Goal: Transaction & Acquisition: Purchase product/service

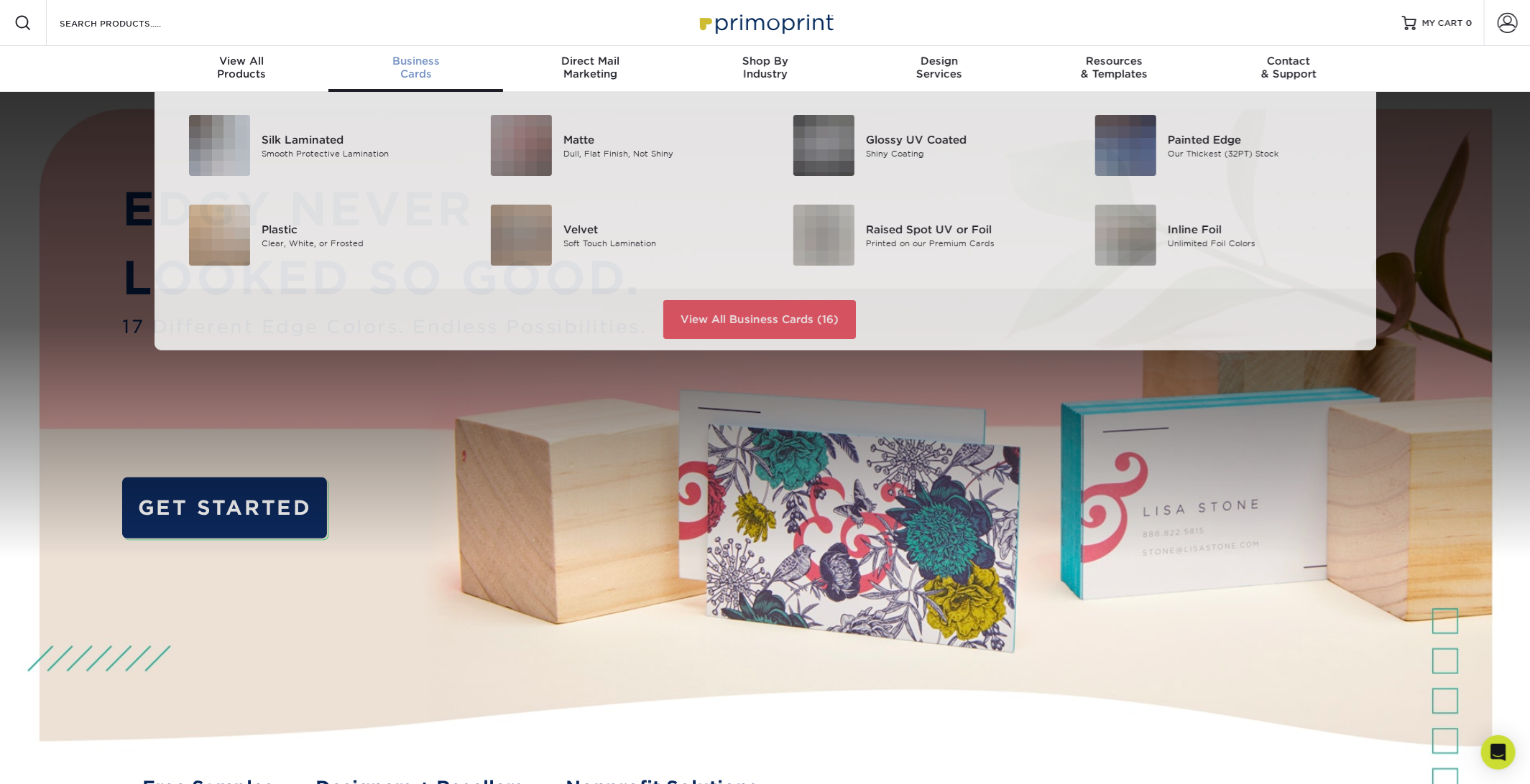
click at [429, 72] on div "Business Cards" at bounding box center [416, 68] width 175 height 26
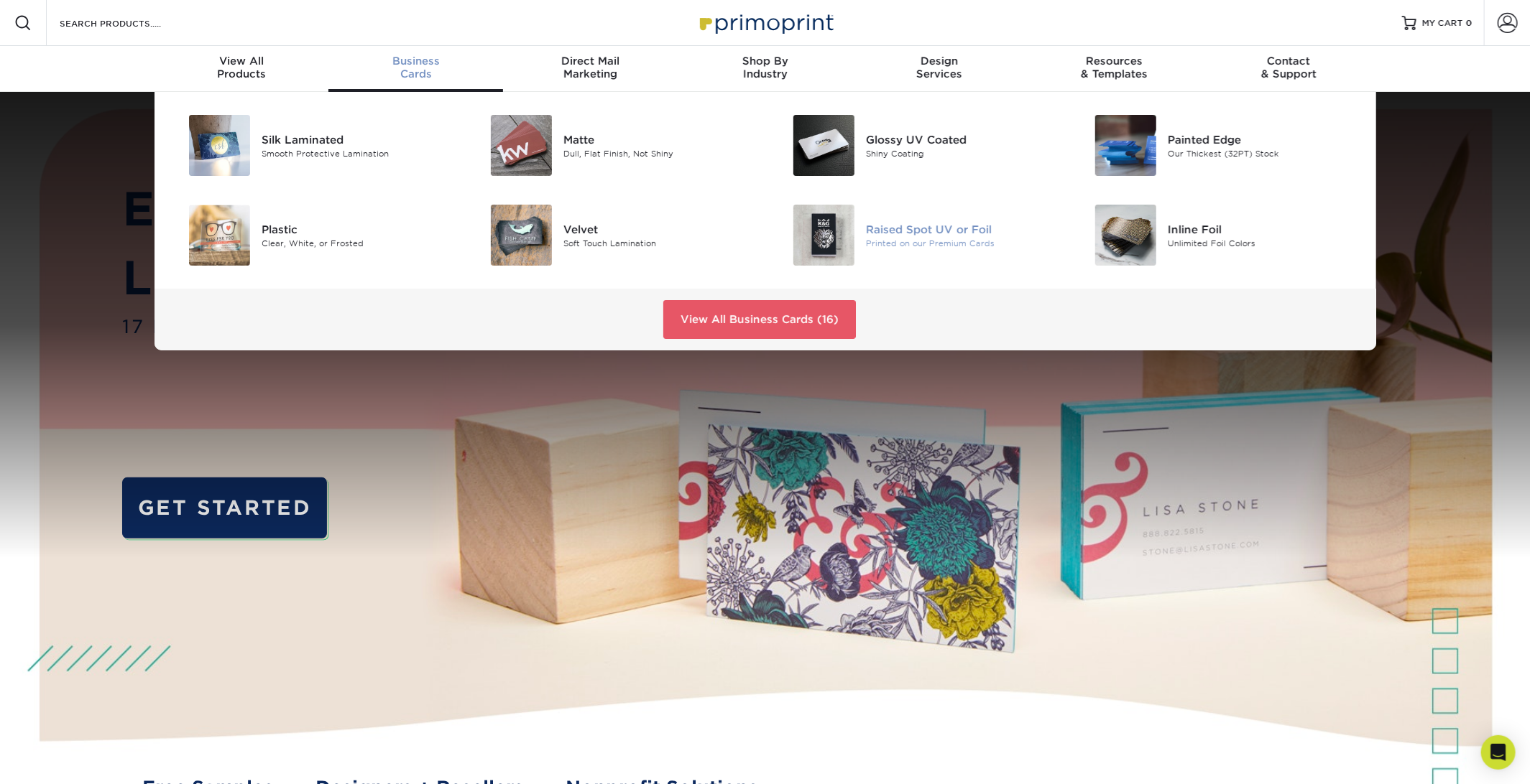
click at [894, 238] on div "Printed on our Premium Cards" at bounding box center [961, 242] width 190 height 12
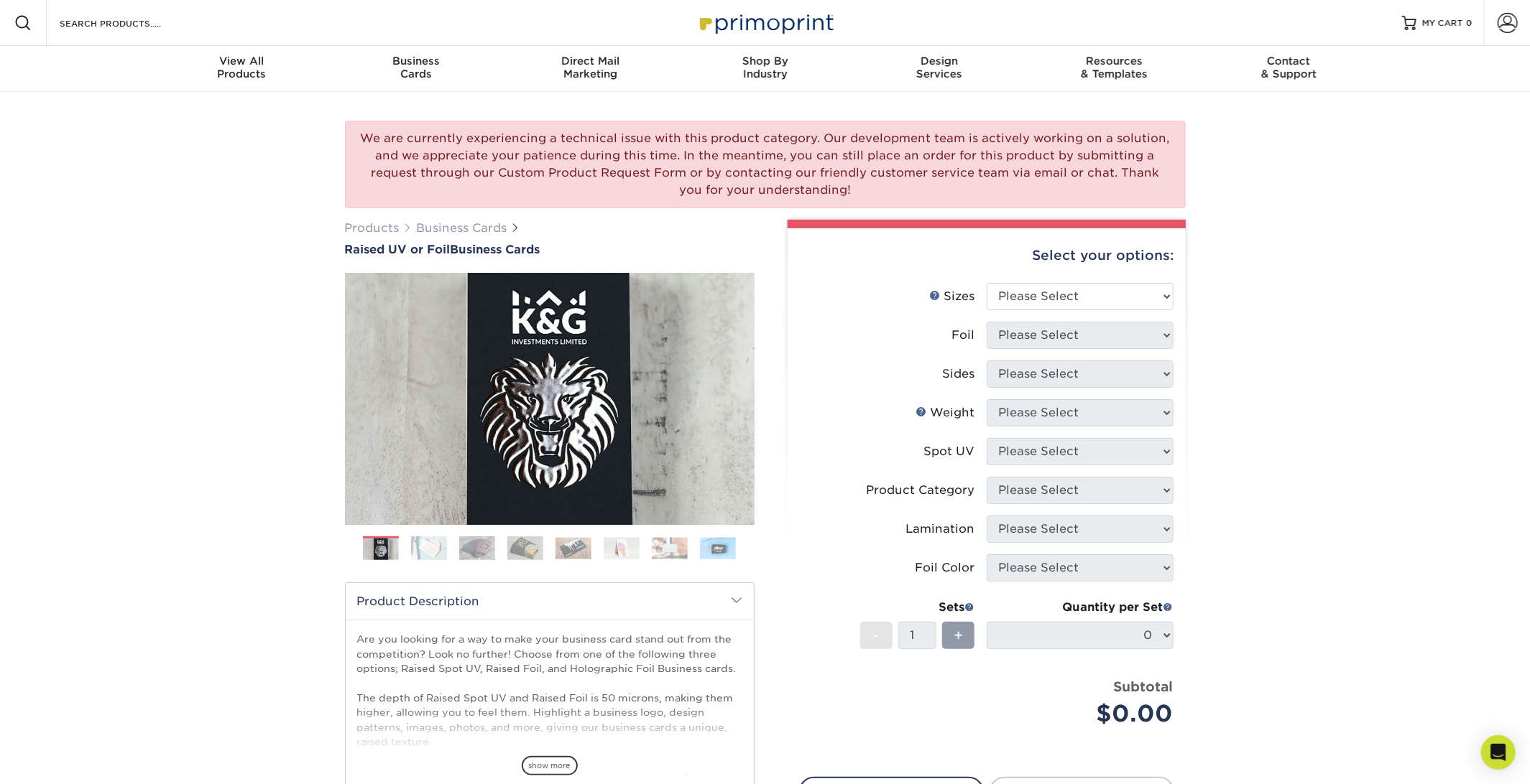
click at [426, 551] on img at bounding box center [429, 548] width 36 height 24
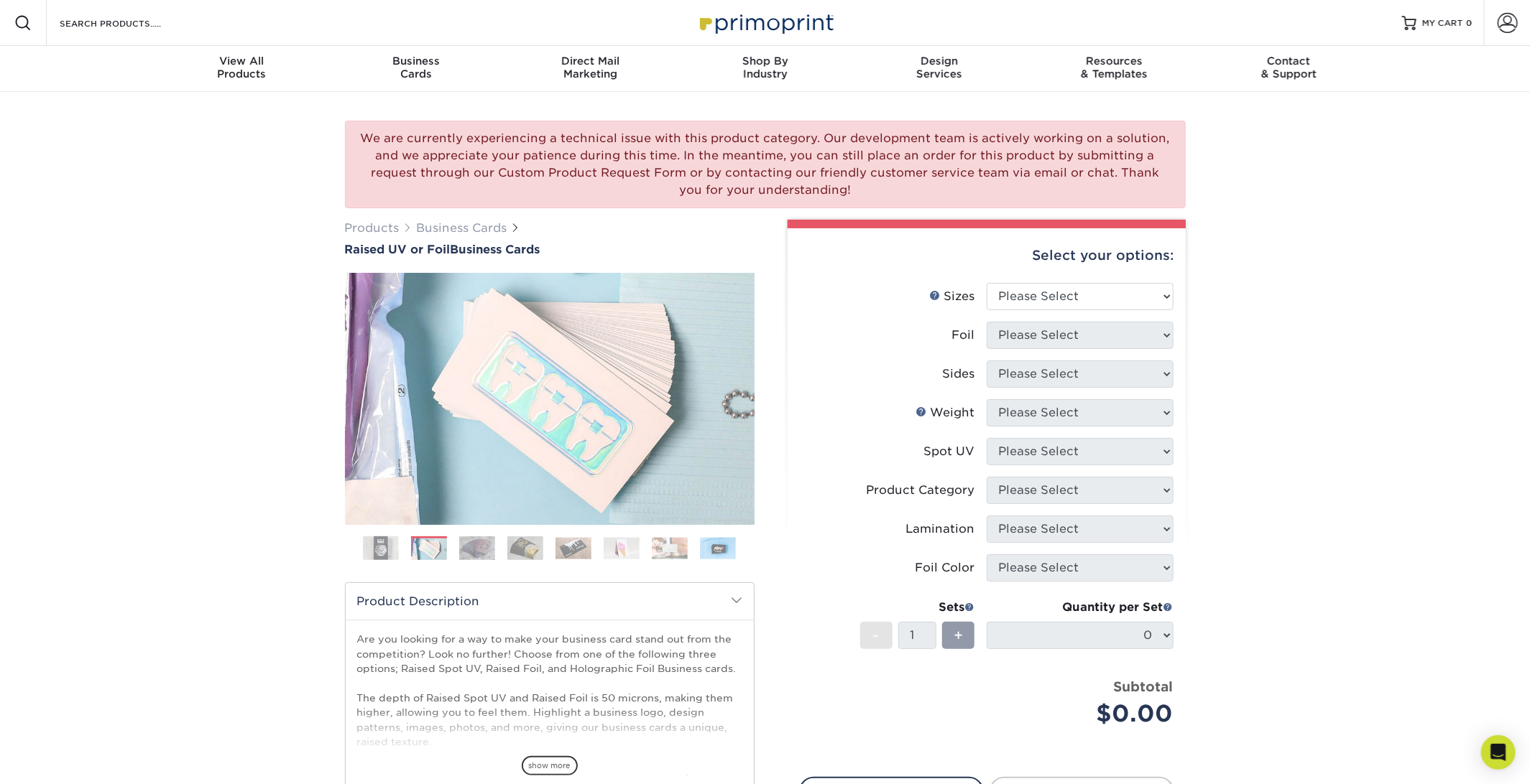
click at [459, 547] on img at bounding box center [477, 548] width 36 height 24
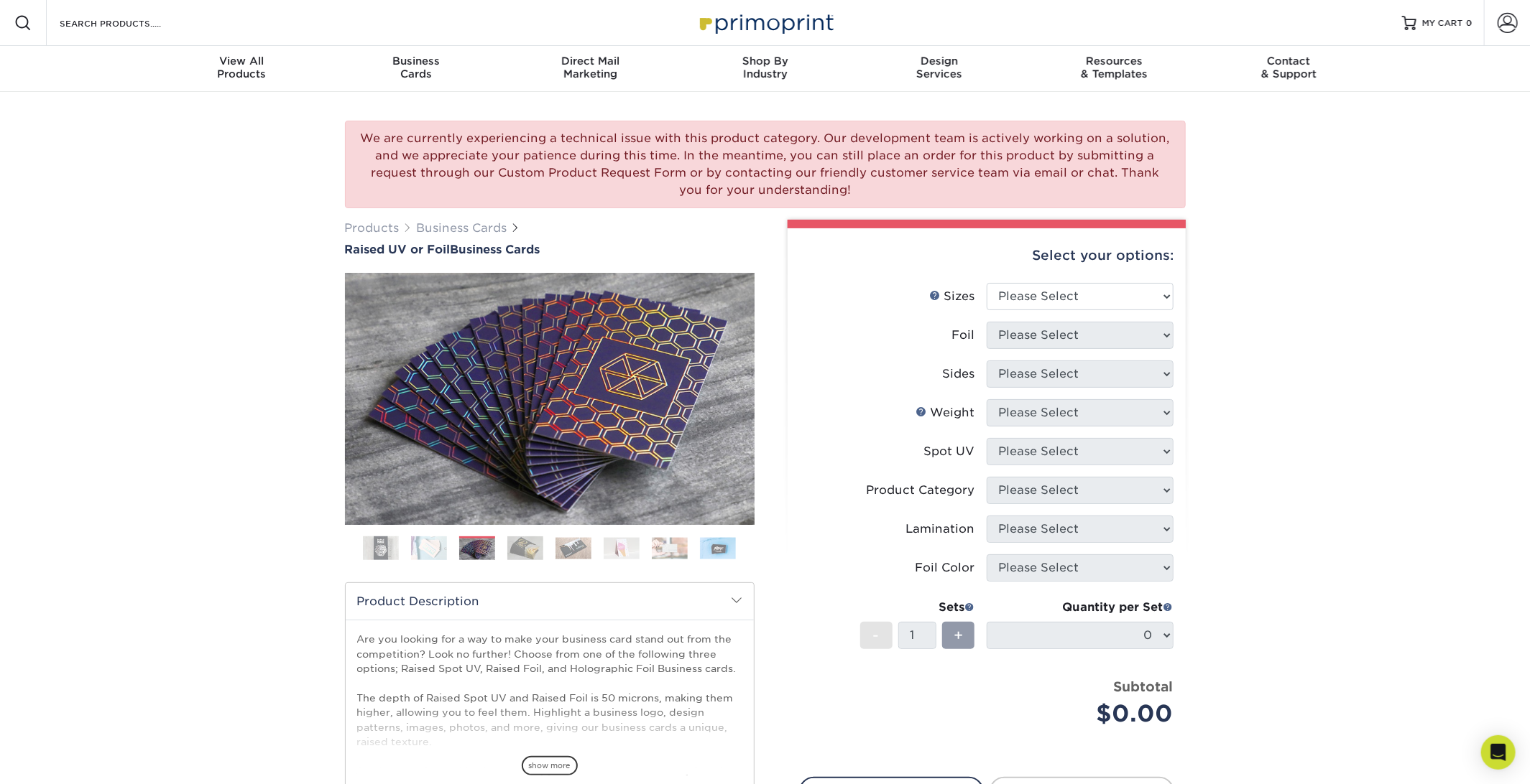
click at [513, 552] on img at bounding box center [525, 548] width 36 height 24
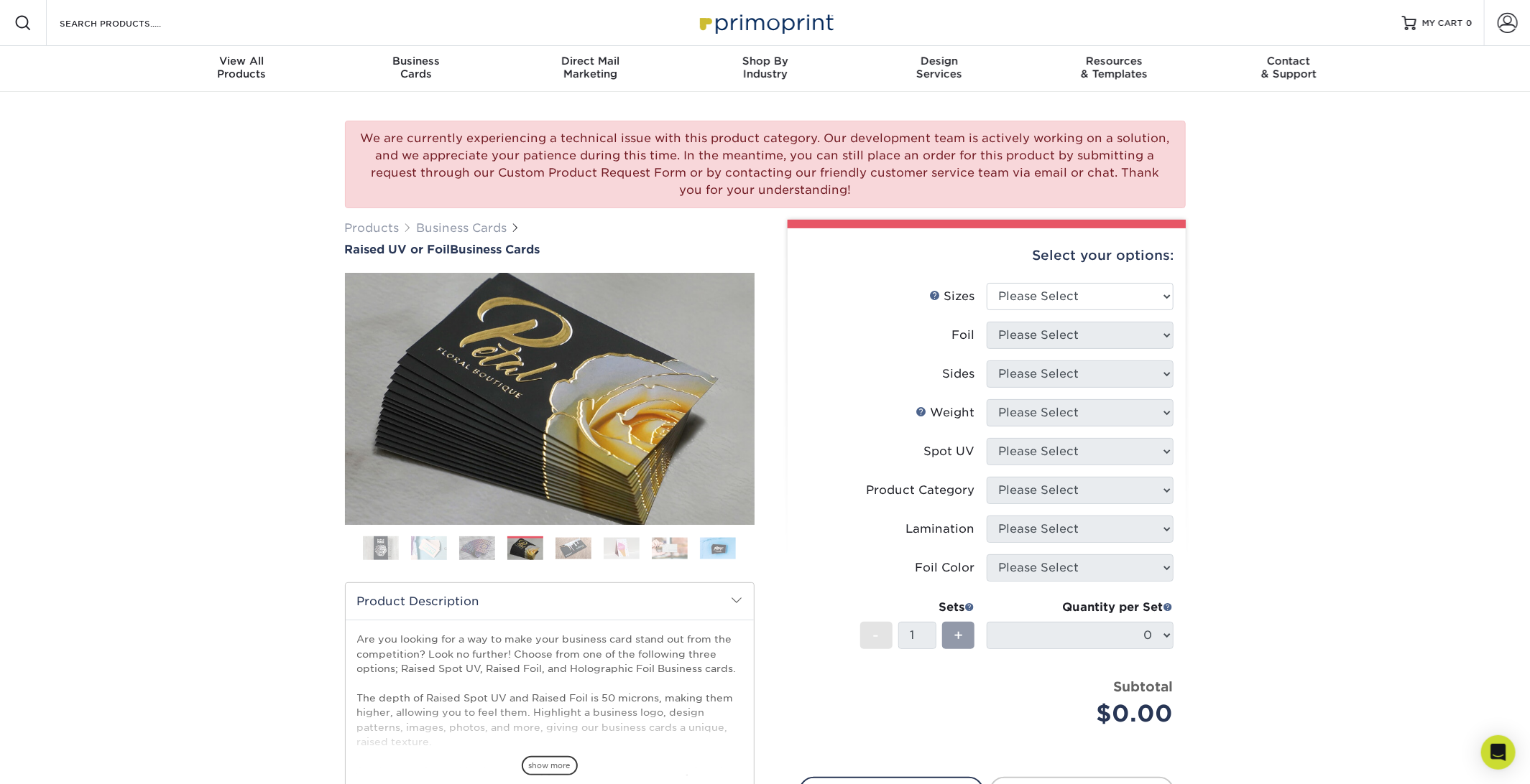
click at [577, 546] on img at bounding box center [573, 549] width 36 height 23
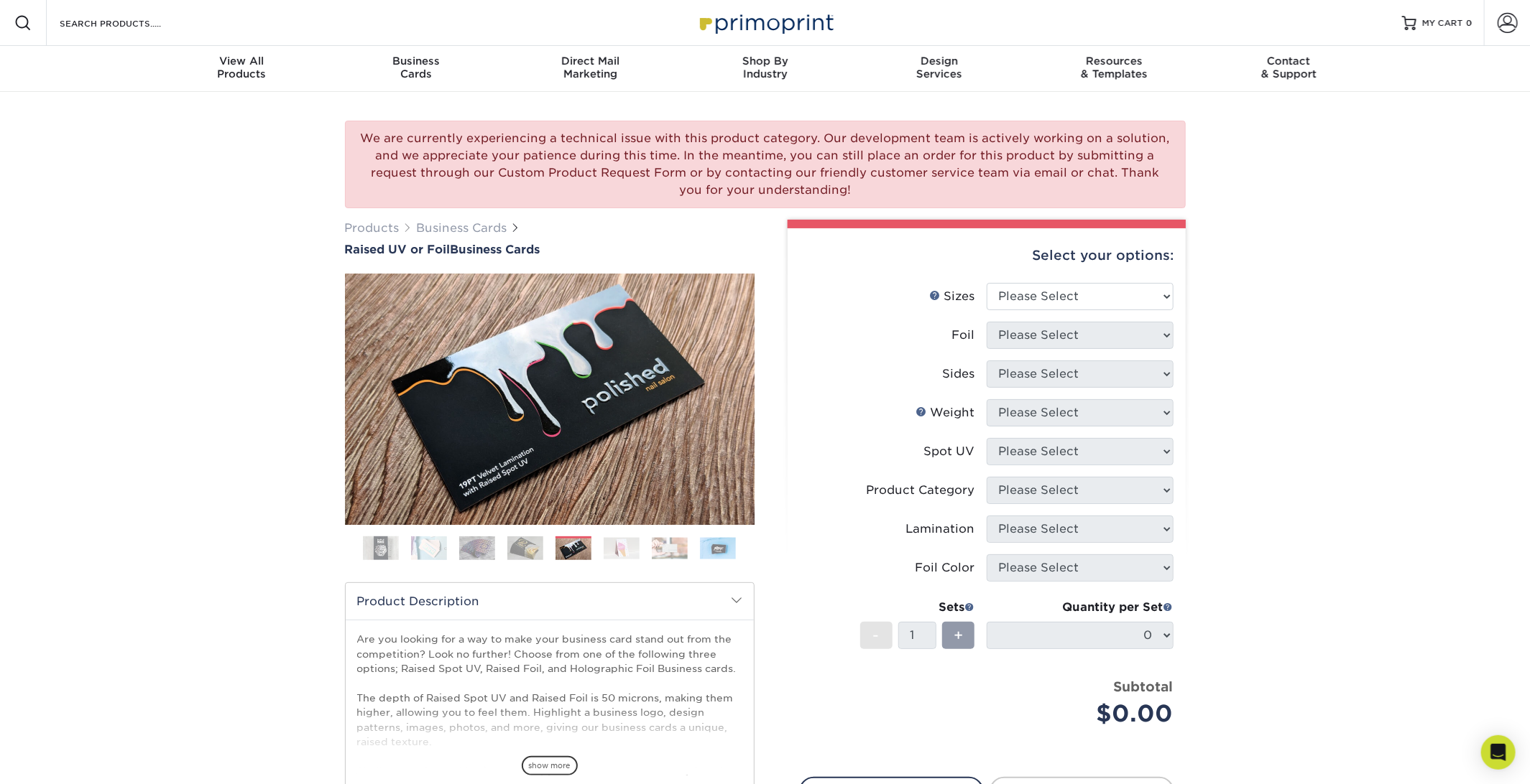
click at [626, 550] on img at bounding box center [621, 549] width 36 height 23
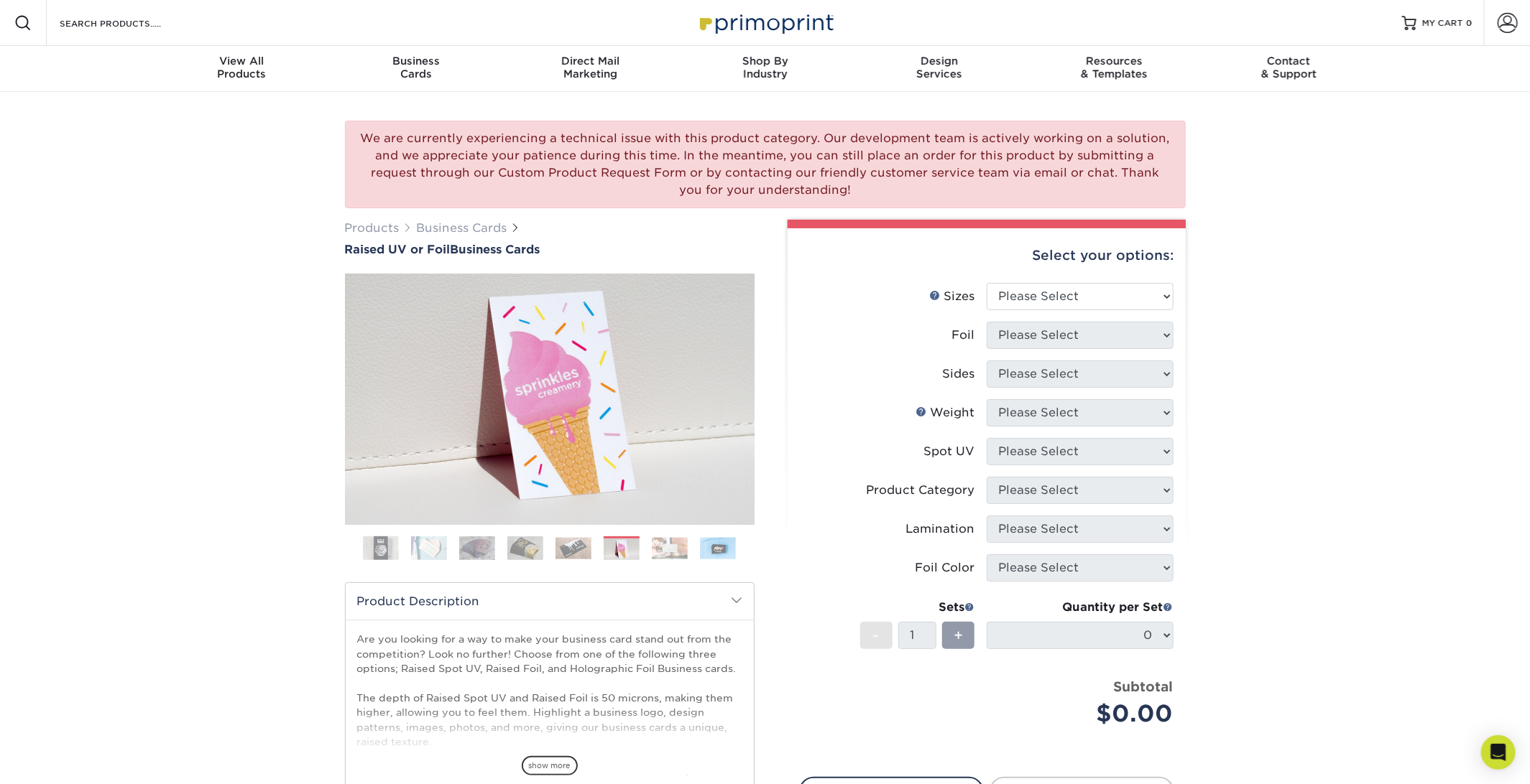
click at [673, 549] on img at bounding box center [670, 549] width 36 height 23
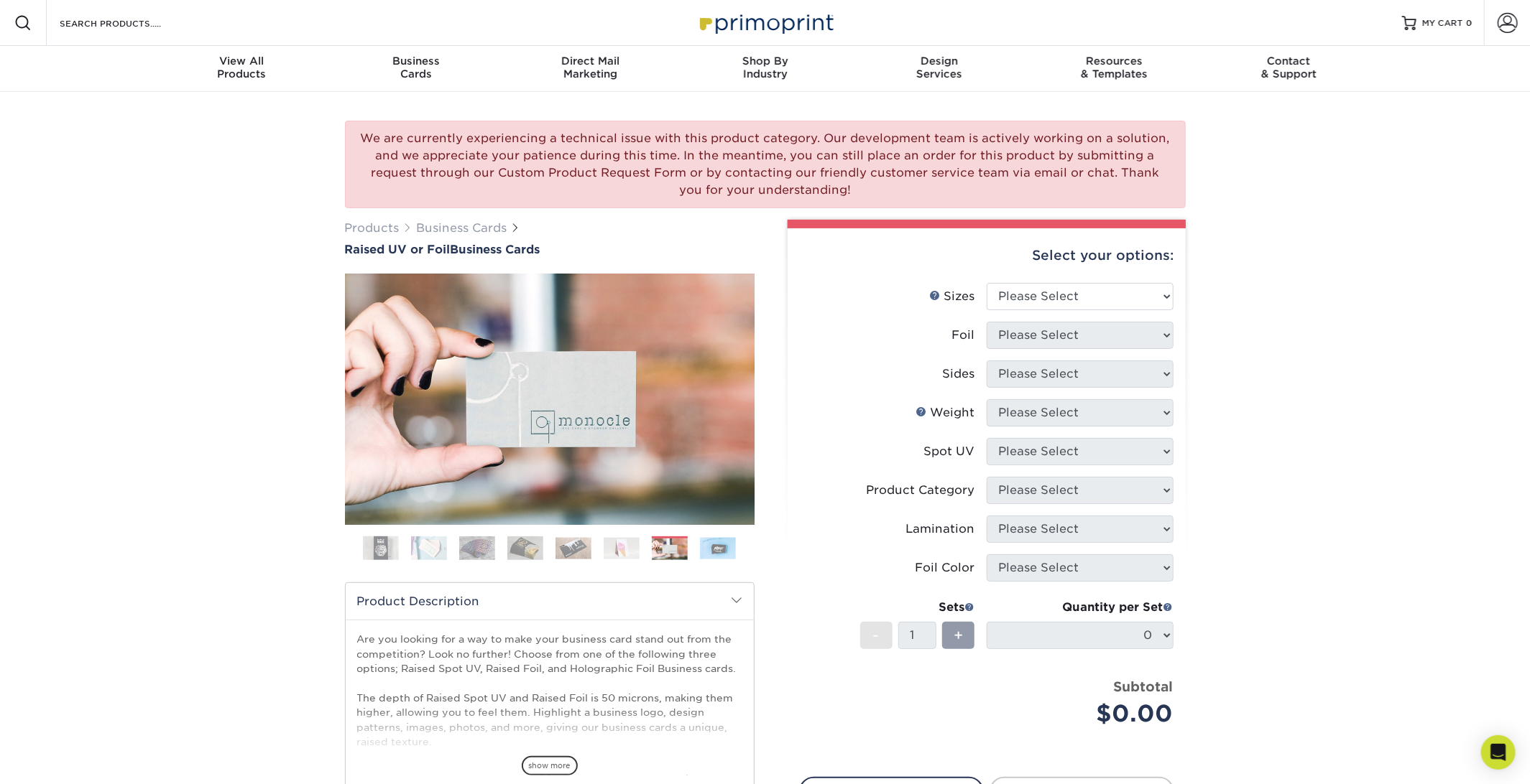
click at [707, 545] on img at bounding box center [718, 549] width 36 height 23
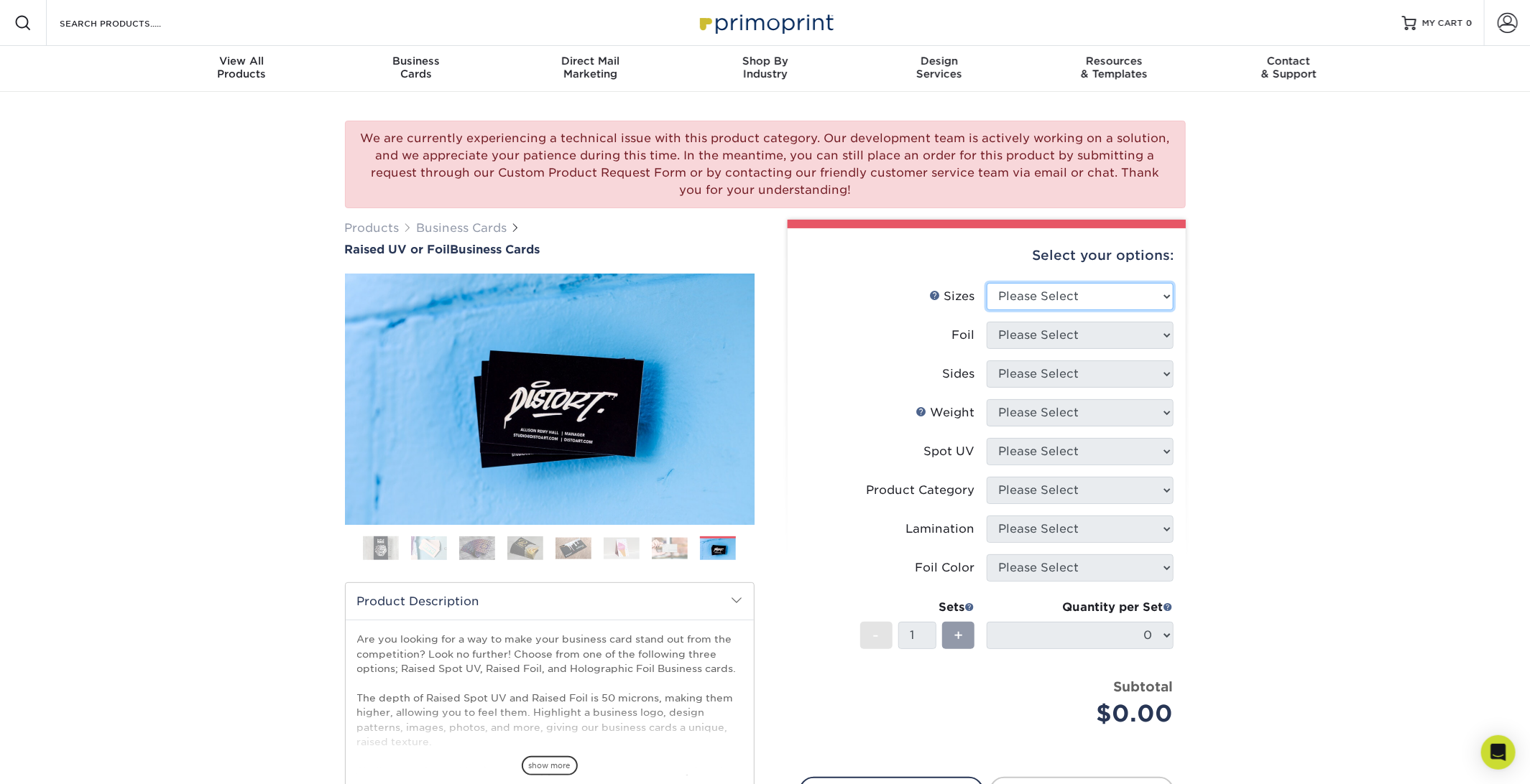
click at [1152, 301] on select "Please Select 2" x 3.5" - Standard" at bounding box center [1080, 297] width 187 height 27
select select "2.00x3.50"
click at [987, 283] on select "Please Select 2" x 3.5" - Standard" at bounding box center [1080, 297] width 187 height 27
click at [1132, 332] on select "Please Select No Yes" at bounding box center [1080, 335] width 187 height 27
select select "0"
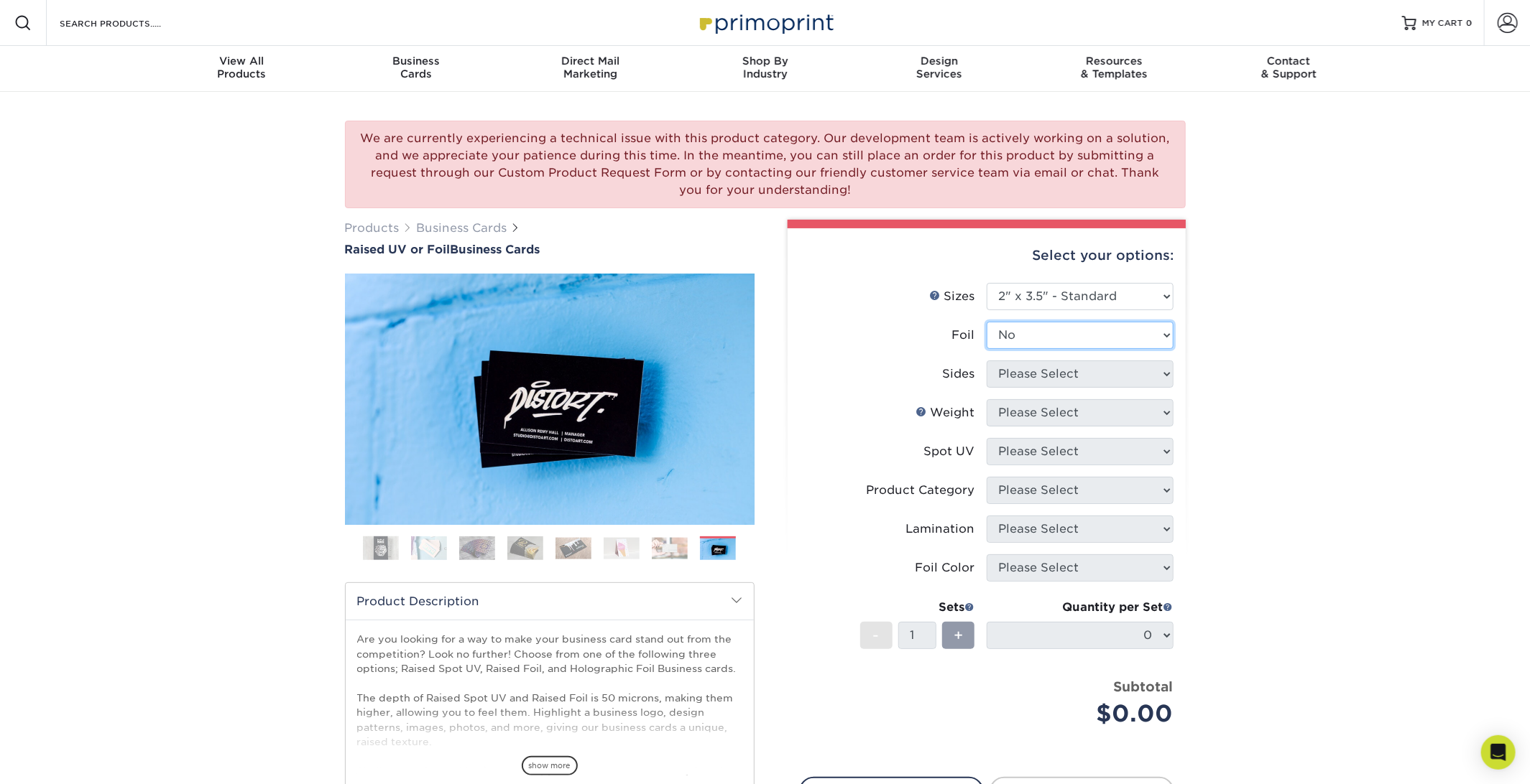
click at [987, 322] on select "Please Select No Yes" at bounding box center [1080, 335] width 187 height 27
click at [1093, 371] on select "Please Select Print Both Sides Print Front Only" at bounding box center [1080, 374] width 187 height 27
select select "13abbda7-1d64-4f25-8bb2-c179b224825d"
click at [987, 360] on select "Please Select Print Both Sides Print Front Only" at bounding box center [1080, 374] width 187 height 27
click at [1095, 413] on select "Please Select 16PT" at bounding box center [1080, 413] width 187 height 27
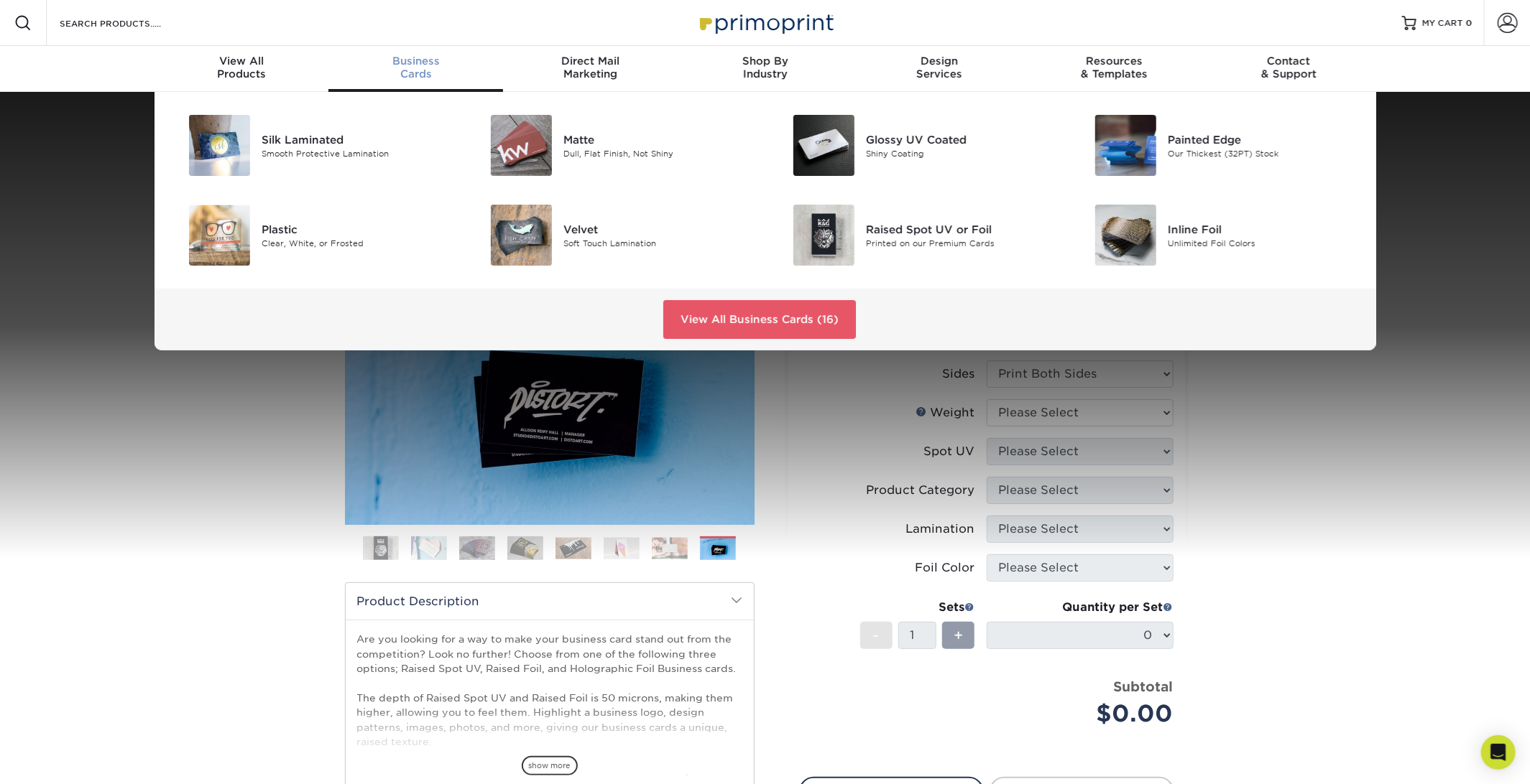
click at [412, 68] on div "Business Cards" at bounding box center [416, 68] width 175 height 26
click at [743, 306] on link "View All Business Cards (16)" at bounding box center [759, 319] width 192 height 39
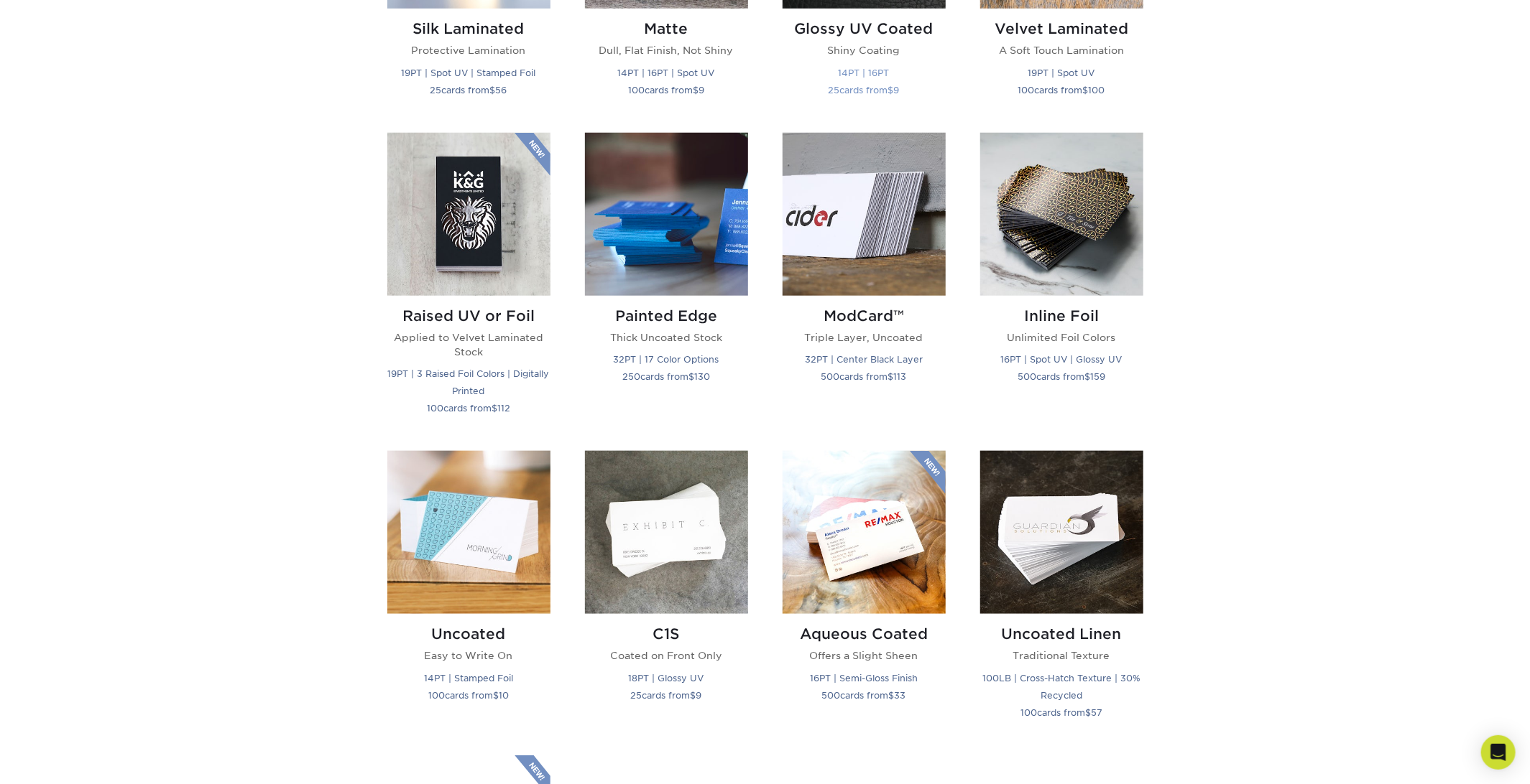
scroll to position [934, 0]
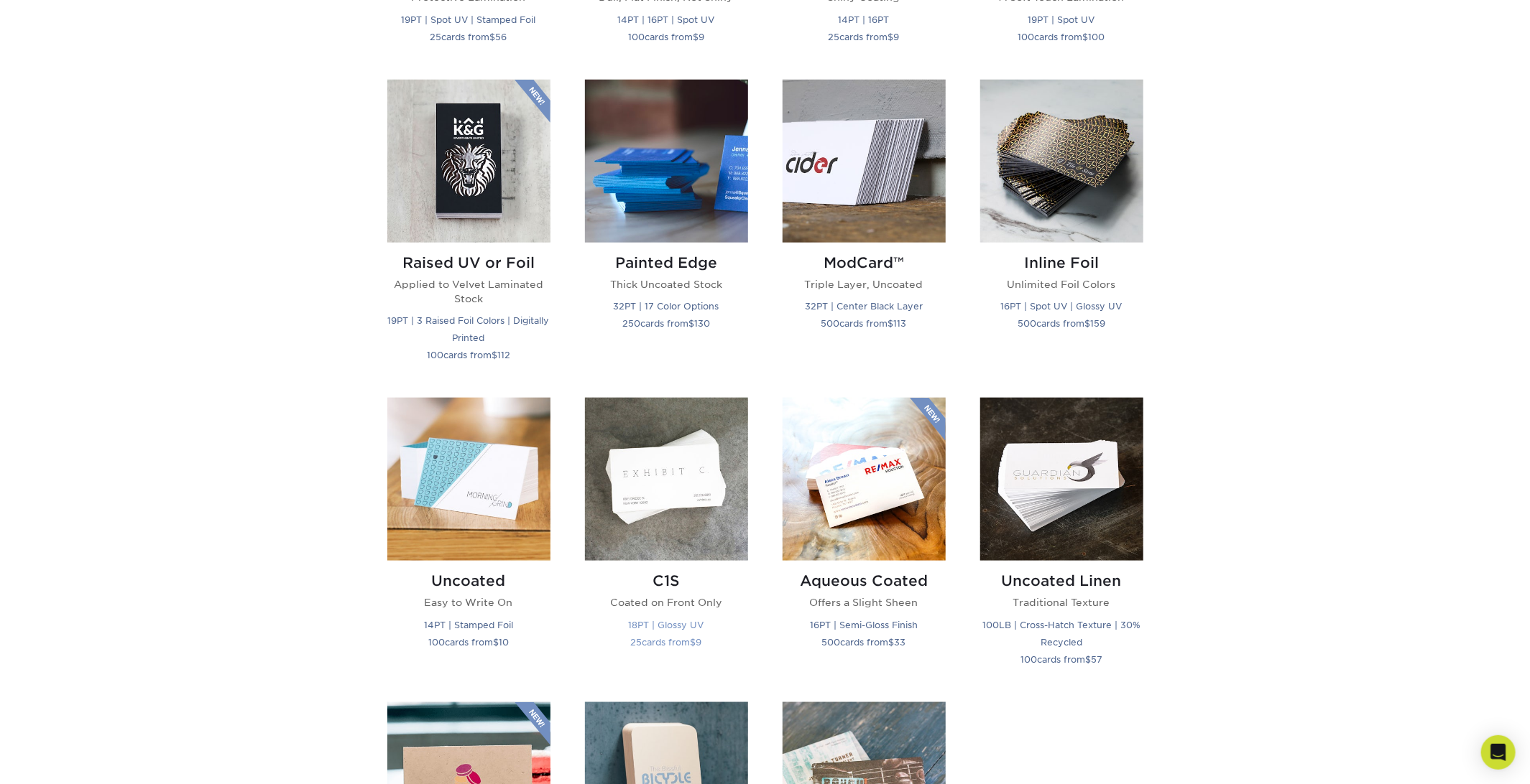
click at [709, 497] on img at bounding box center [666, 479] width 163 height 163
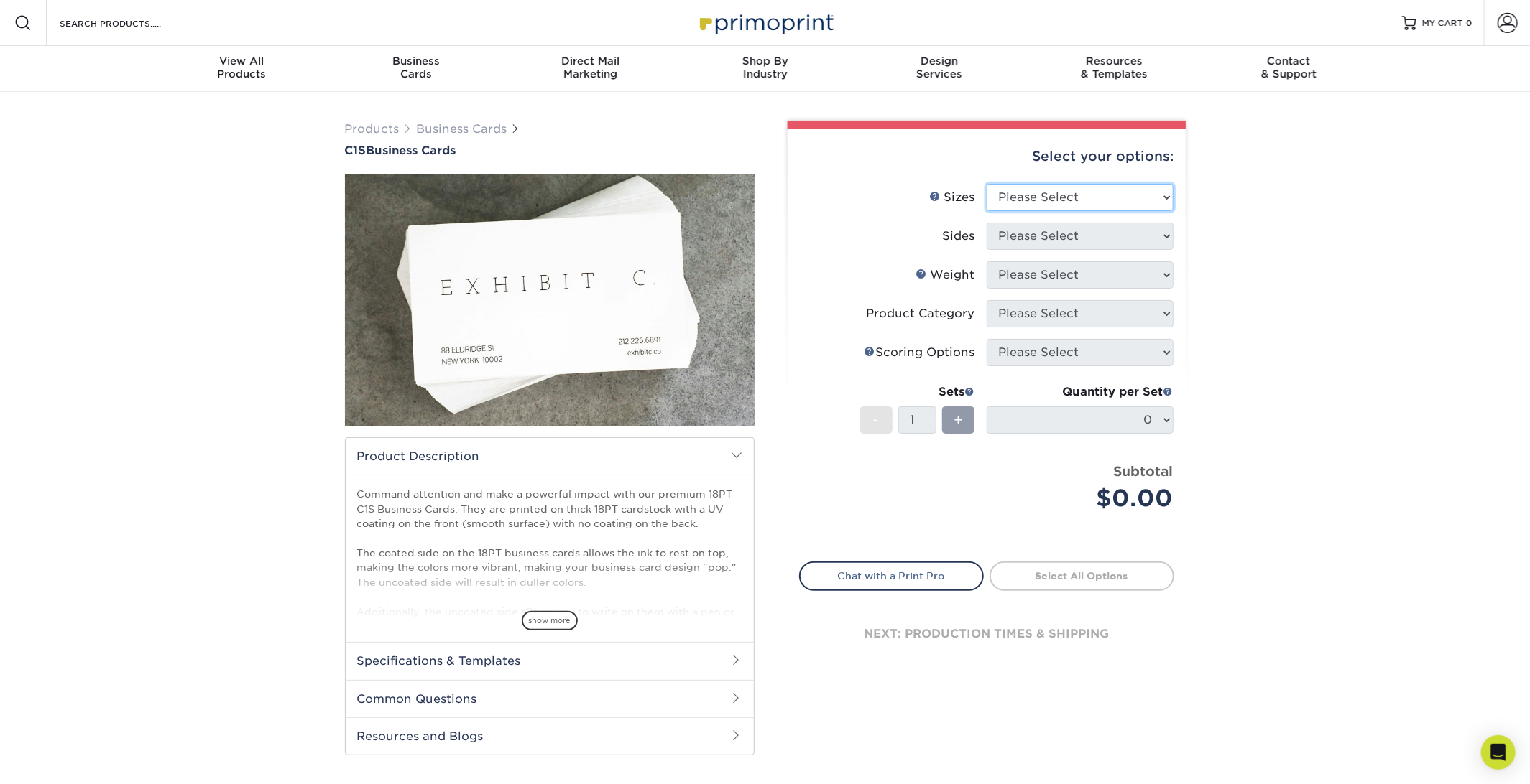
click at [1084, 198] on select "Please Select 2" x 3.5" - Standard 2.125" x 3.375" - European 2.5" x 2.5" - Squ…" at bounding box center [1080, 197] width 187 height 27
select select "2.00x3.50"
click at [987, 183] on select "Please Select 2" x 3.5" - Standard 2.125" x 3.375" - European 2.5" x 2.5" - Squ…" at bounding box center [1080, 197] width 187 height 27
click at [1064, 220] on li "Sizes Help Sizes Please Select 2" x 3.5" - Standard 2.125" x 3.375" - European …" at bounding box center [987, 203] width 374 height 39
click at [1064, 235] on select "Please Select Print Both Sides Print Front Only" at bounding box center [1080, 236] width 187 height 27
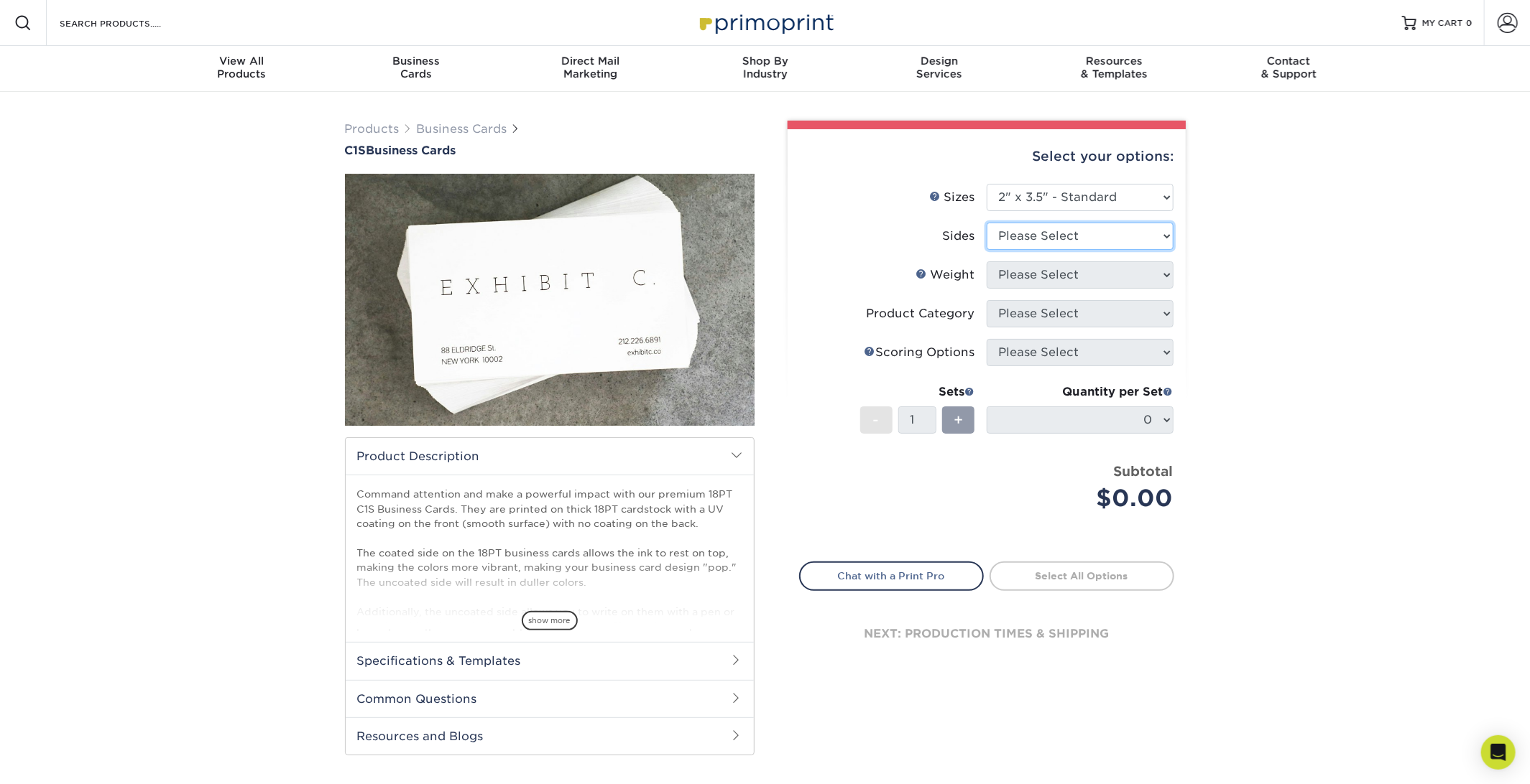
select select "13abbda7-1d64-4f25-8bb2-c179b224825d"
click at [987, 222] on select "Please Select Print Both Sides Print Front Only" at bounding box center [1080, 236] width 187 height 27
click at [1059, 276] on select "Please Select 18PT C1S" at bounding box center [1080, 275] width 187 height 27
select select "18PTC1S"
click at [987, 261] on select "Please Select 18PT C1S" at bounding box center [1080, 275] width 187 height 27
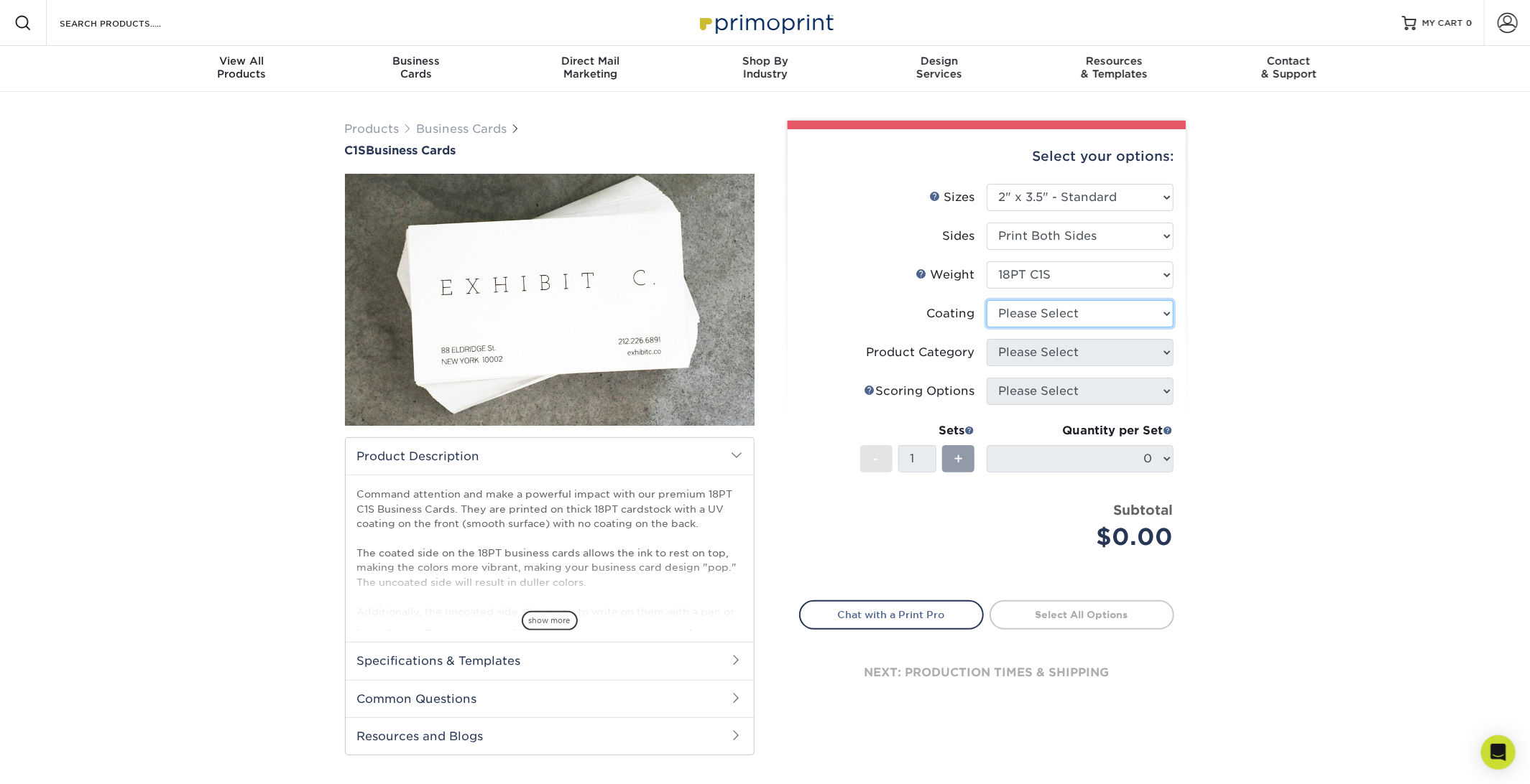
click at [1055, 313] on select at bounding box center [1080, 314] width 187 height 27
select select "1e8116af-acfc-44b1-83dc-8181aa338834"
click at [987, 300] on select at bounding box center [1080, 314] width 187 height 27
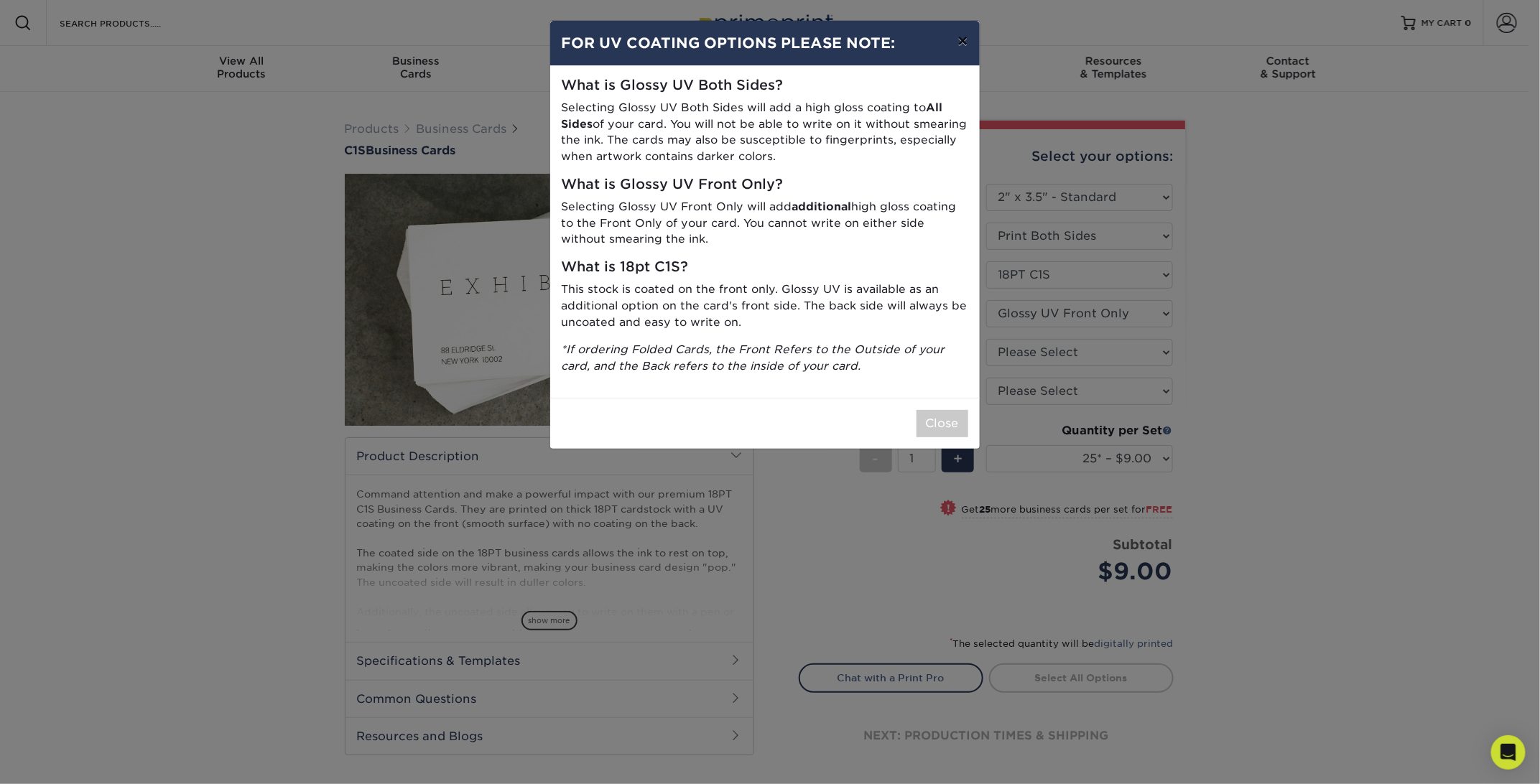
click at [969, 36] on button "×" at bounding box center [962, 41] width 33 height 40
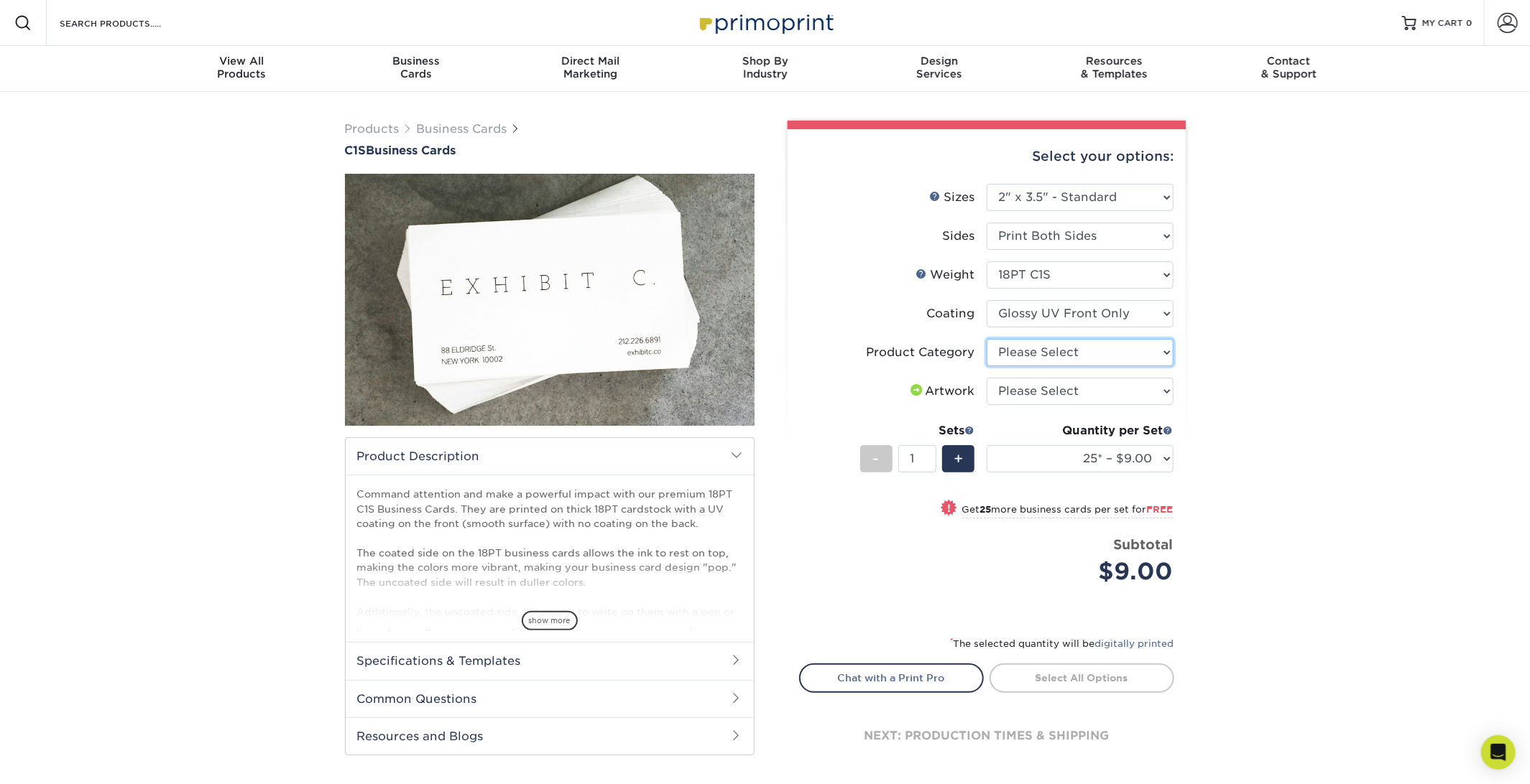
click at [1129, 353] on select "Please Select Business Cards" at bounding box center [1080, 352] width 187 height 27
select select "3b5148f1-0588-4f88-a218-97bcfdce65c1"
click at [987, 339] on select "Please Select Business Cards" at bounding box center [1080, 352] width 187 height 27
click at [1120, 390] on select "Please Select I will upload files I need a design - $100" at bounding box center [1080, 391] width 187 height 27
select select "upload"
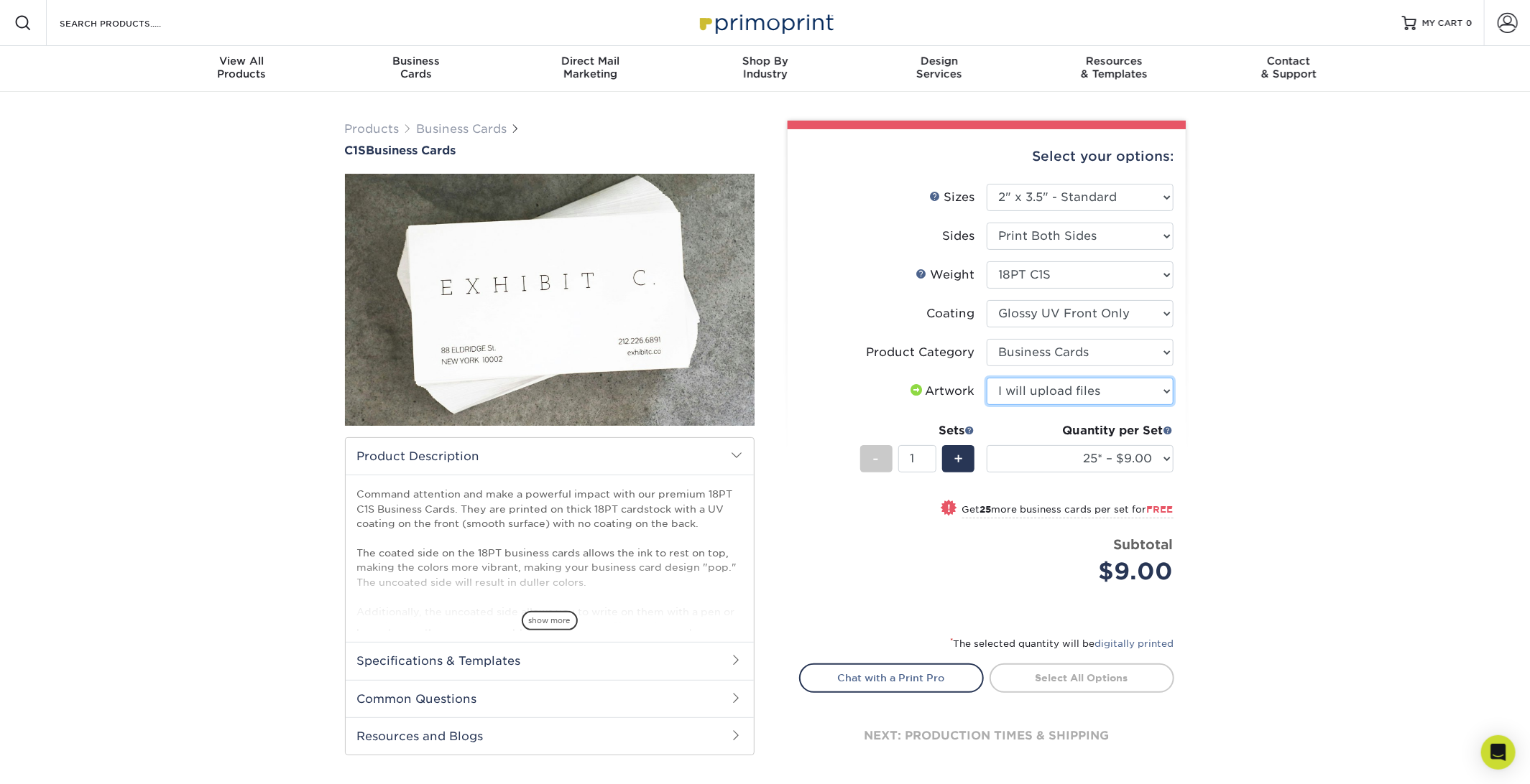
click at [987, 377] on select "Please Select I will upload files I need a design - $100" at bounding box center [1080, 391] width 187 height 27
click at [1300, 414] on div "Products Business Cards C1S Business Cards" at bounding box center [765, 462] width 1530 height 739
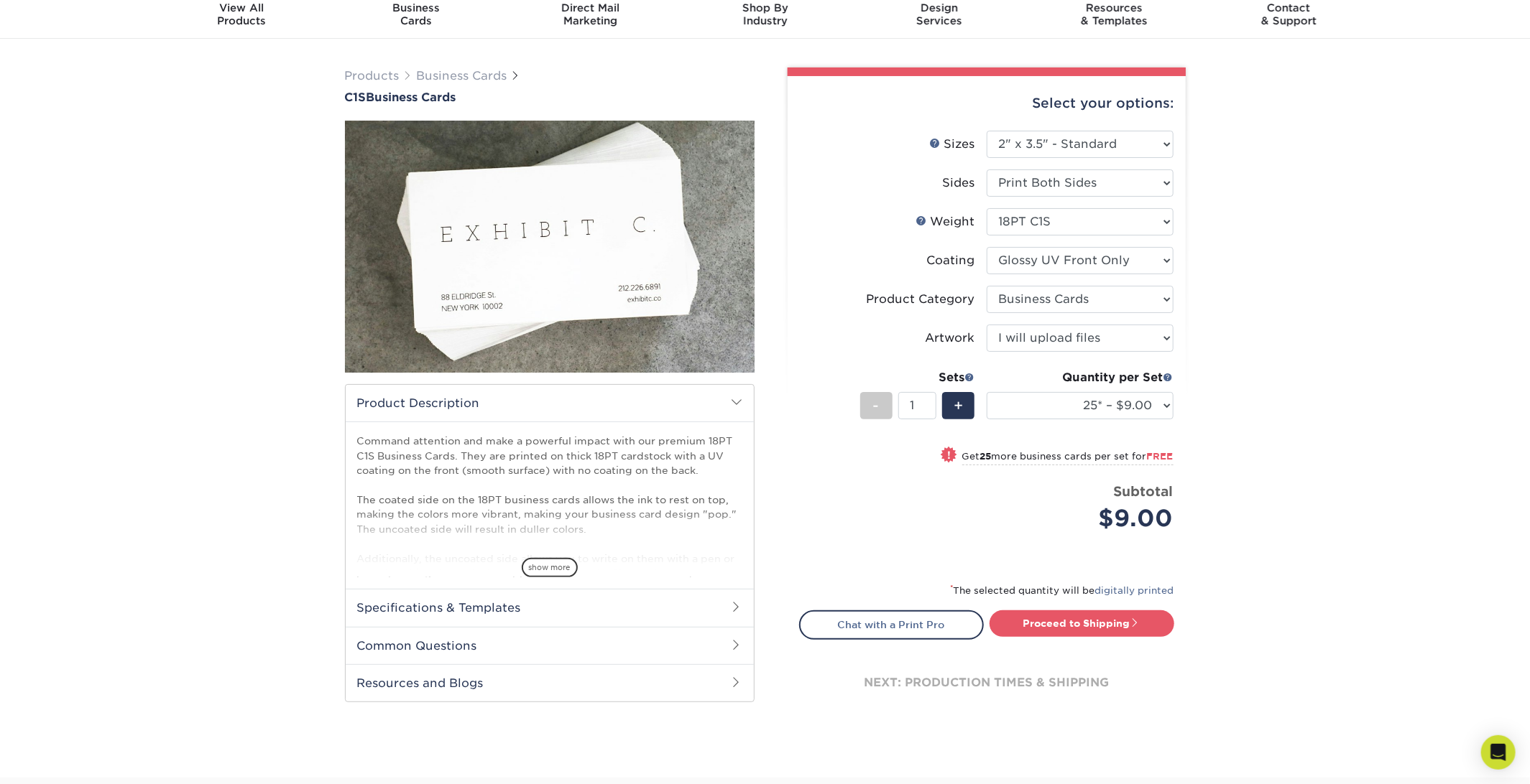
scroll to position [72, 0]
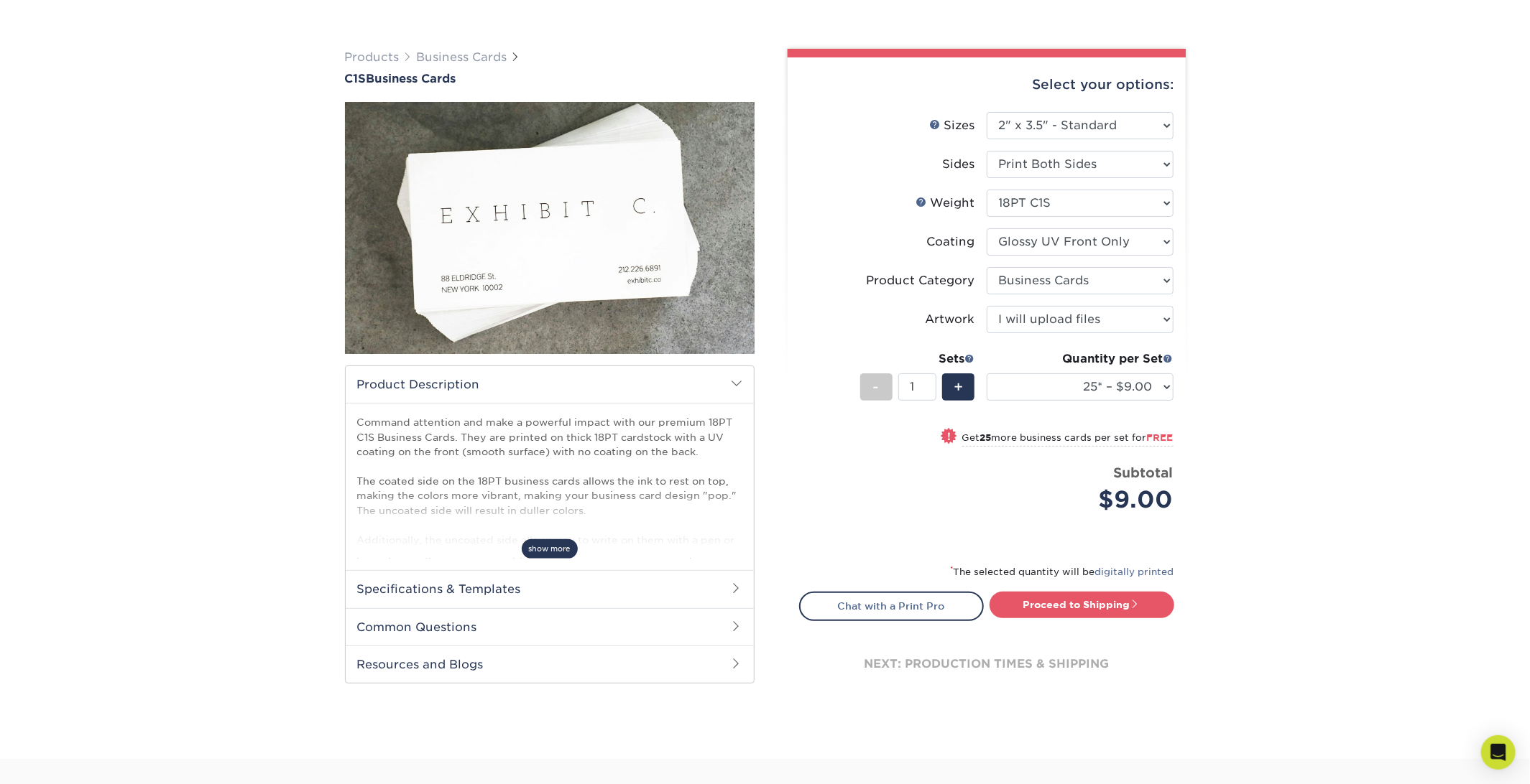
click at [561, 550] on span "show more" at bounding box center [549, 549] width 56 height 19
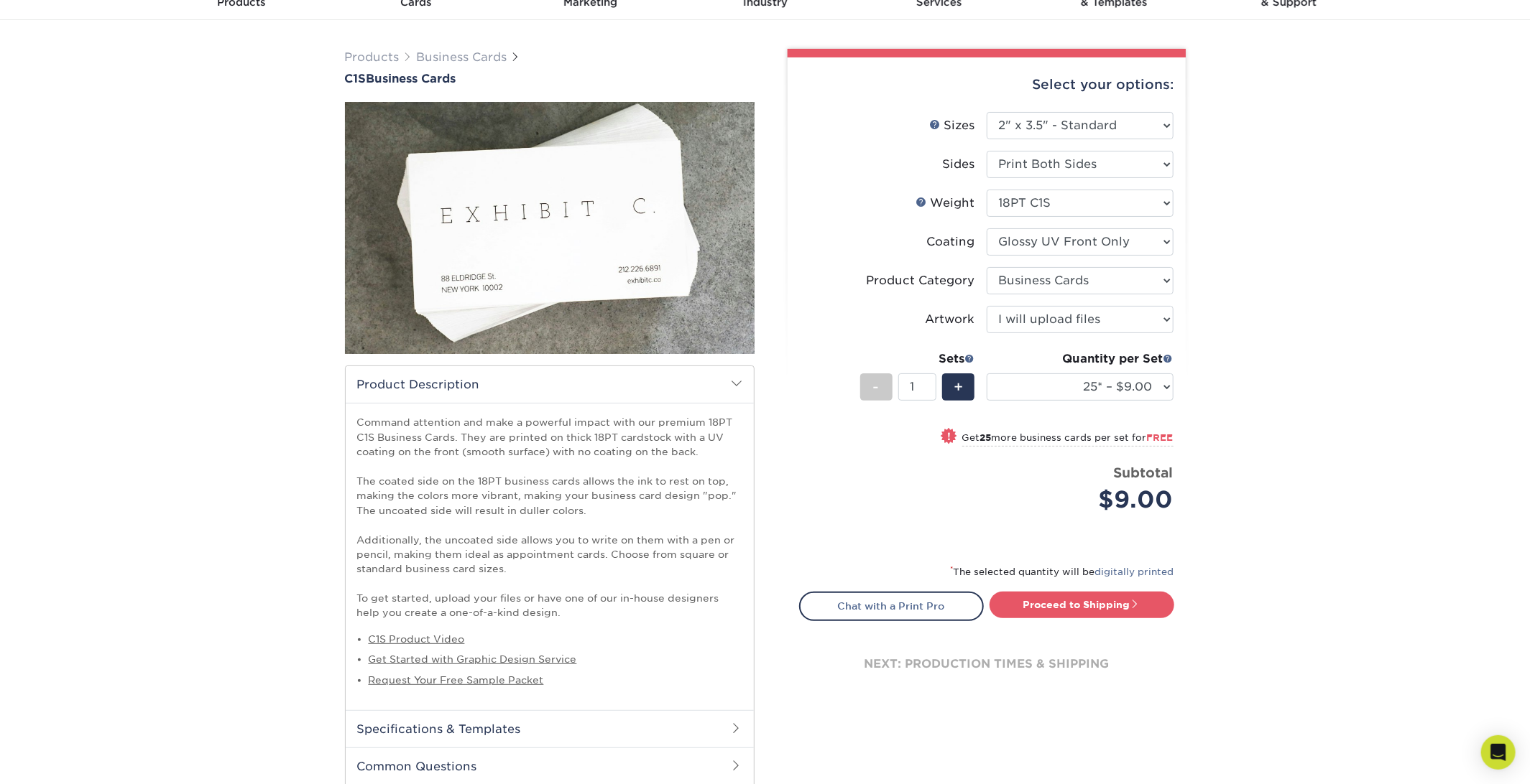
scroll to position [0, 0]
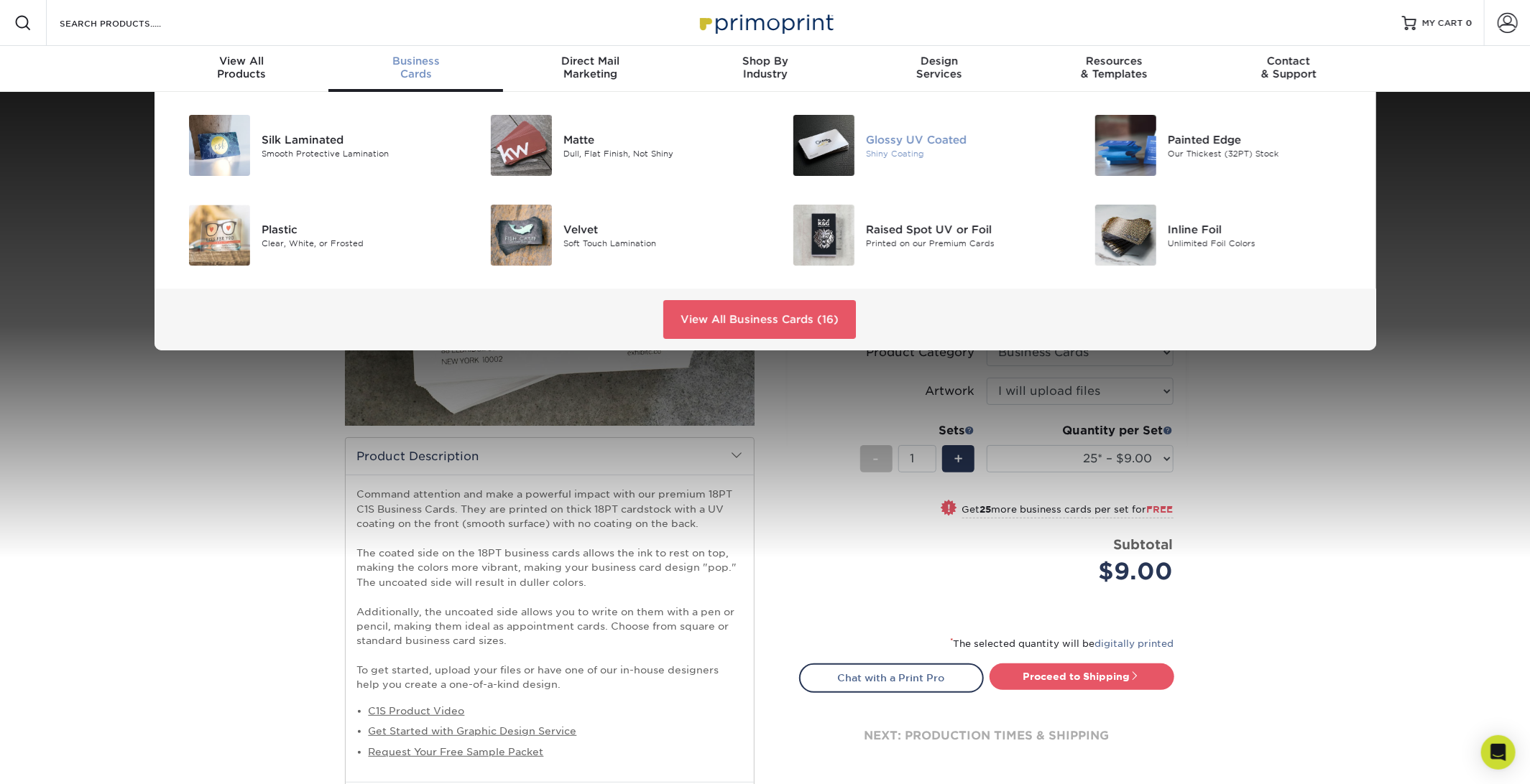
click at [920, 157] on div "Shiny Coating" at bounding box center [961, 153] width 190 height 12
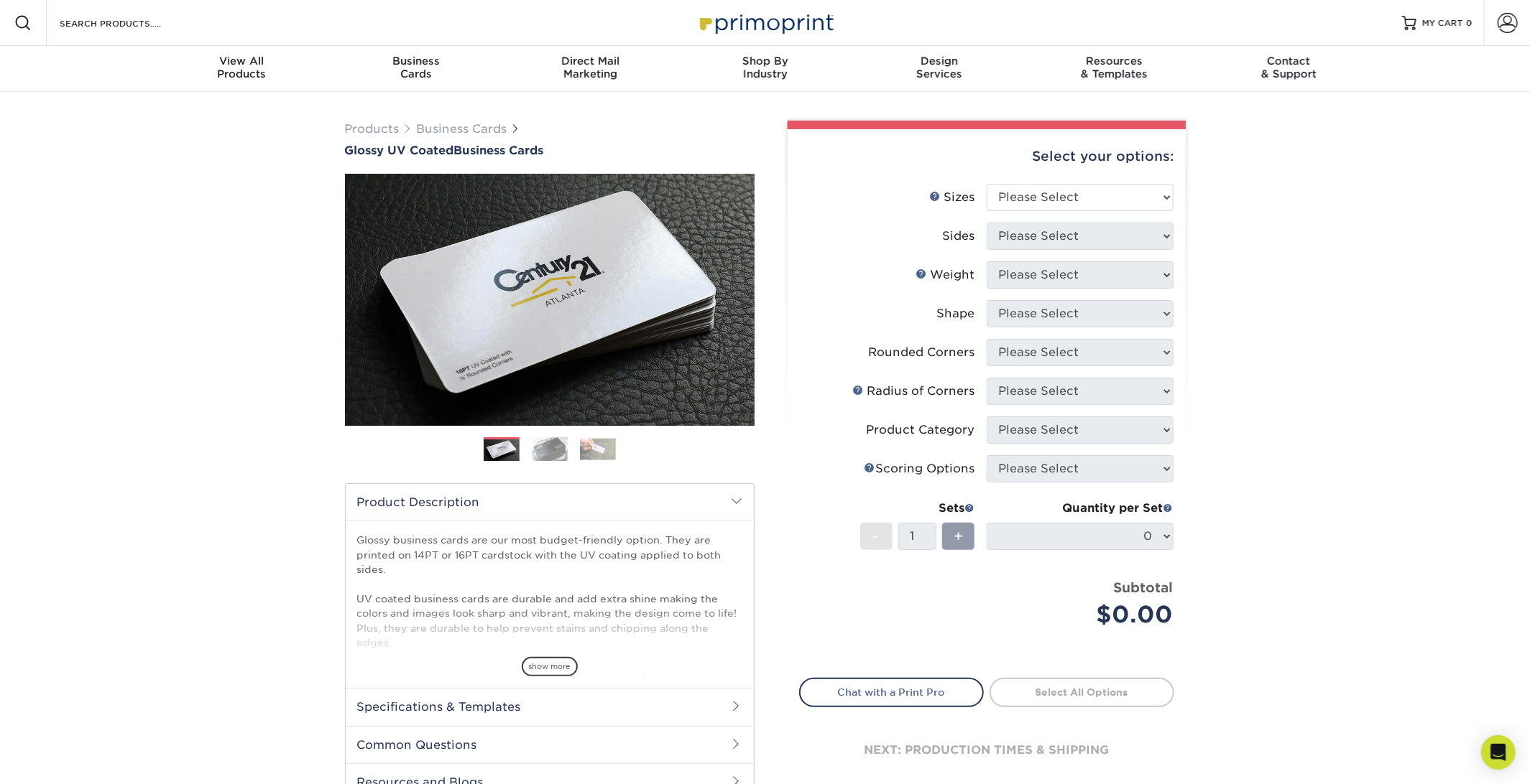
click at [539, 450] on img at bounding box center [550, 449] width 36 height 24
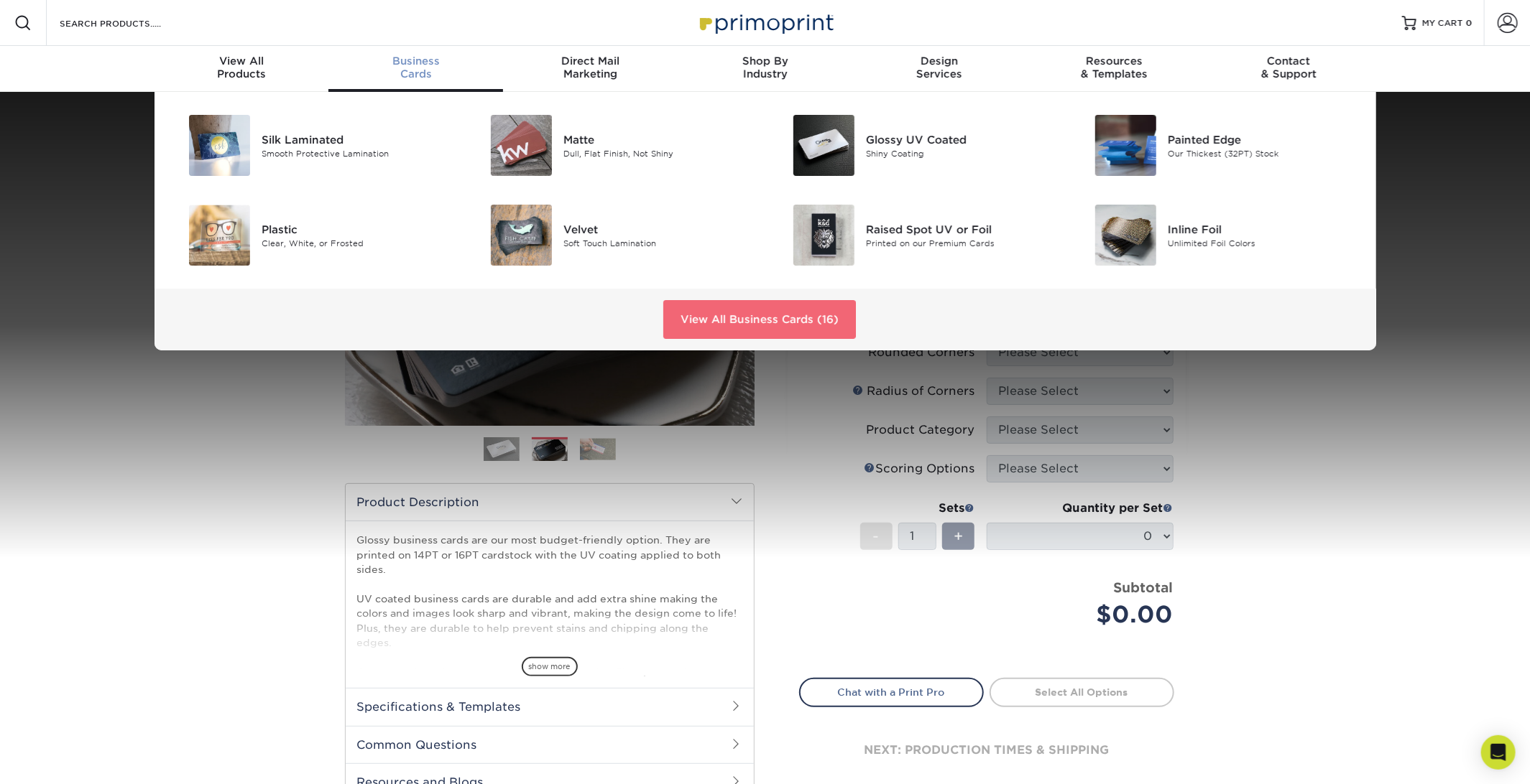
click at [766, 313] on link "View All Business Cards (16)" at bounding box center [759, 319] width 192 height 39
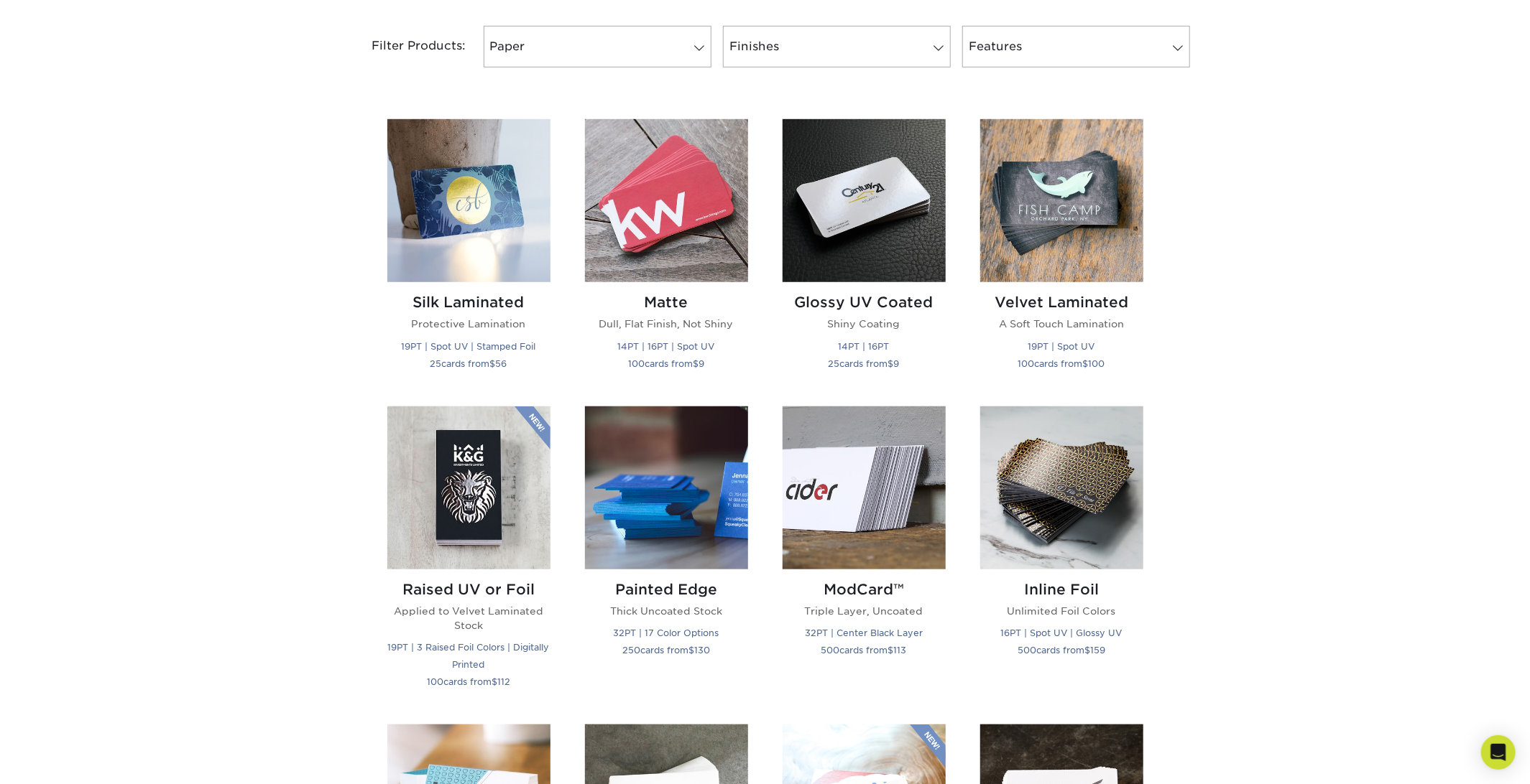
scroll to position [647, 0]
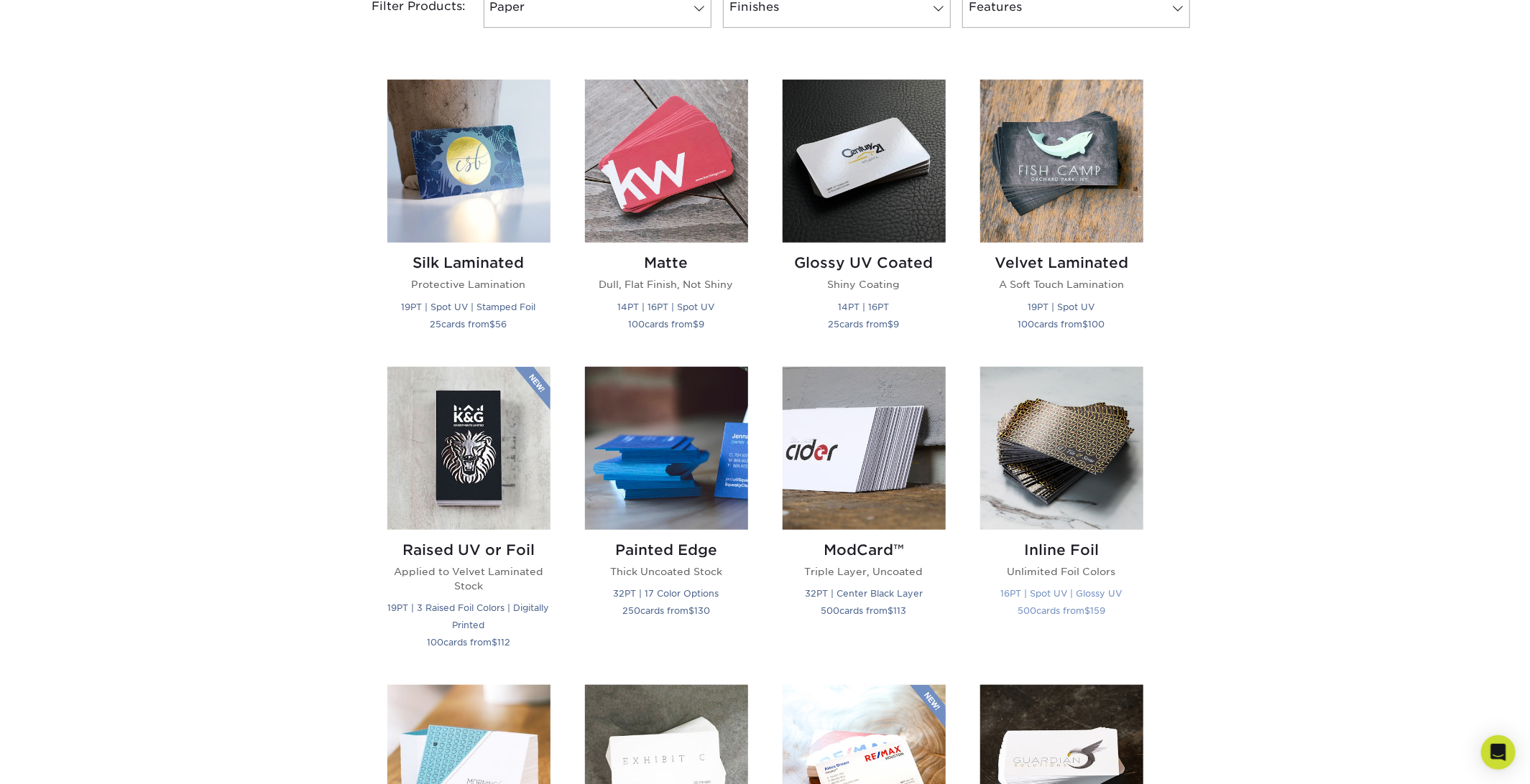
click at [1049, 557] on h2 "Inline Foil" at bounding box center [1062, 550] width 163 height 17
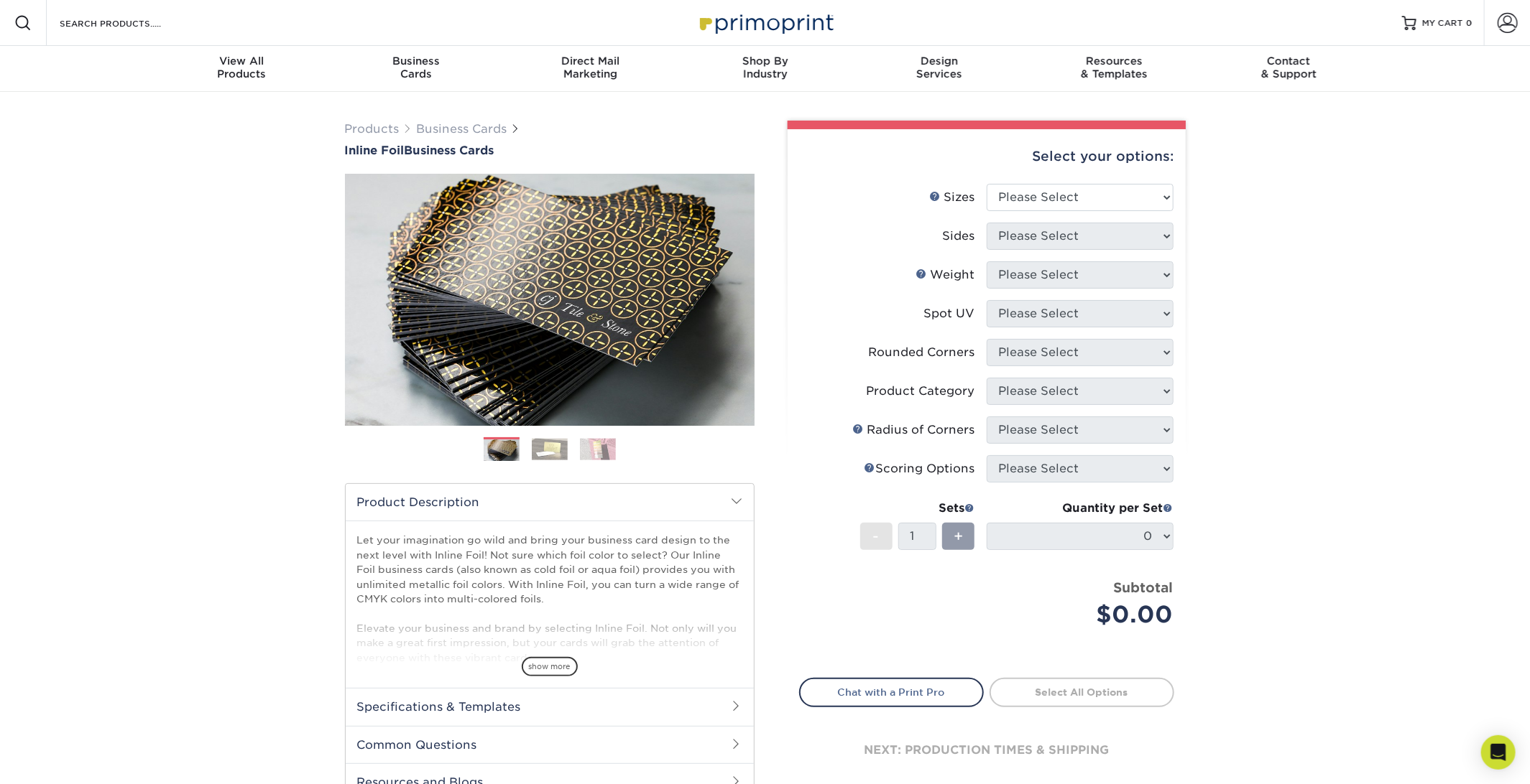
click at [550, 459] on img at bounding box center [550, 449] width 36 height 23
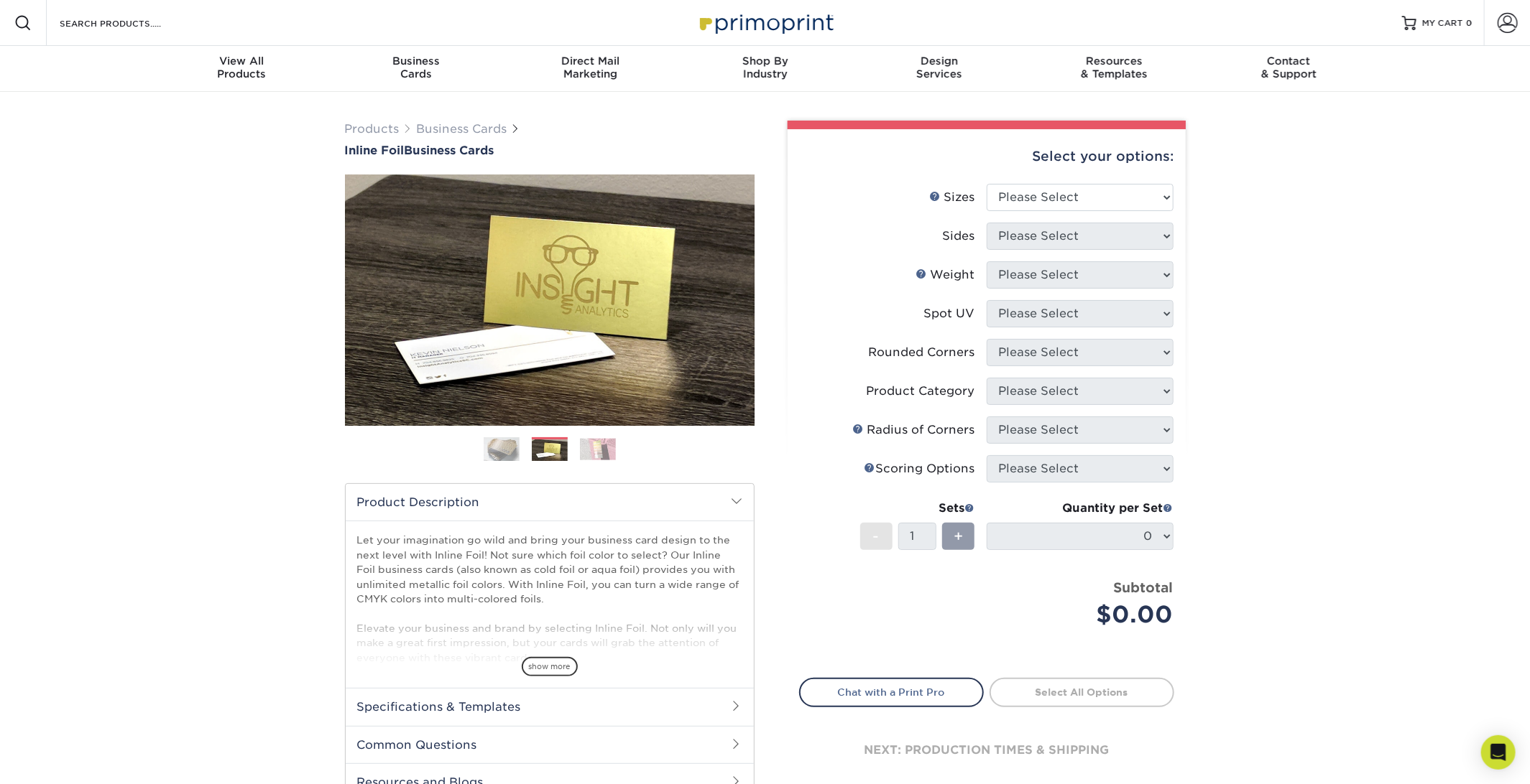
click at [608, 442] on img at bounding box center [598, 449] width 36 height 23
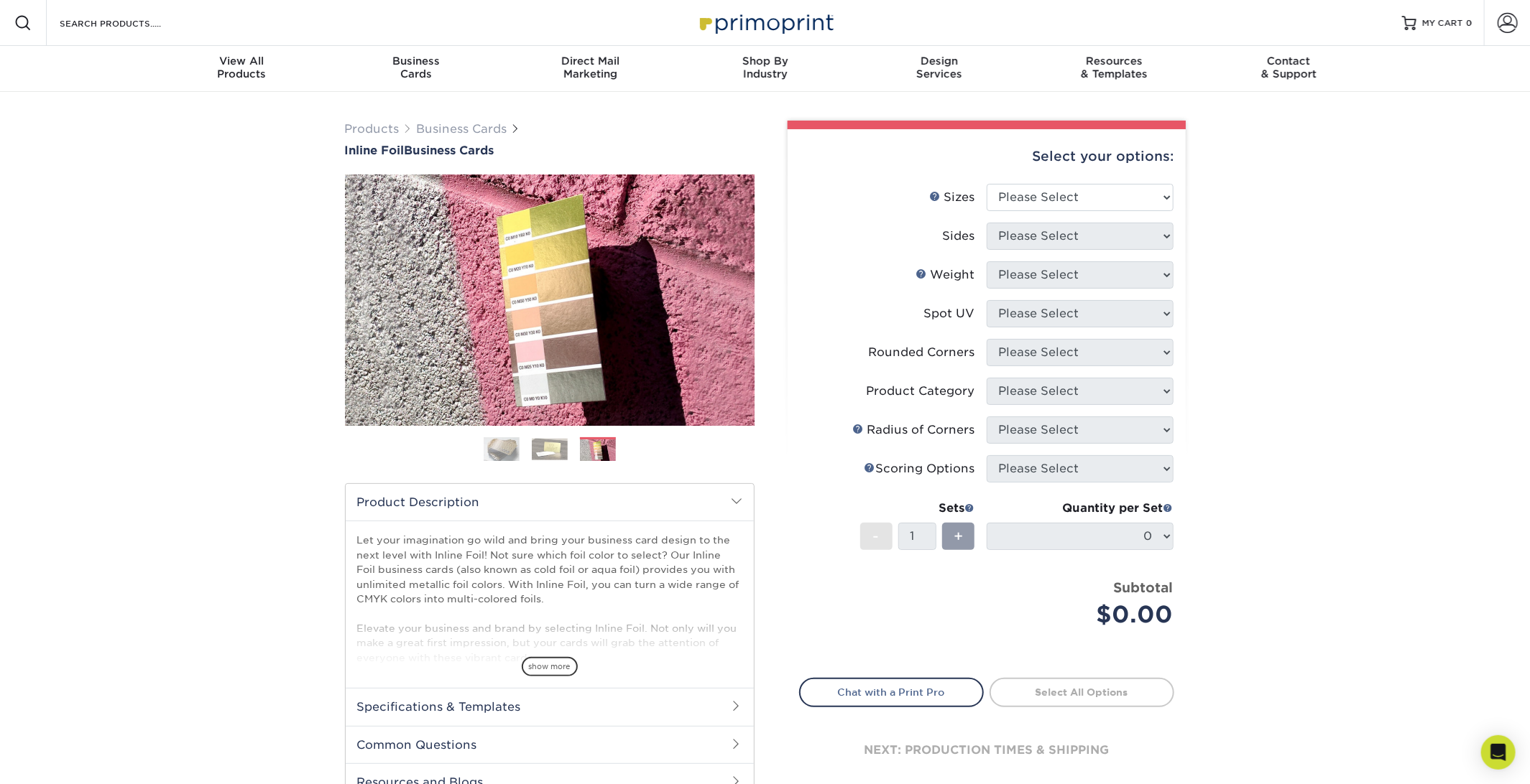
scroll to position [72, 0]
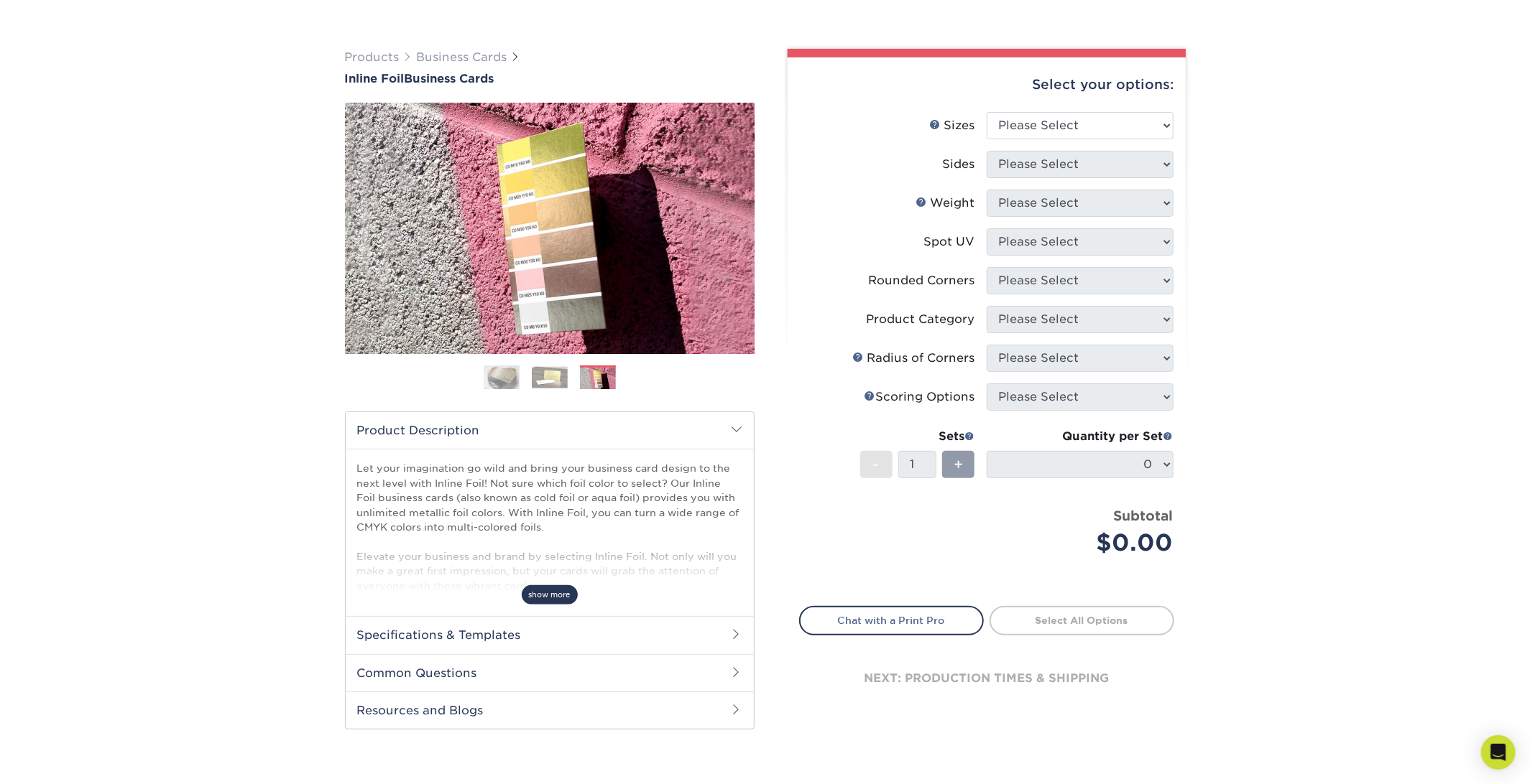
click at [565, 592] on span "show more" at bounding box center [549, 595] width 56 height 19
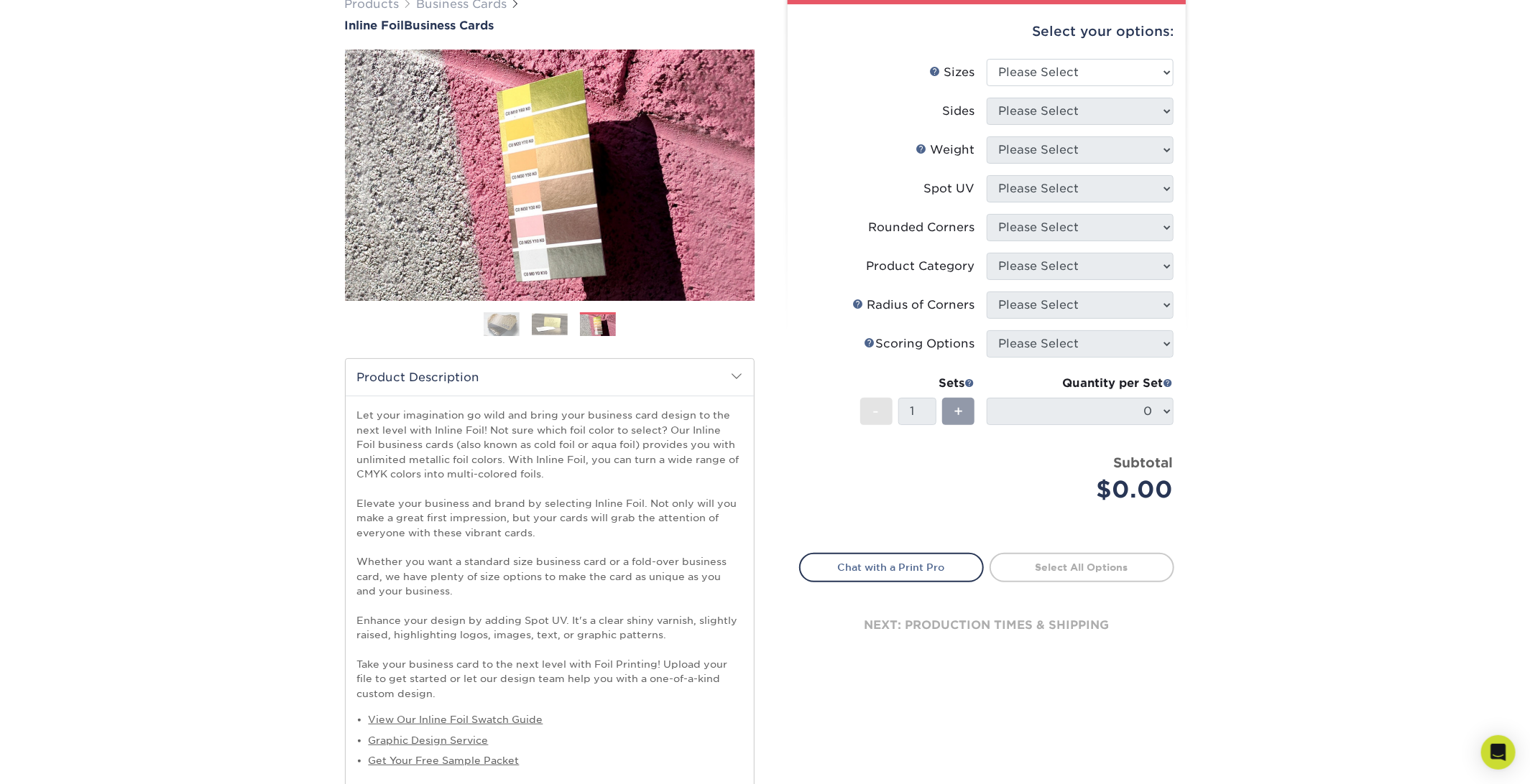
scroll to position [143, 0]
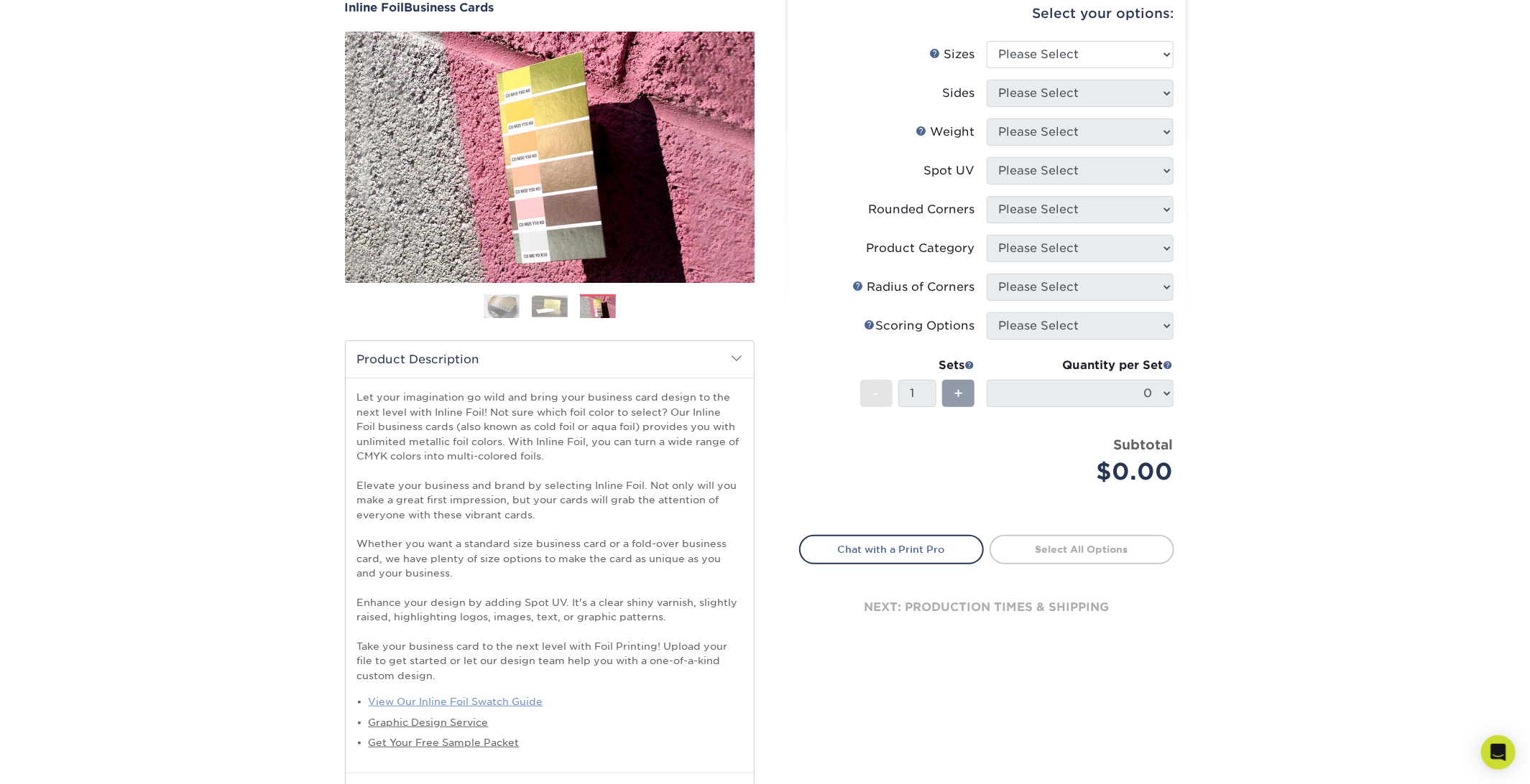
click at [526, 699] on link "View Our Inline Foil Swatch Guide" at bounding box center [456, 702] width 175 height 11
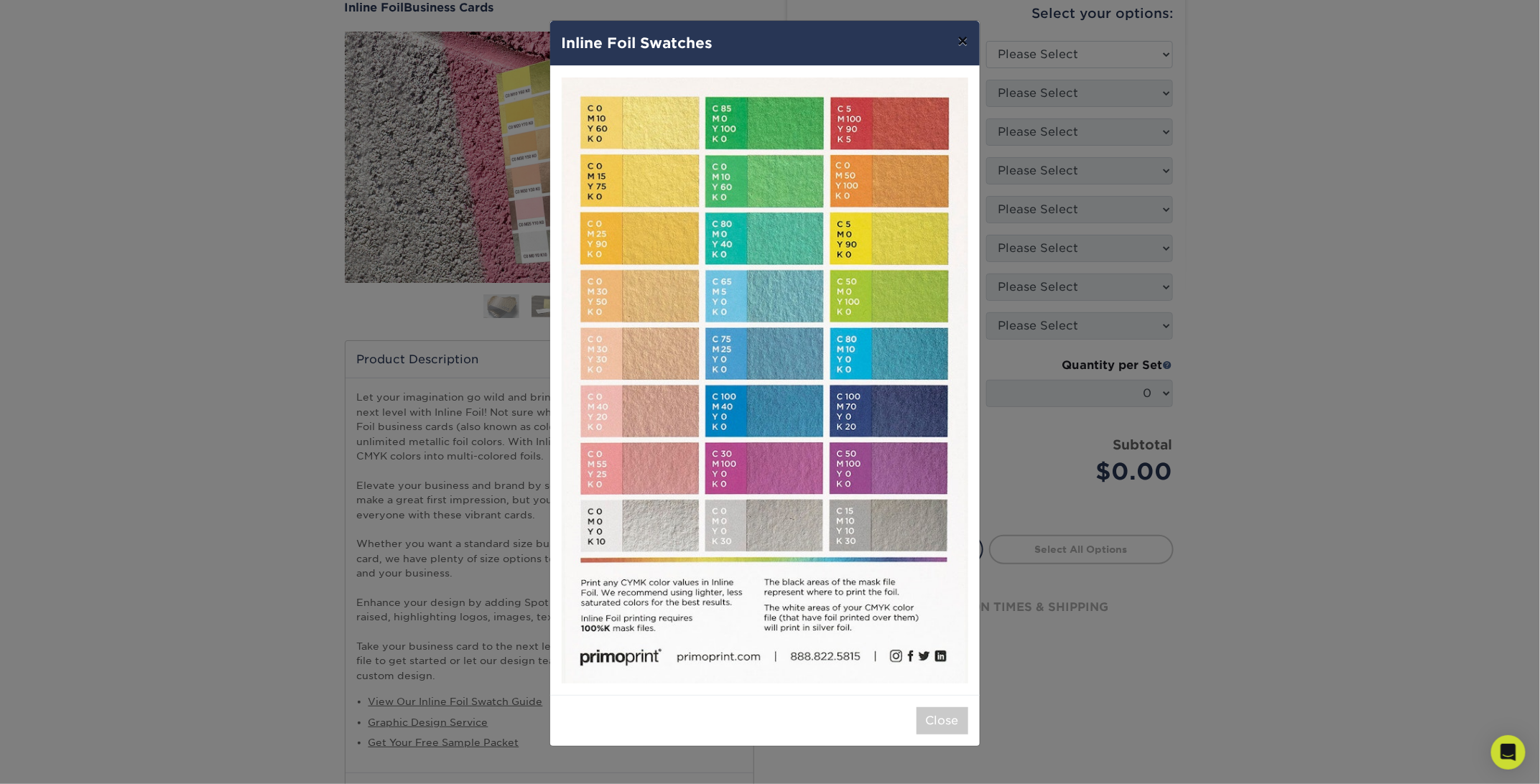
click at [951, 35] on button "×" at bounding box center [962, 41] width 33 height 40
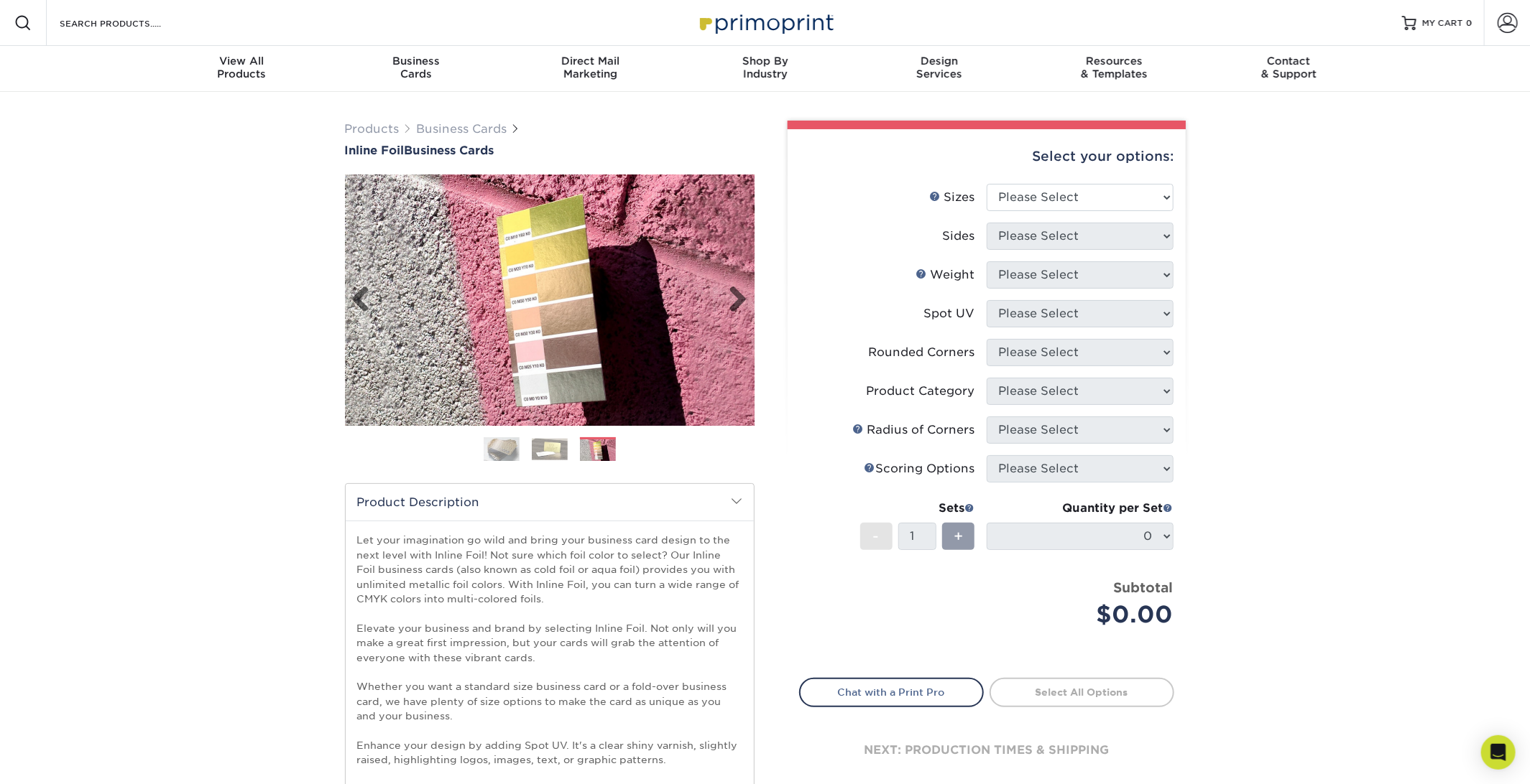
scroll to position [0, 0]
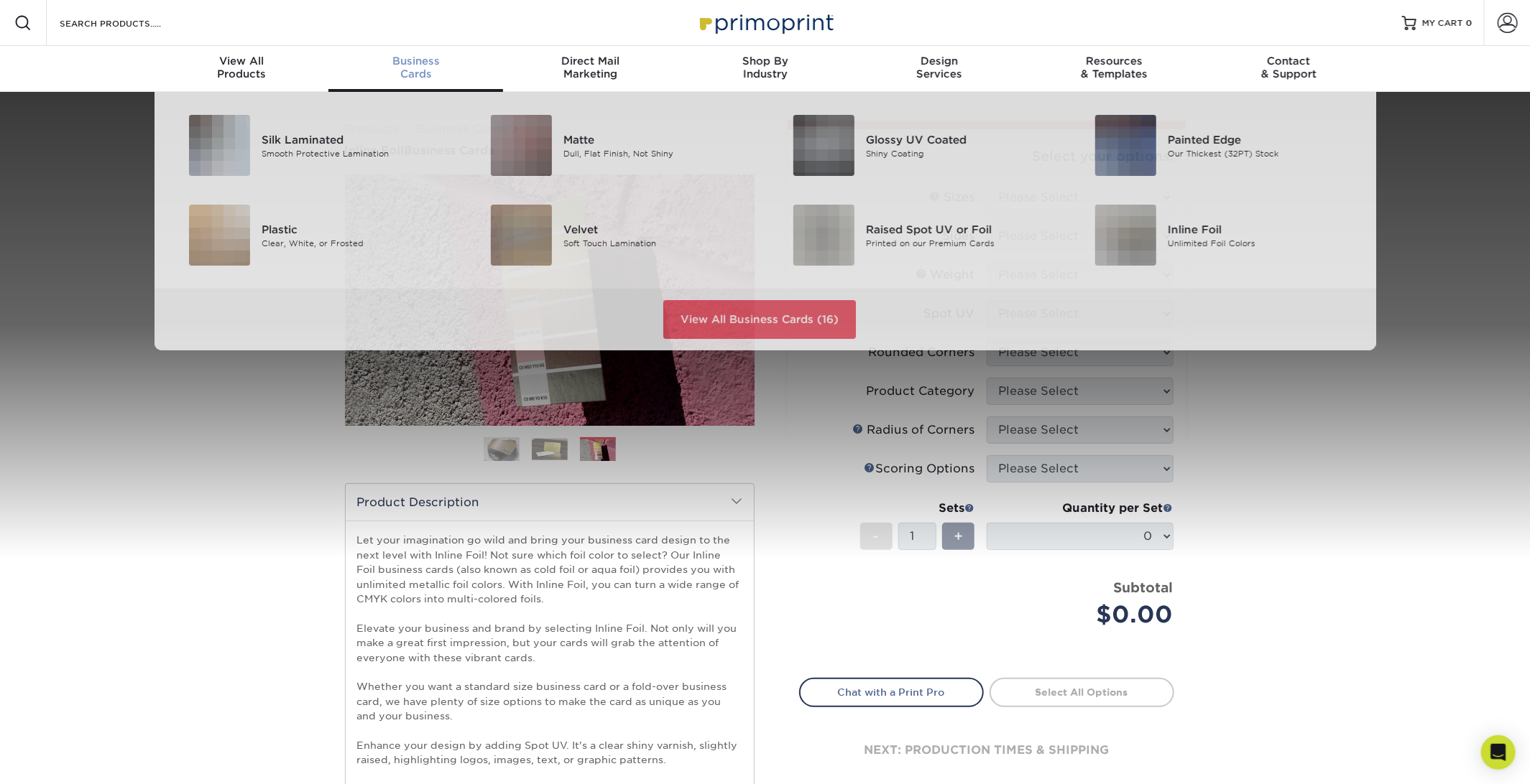
click at [429, 65] on span "Business" at bounding box center [416, 61] width 175 height 13
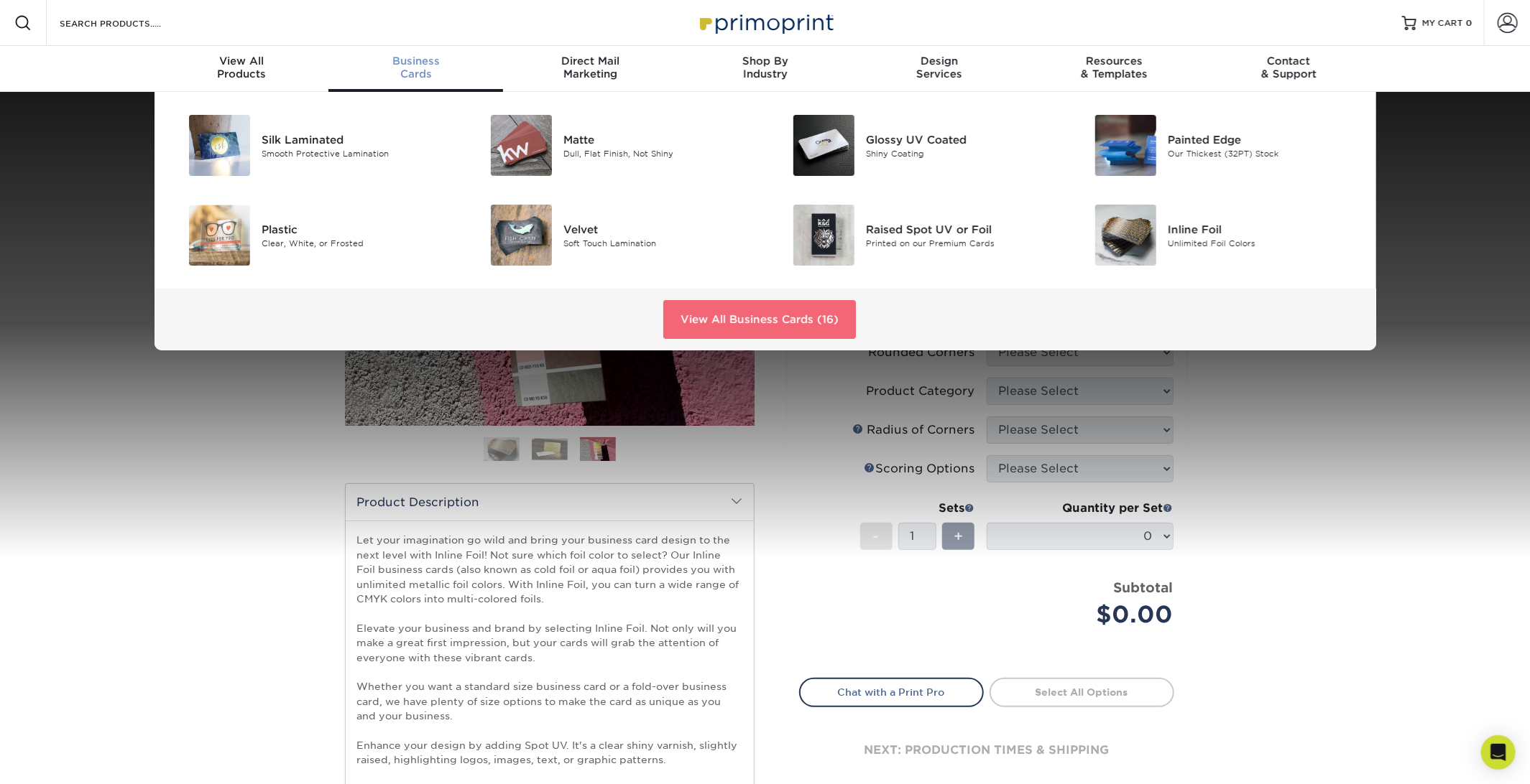
click at [822, 316] on link "View All Business Cards (16)" at bounding box center [759, 319] width 192 height 39
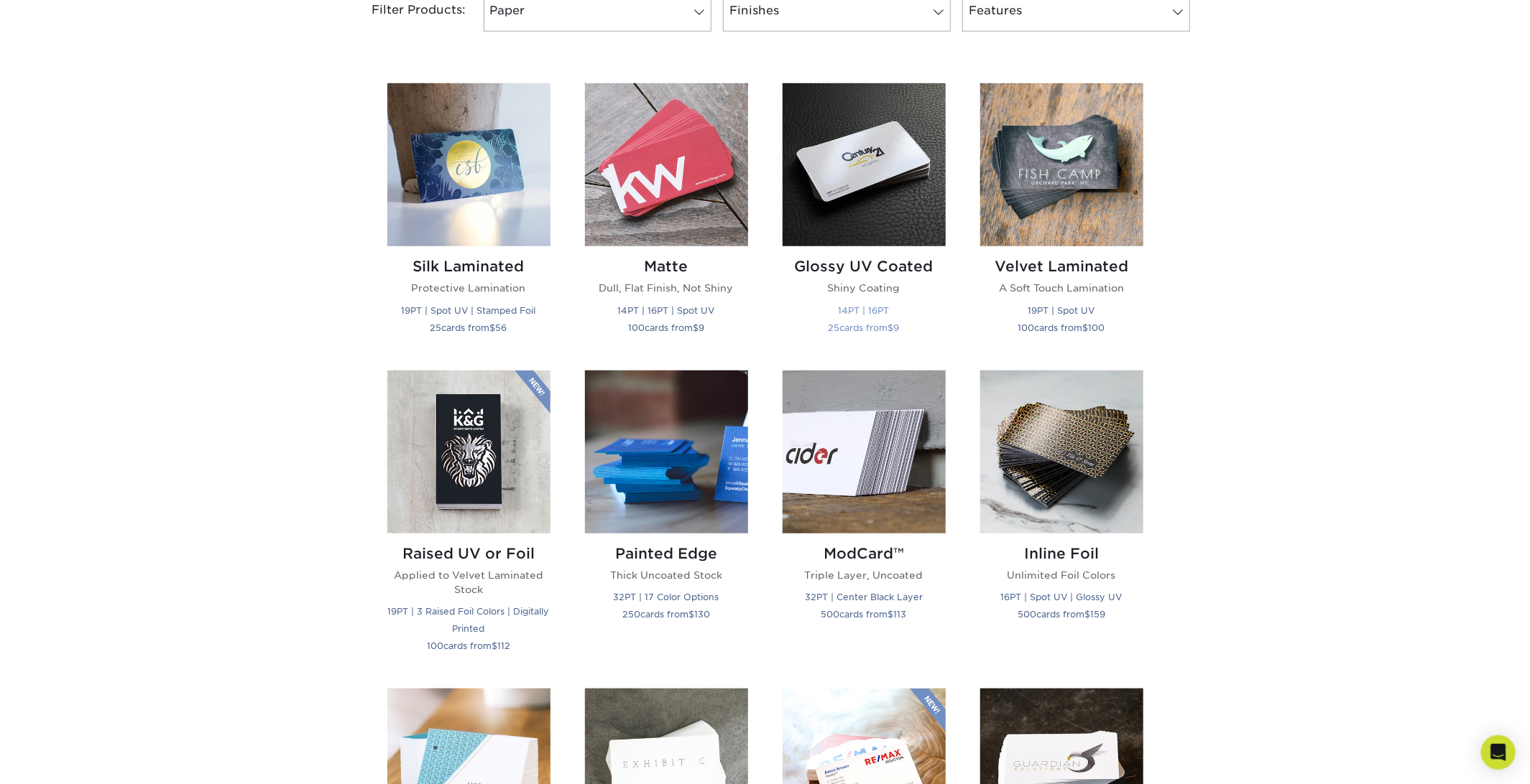
scroll to position [647, 0]
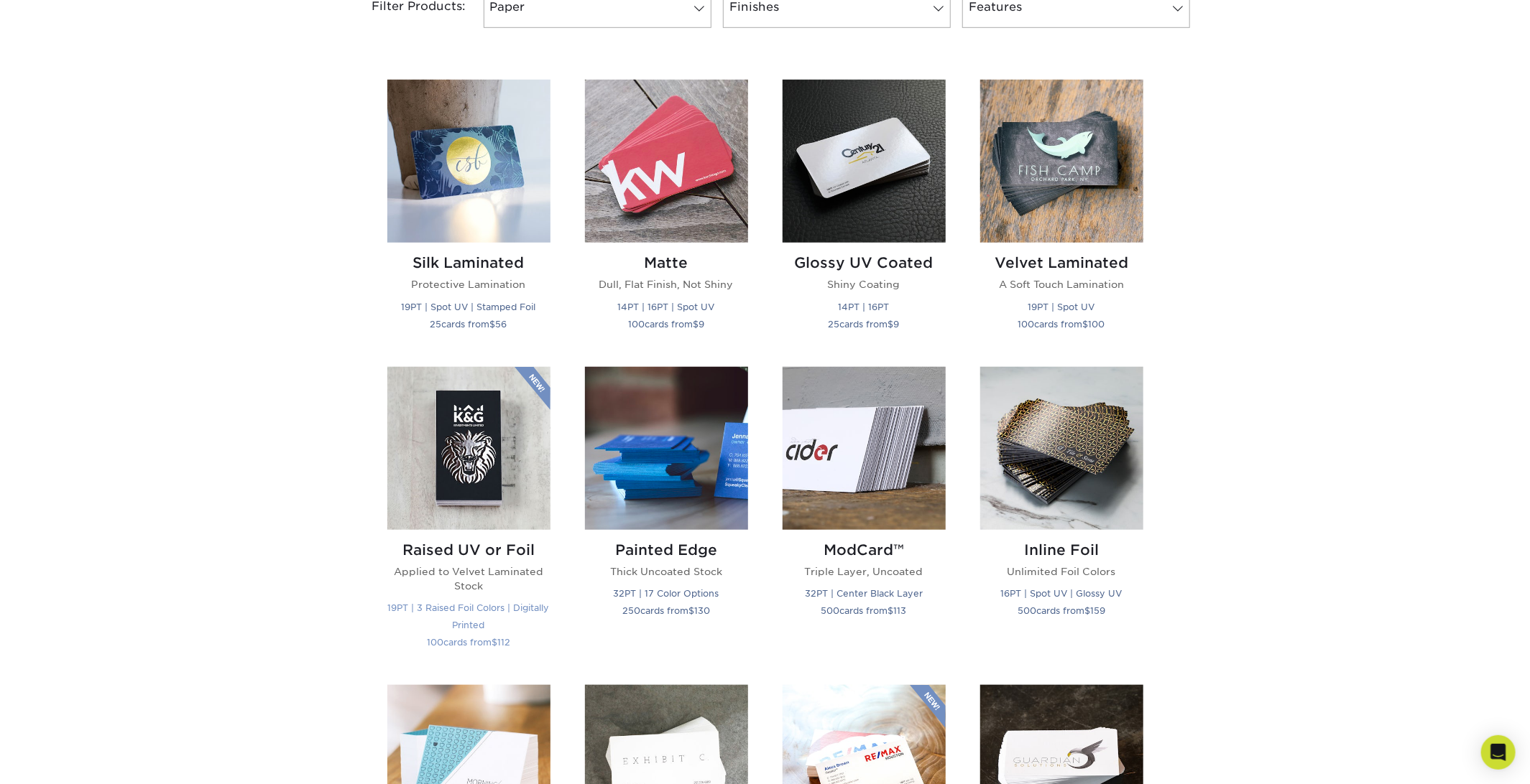
click at [496, 550] on h2 "Raised UV or Foil" at bounding box center [469, 550] width 163 height 17
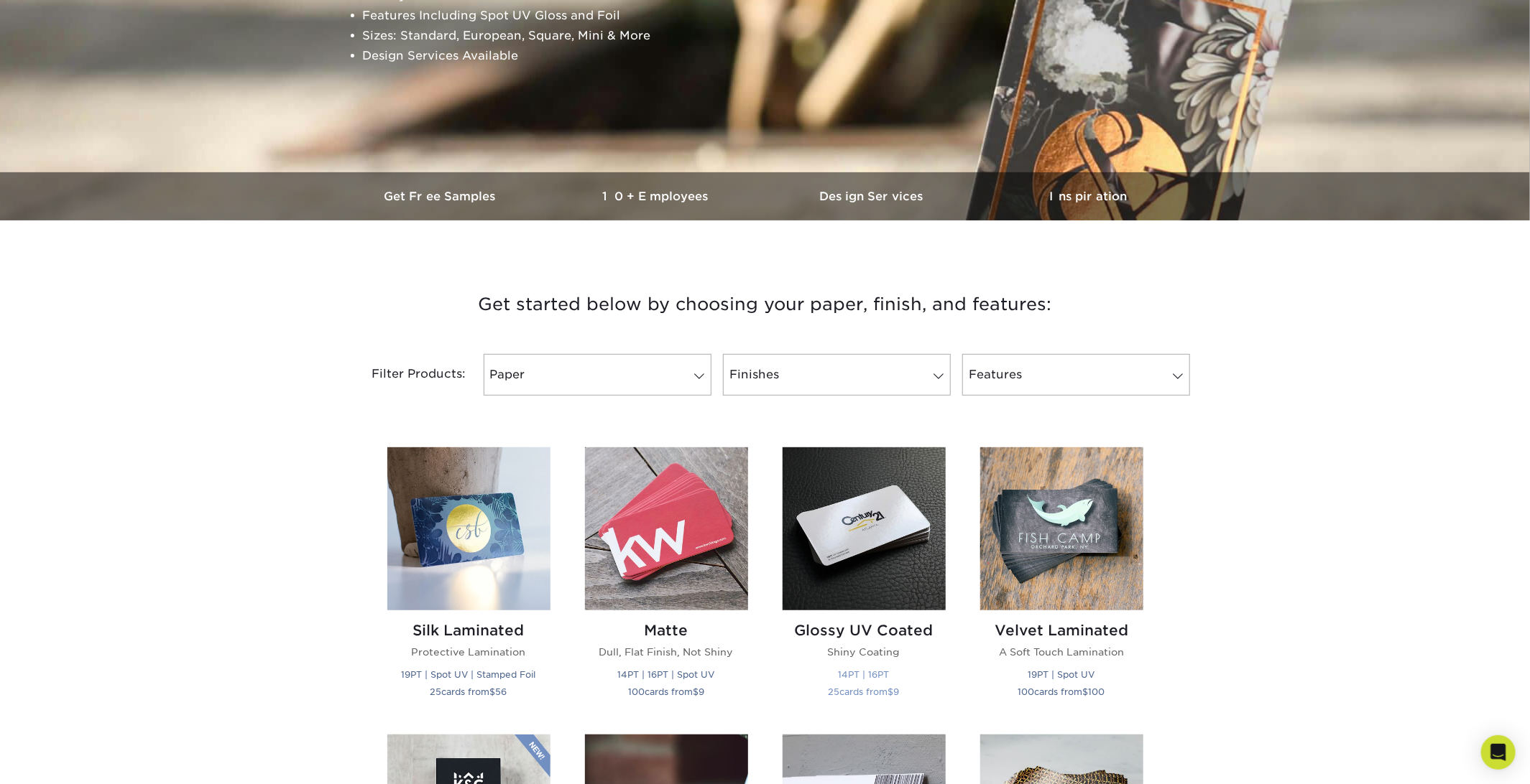
scroll to position [431, 0]
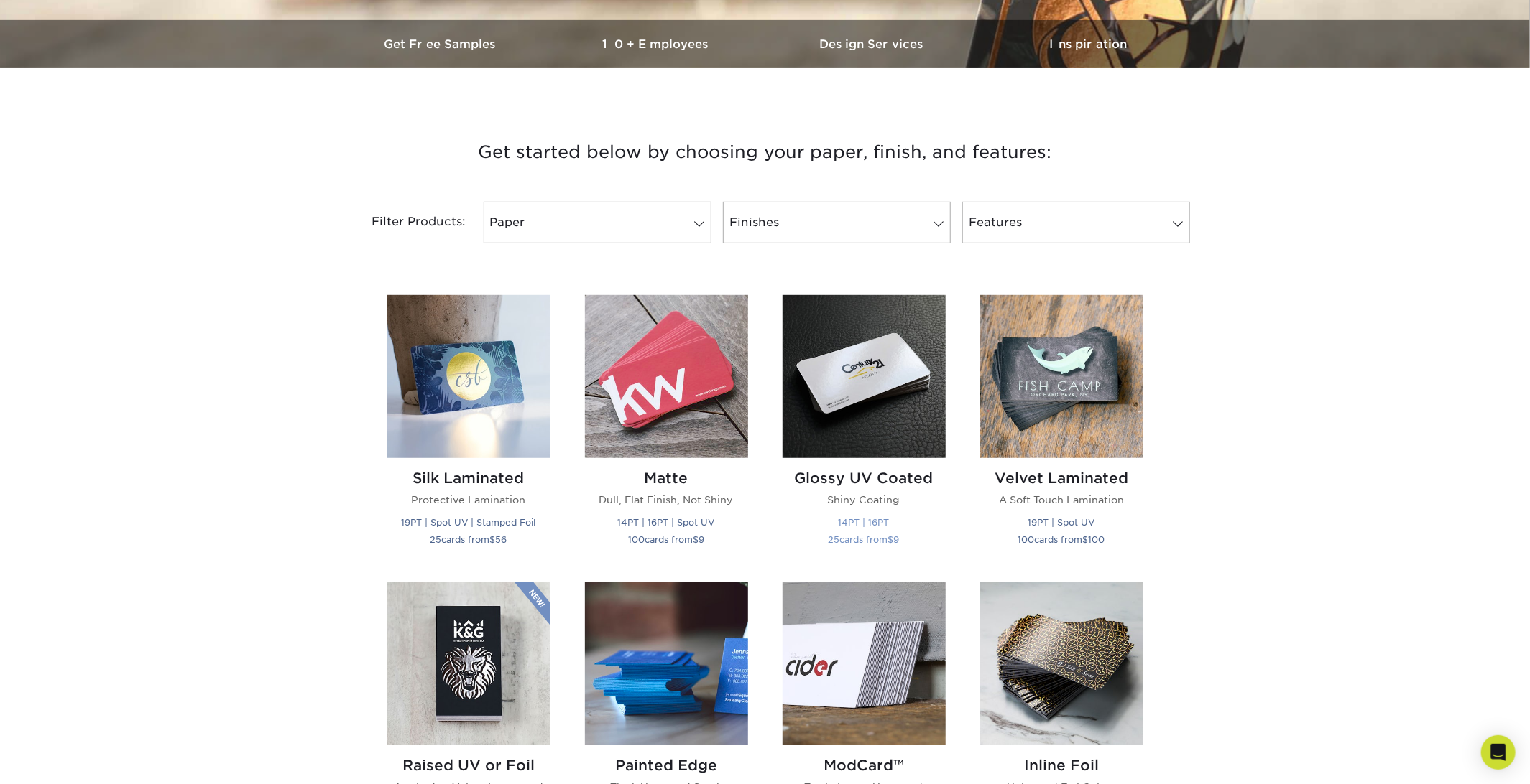
click at [836, 422] on img at bounding box center [864, 377] width 163 height 163
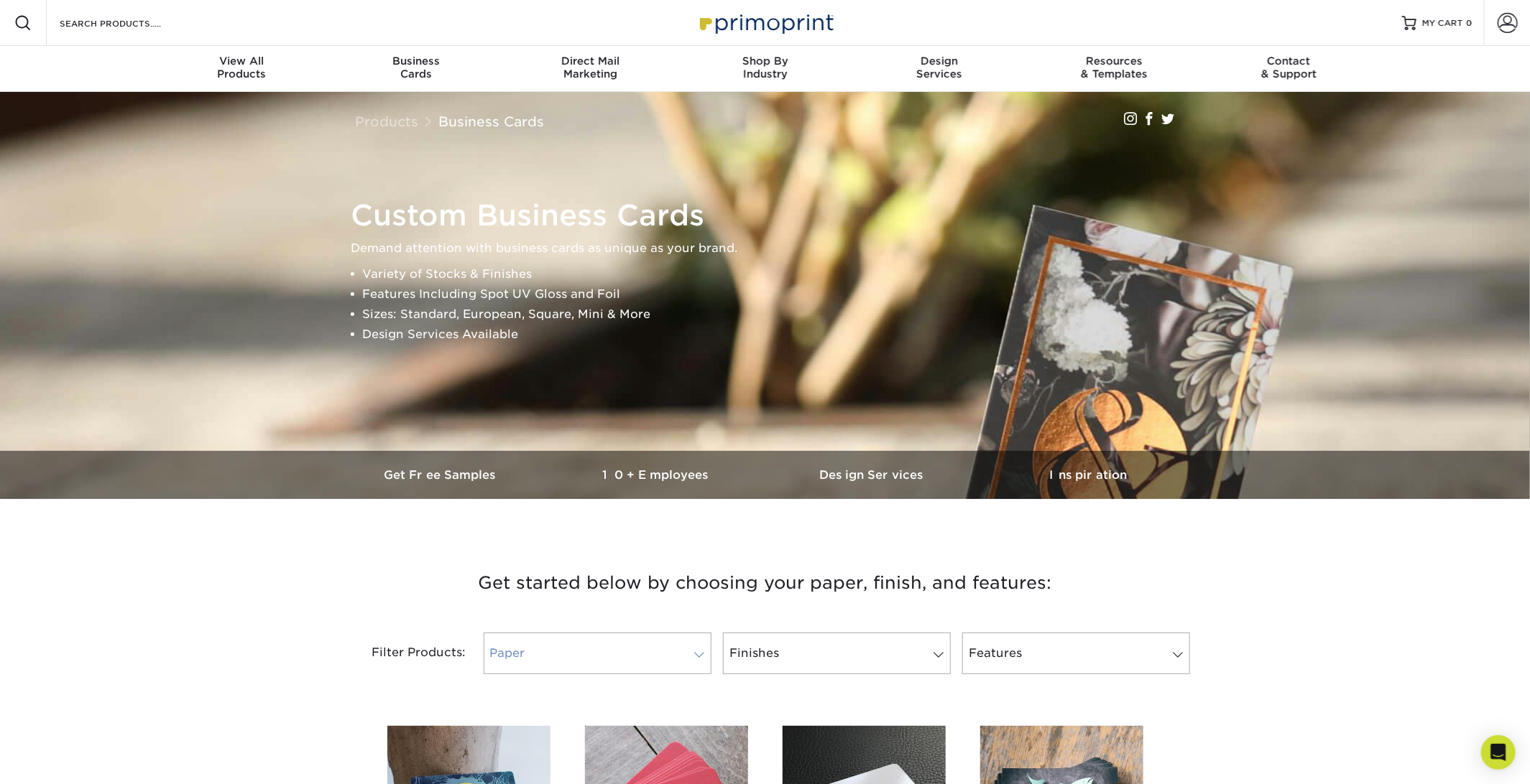
click at [685, 655] on link "Paper" at bounding box center [598, 654] width 228 height 42
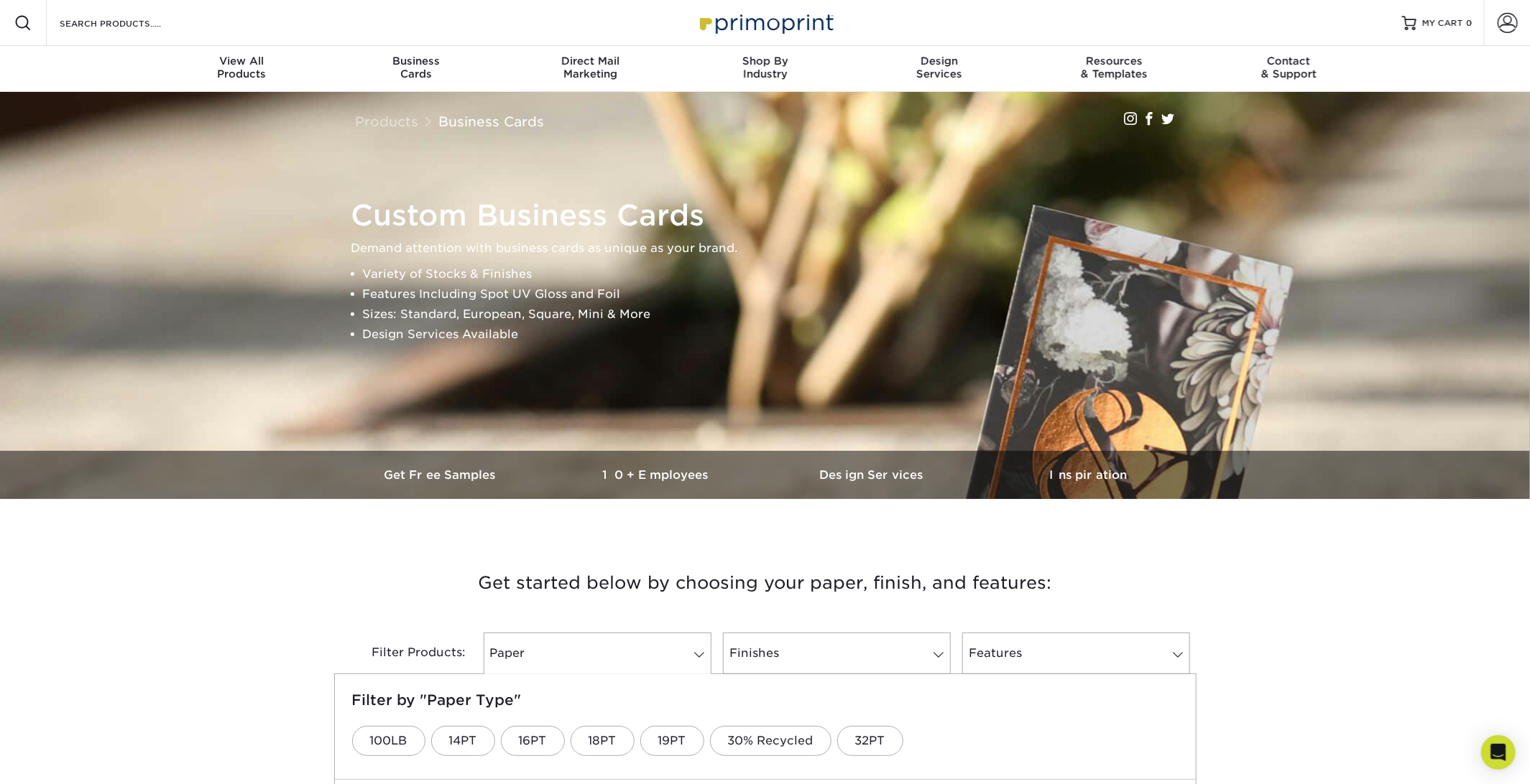
scroll to position [72, 0]
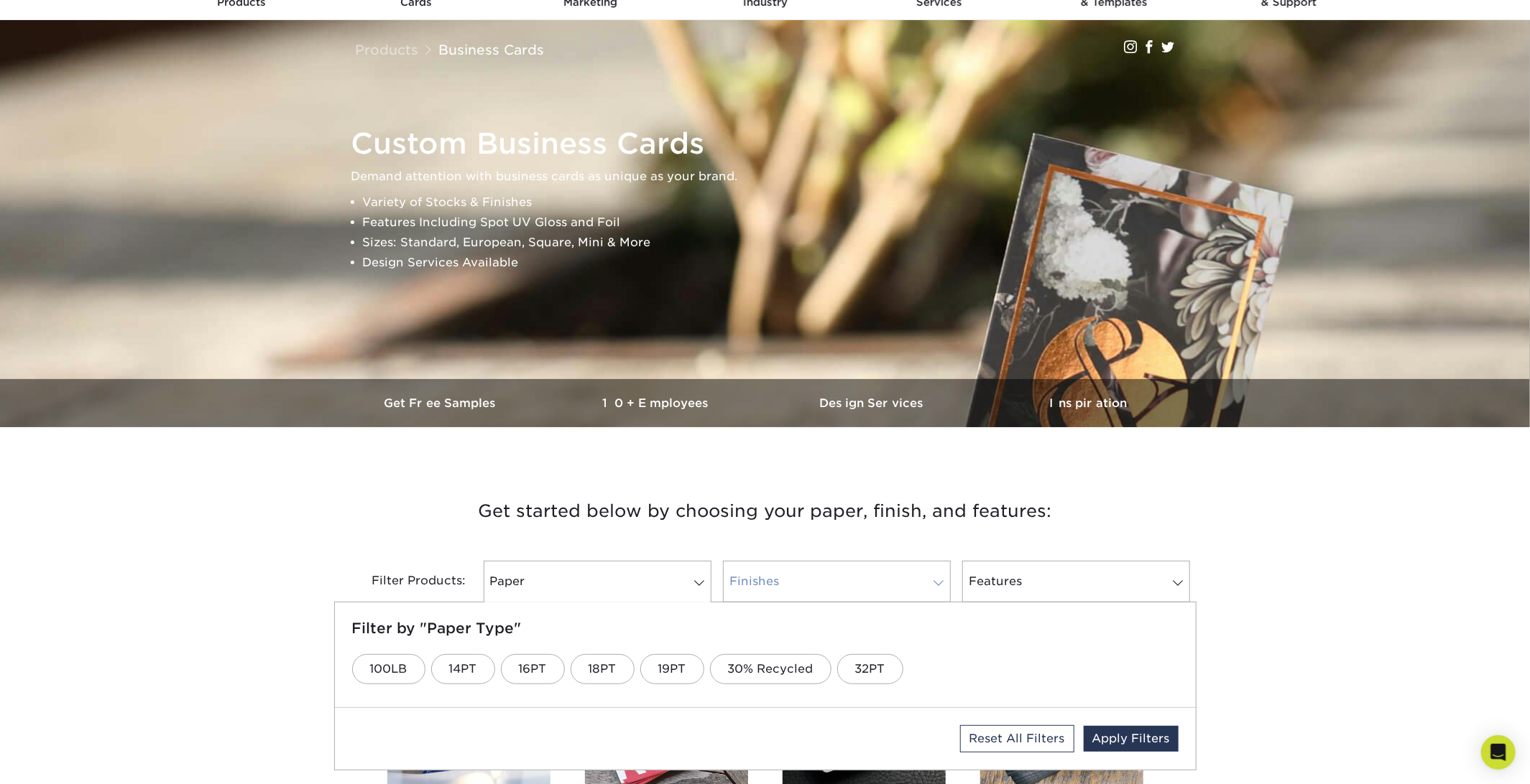
click at [803, 586] on link "Finishes" at bounding box center [837, 582] width 228 height 42
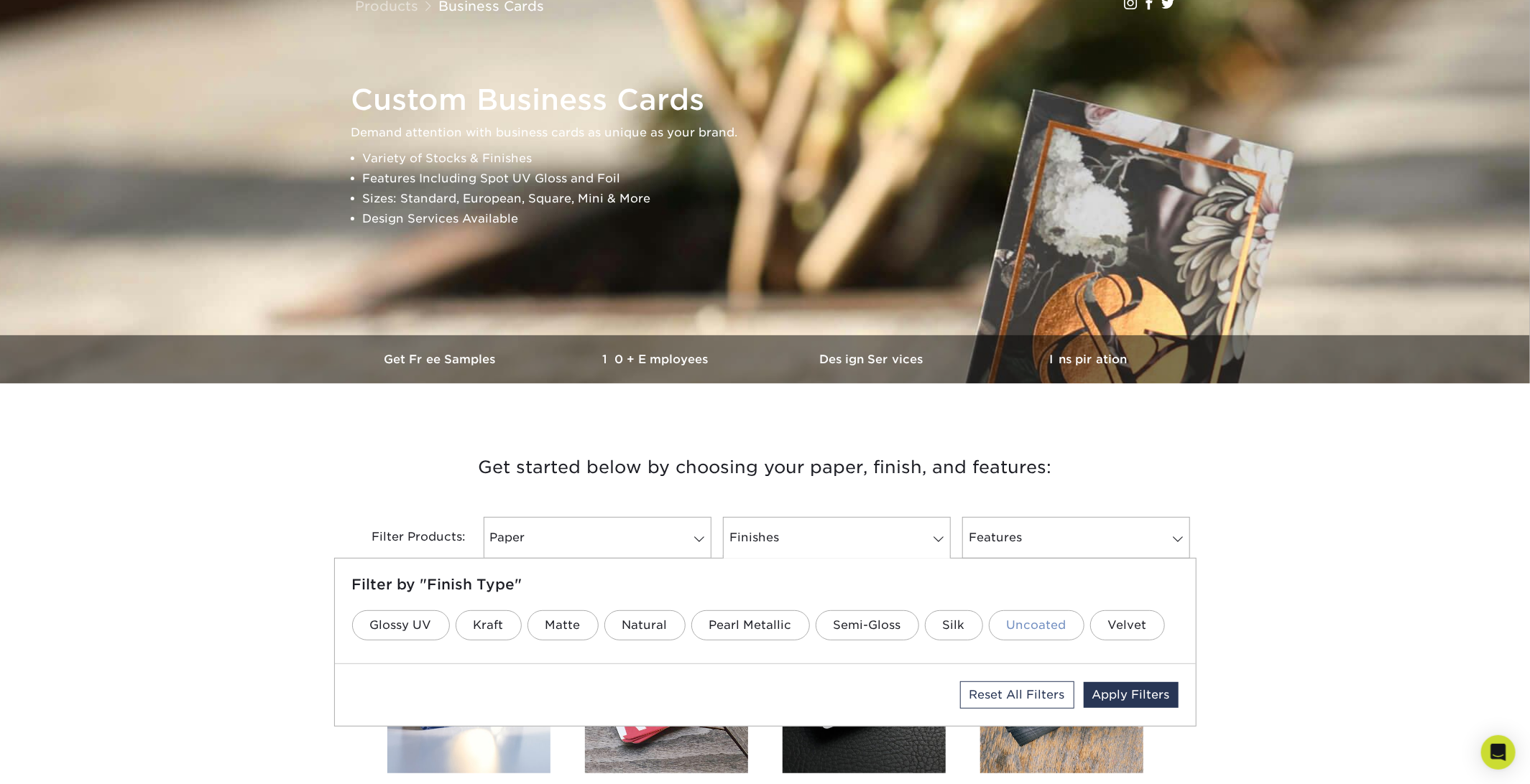
scroll to position [143, 0]
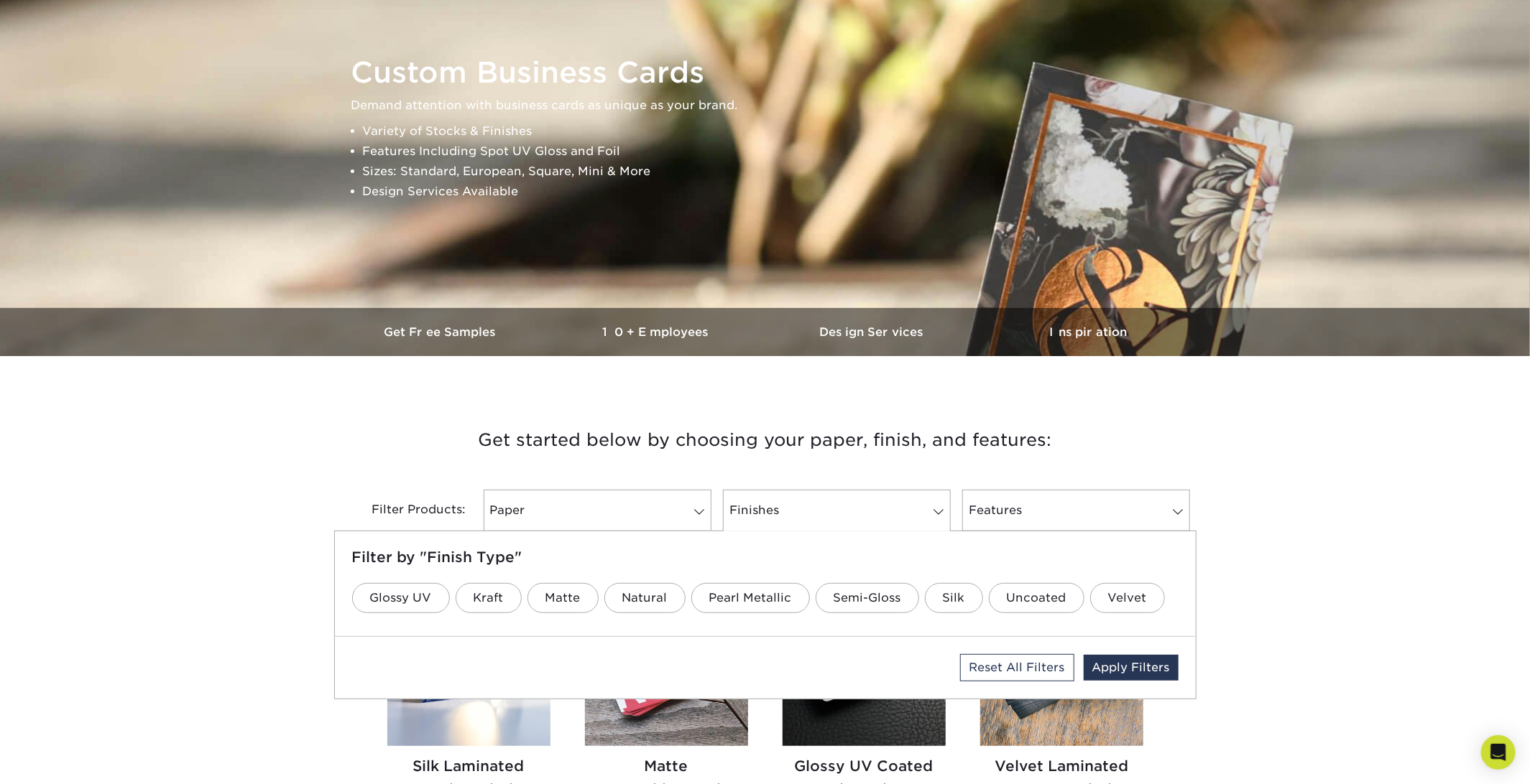
click at [1087, 483] on div "Filter Products: Paper Filter by "Paper Type" 100LB 14PT 16PT 18PT 19PT 30% Rec…" at bounding box center [765, 520] width 862 height 94
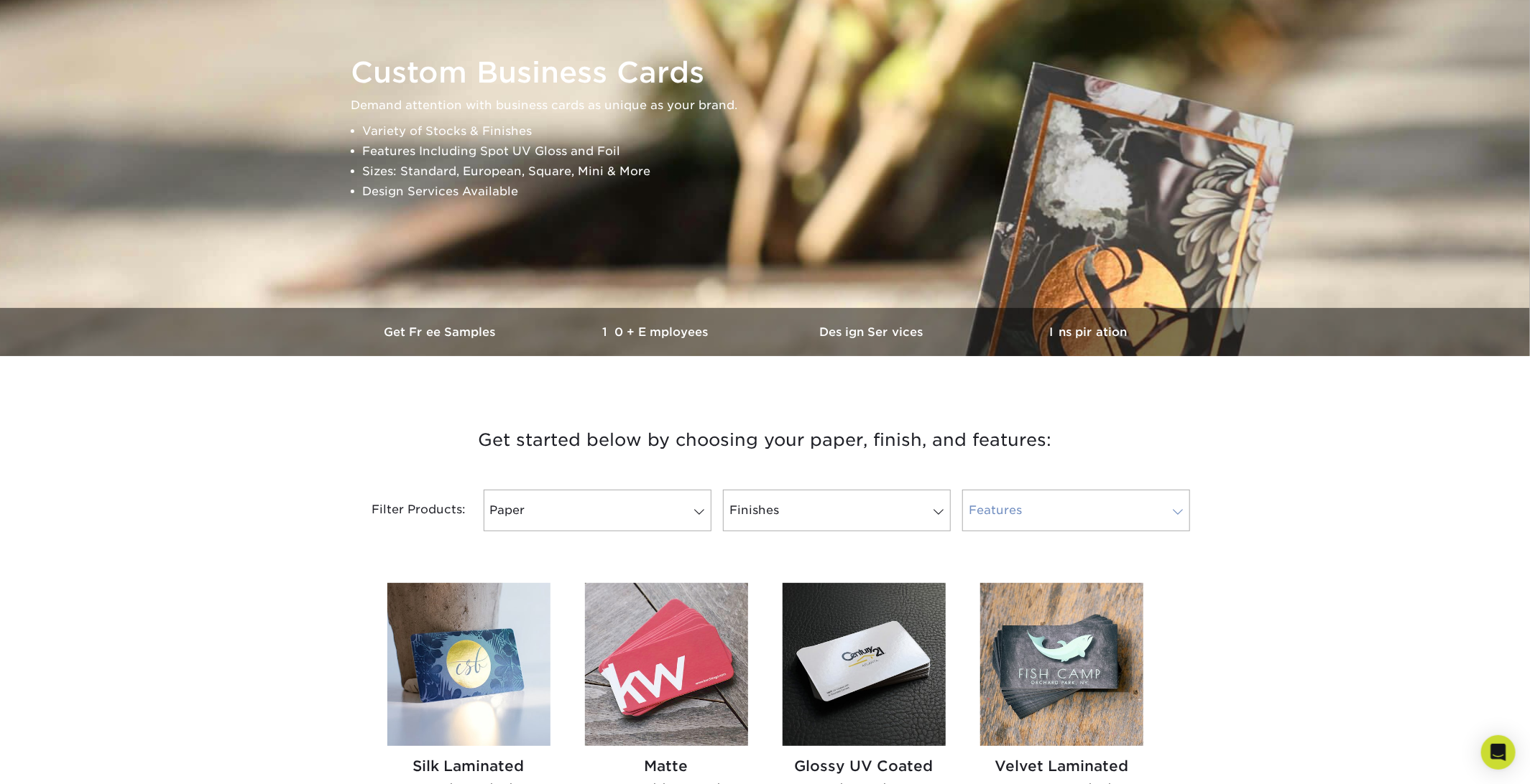
click at [1082, 505] on link "Features" at bounding box center [1076, 511] width 228 height 42
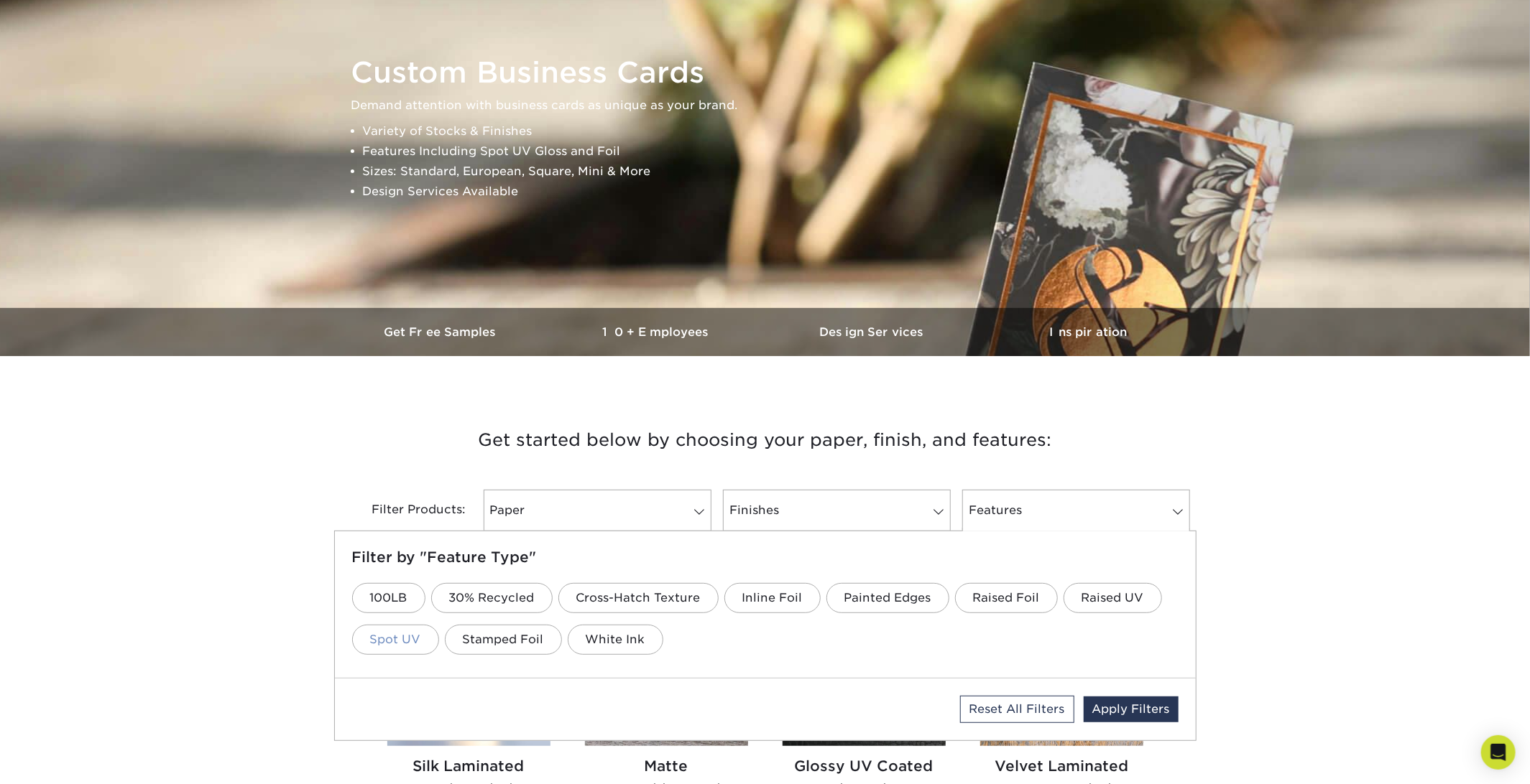
click at [398, 637] on link "Spot UV" at bounding box center [395, 639] width 87 height 30
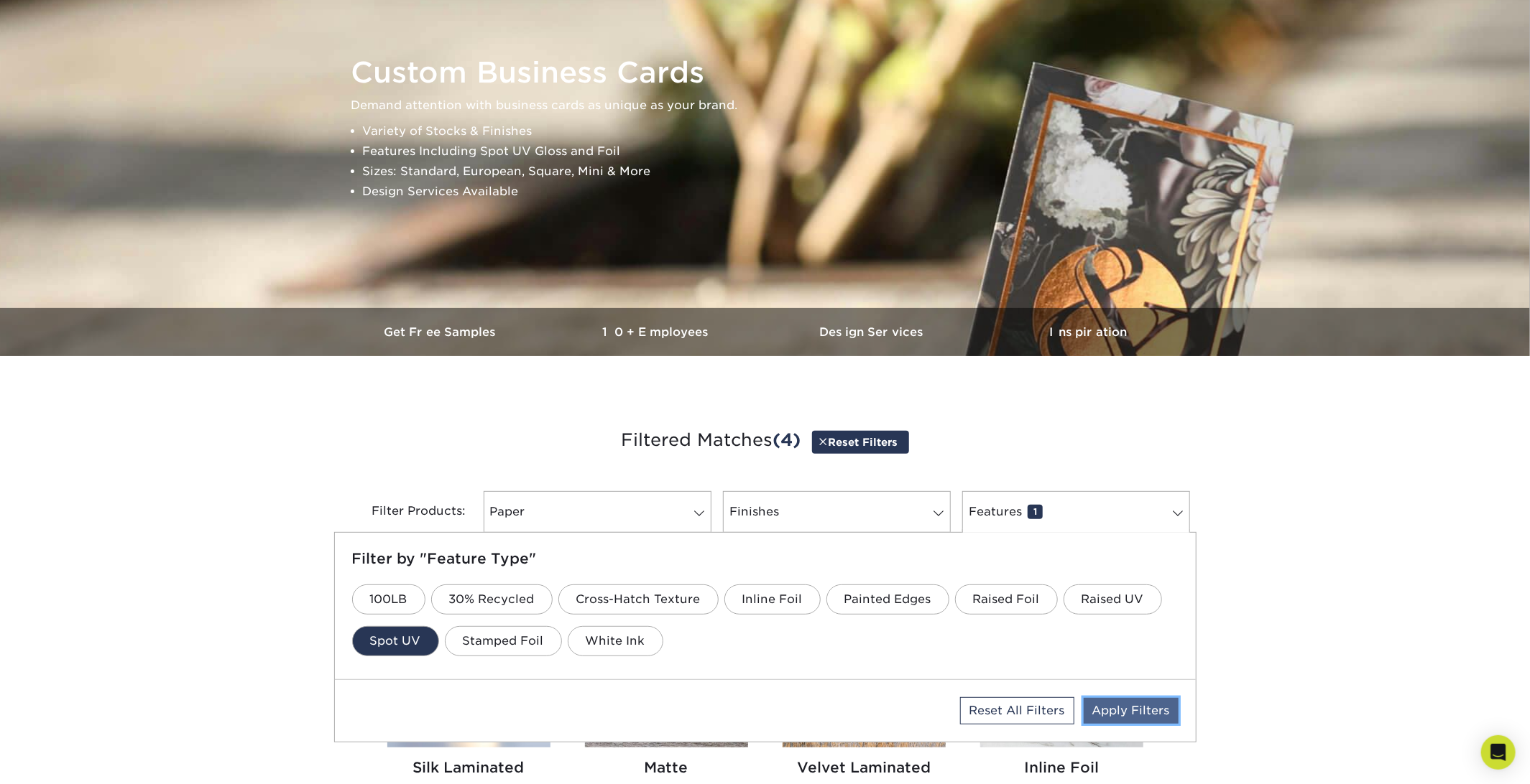
click at [1108, 705] on link "Apply Filters" at bounding box center [1131, 711] width 95 height 26
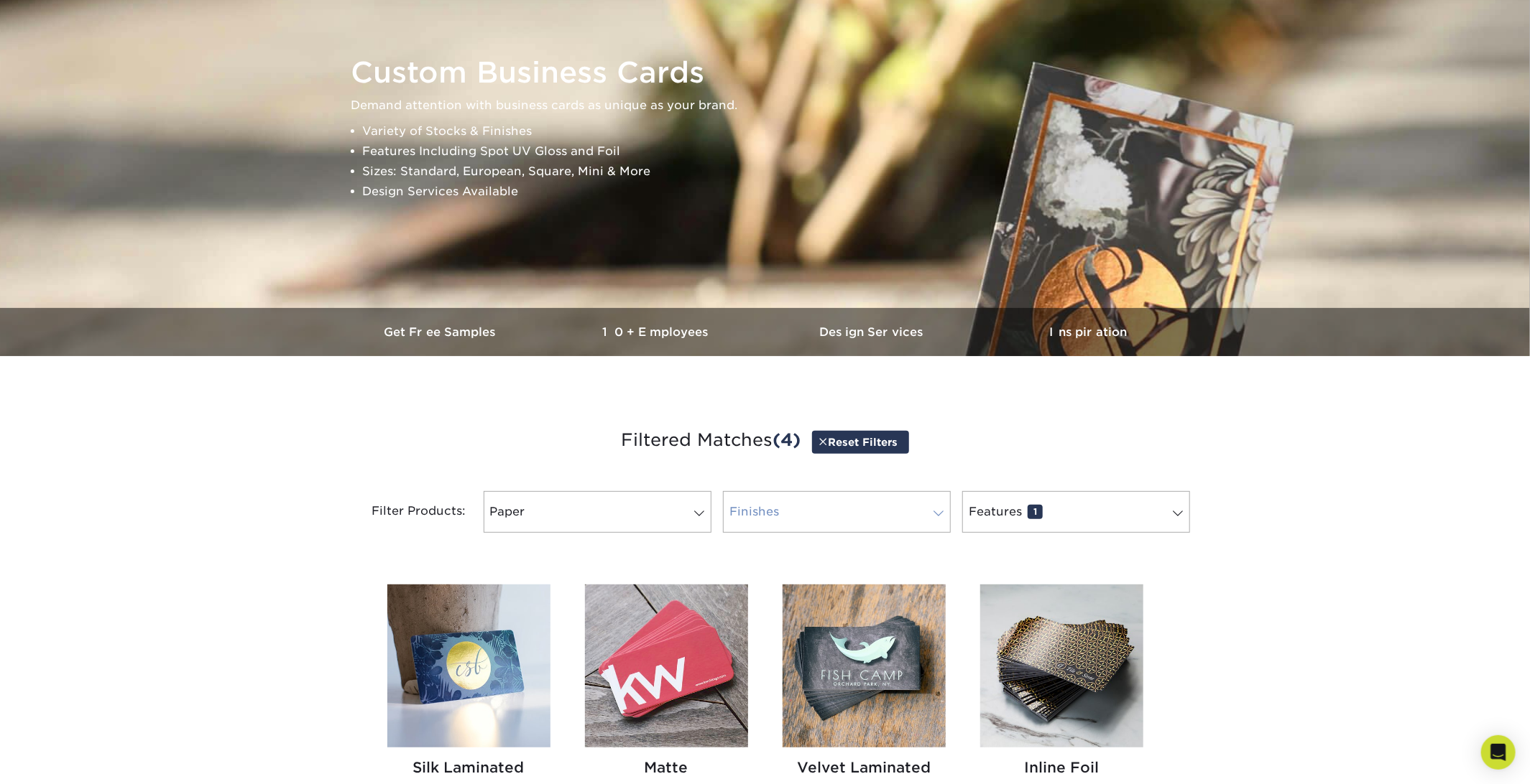
click at [830, 519] on link "Finishes 0" at bounding box center [837, 512] width 228 height 42
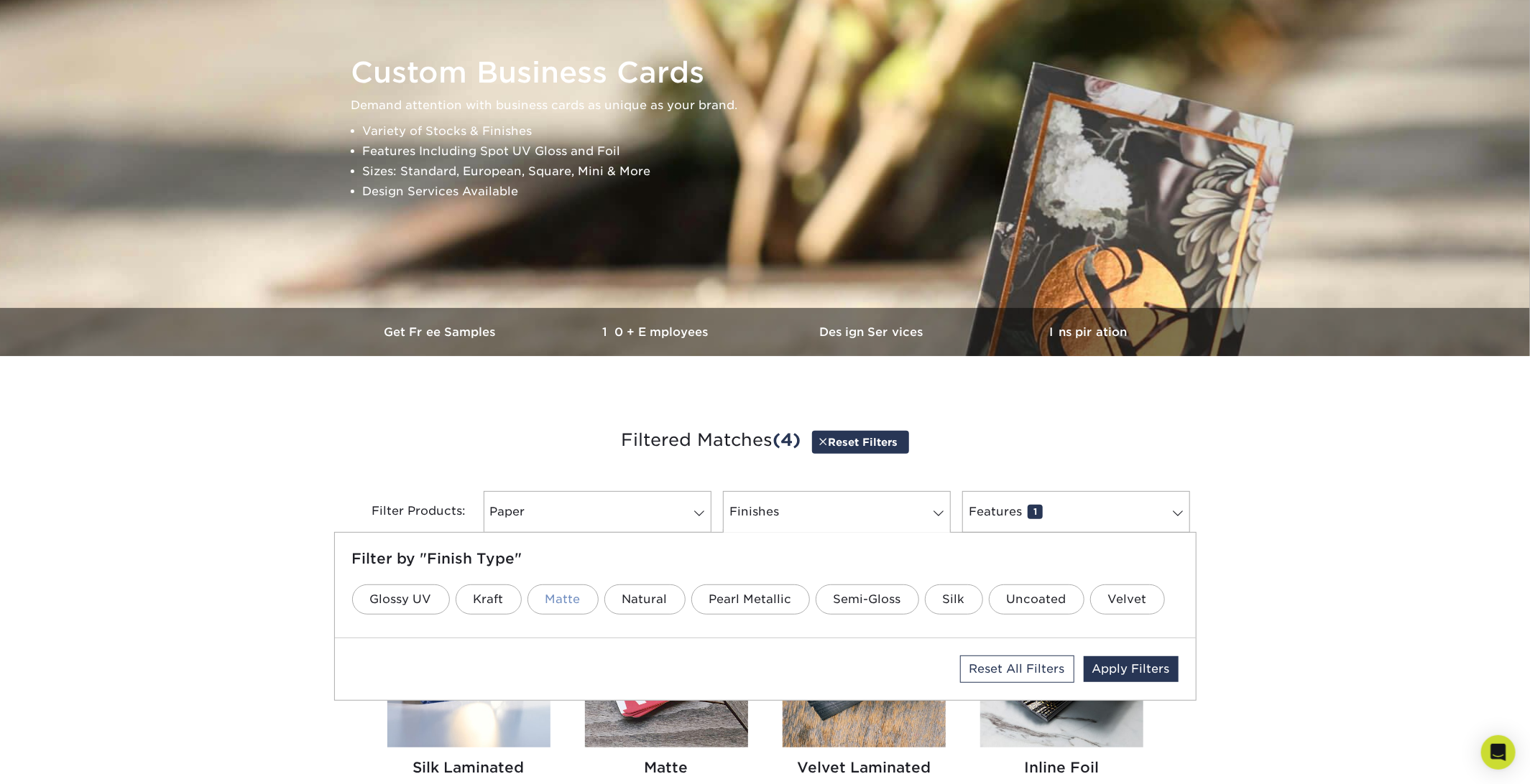
click at [558, 598] on link "Matte" at bounding box center [563, 599] width 71 height 30
click at [1136, 658] on link "Apply Filters" at bounding box center [1131, 669] width 95 height 26
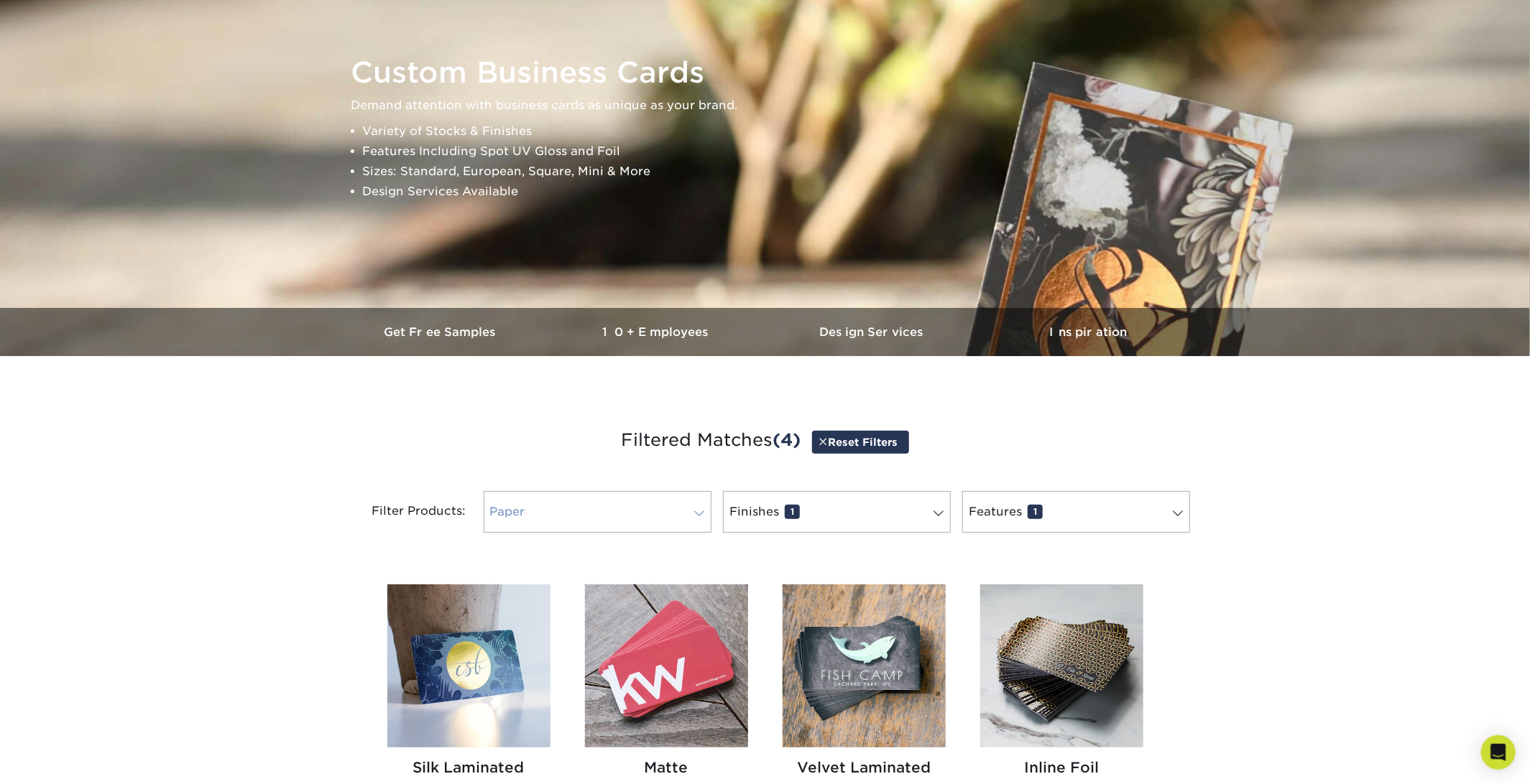
click at [636, 511] on link "Paper 0" at bounding box center [598, 512] width 228 height 42
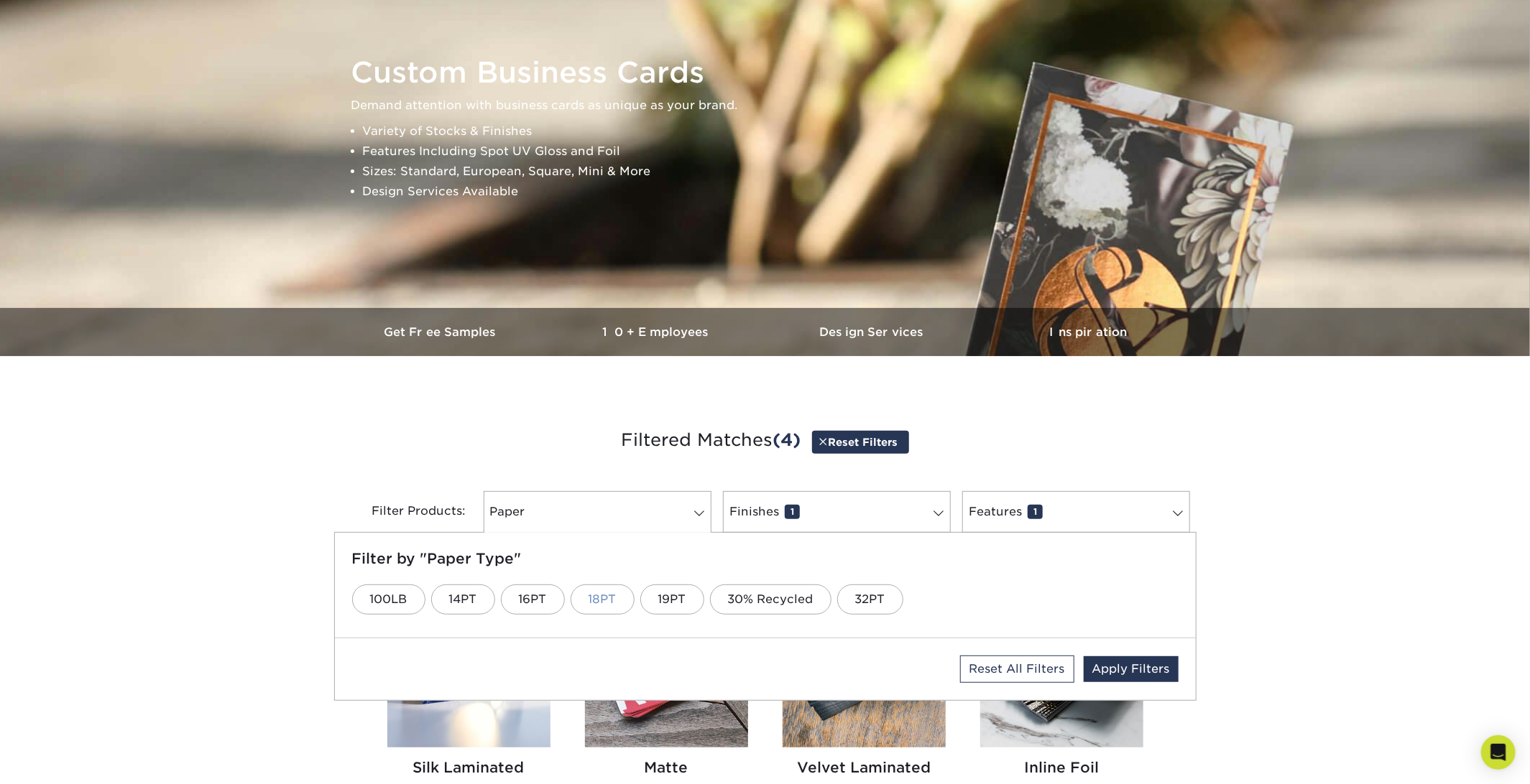
click at [616, 603] on link "18PT" at bounding box center [602, 599] width 64 height 30
click at [1093, 669] on link "Apply Filters" at bounding box center [1131, 669] width 95 height 26
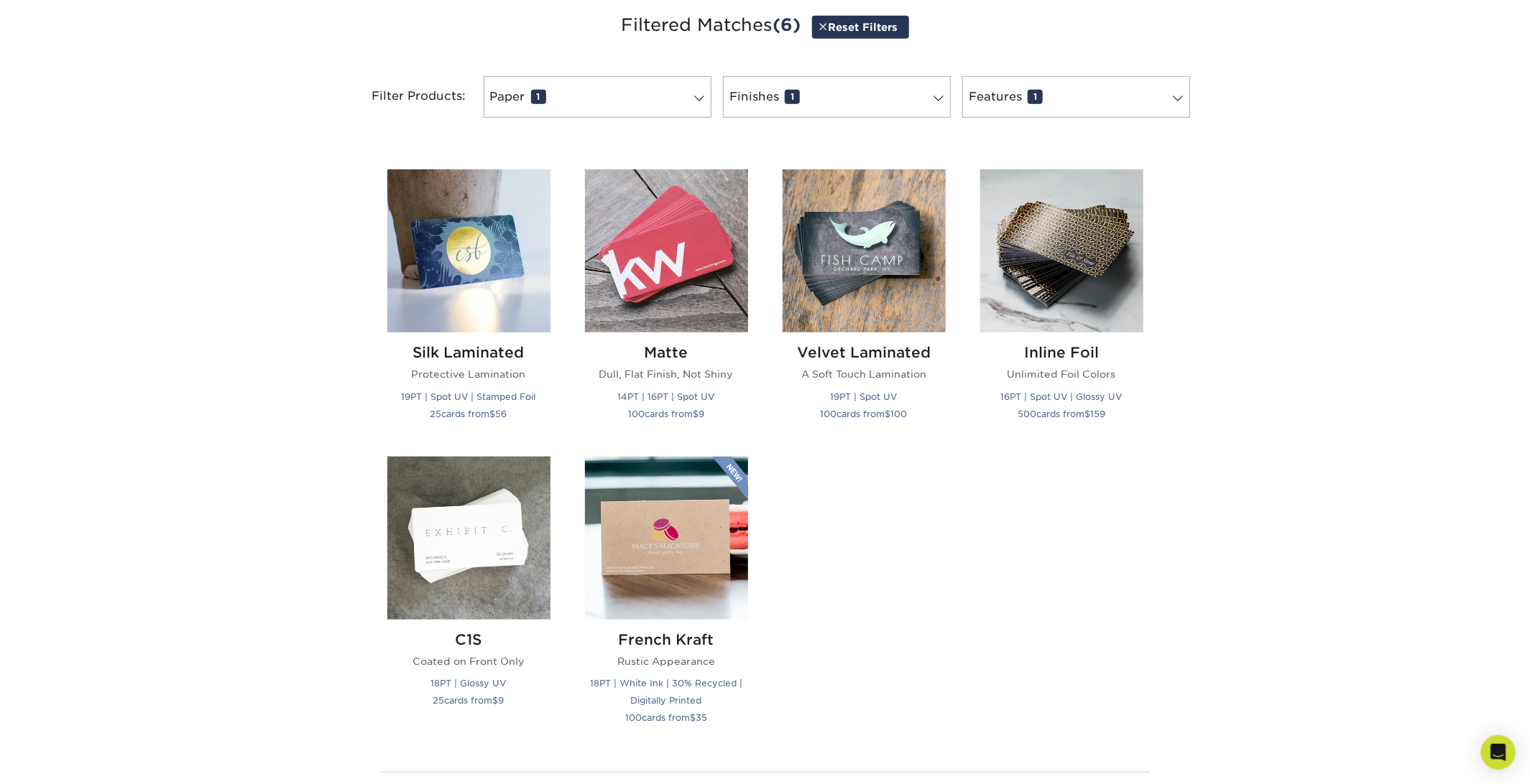
scroll to position [574, 0]
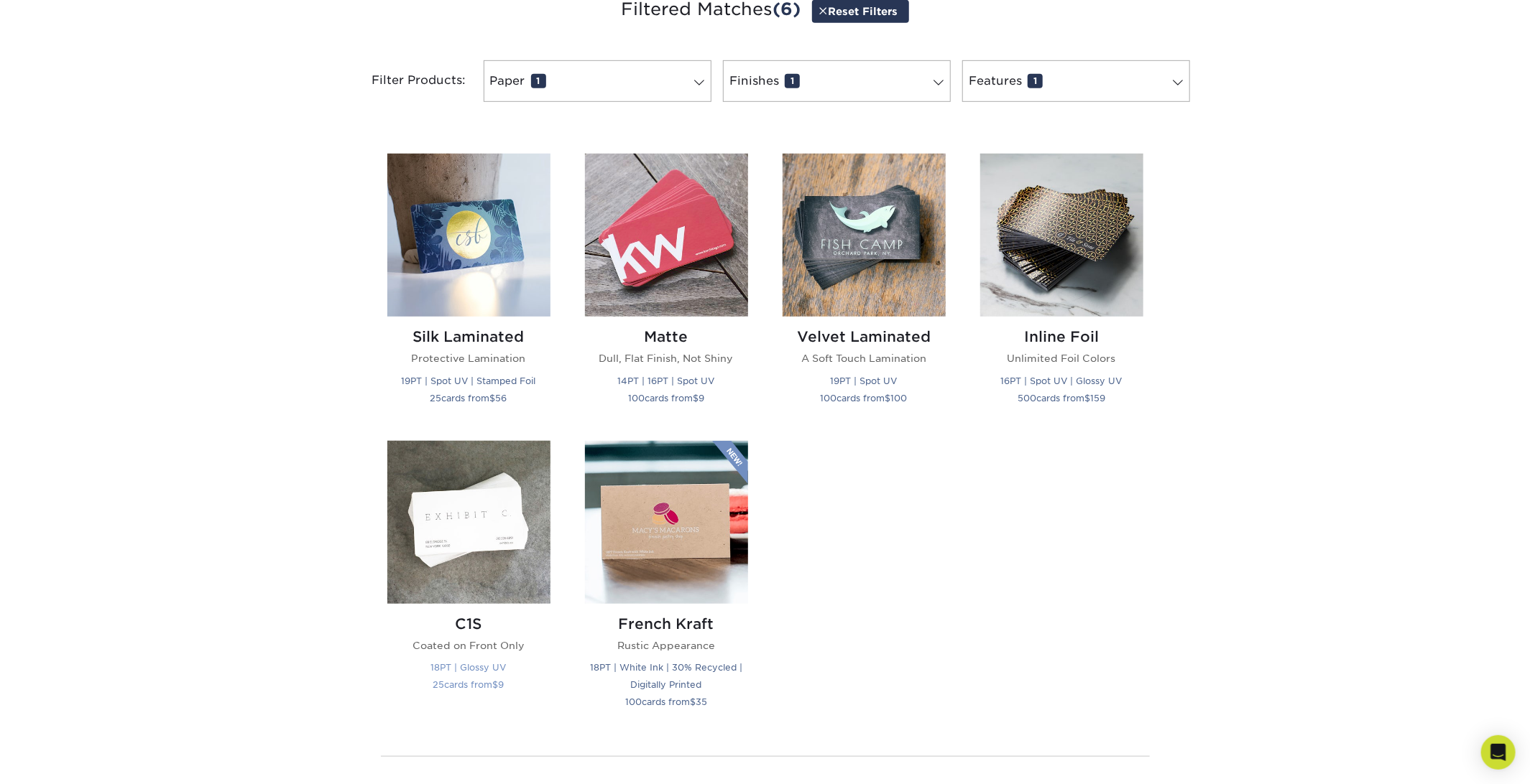
click at [450, 530] on img at bounding box center [469, 523] width 163 height 163
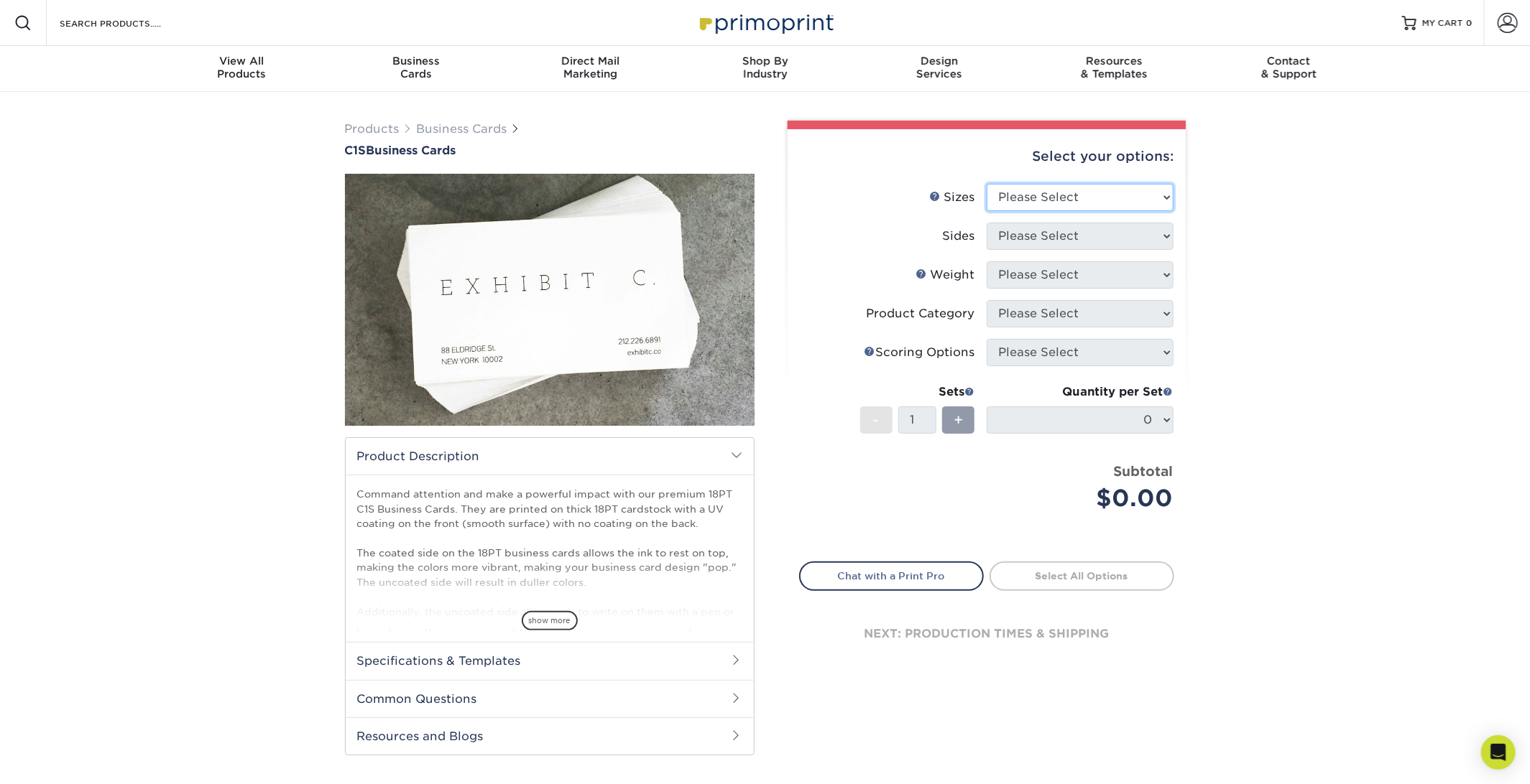
click at [1130, 207] on select "Please Select 2" x 3.5" - Standard 2.125" x 3.375" - European 2.5" x 2.5" - Squ…" at bounding box center [1080, 197] width 187 height 27
select select "2.00x3.50"
click at [987, 183] on select "Please Select 2" x 3.5" - Standard 2.125" x 3.375" - European 2.5" x 2.5" - Squ…" at bounding box center [1080, 197] width 187 height 27
click at [1105, 244] on select "Please Select Print Both Sides Print Front Only" at bounding box center [1080, 236] width 187 height 27
select select "13abbda7-1d64-4f25-8bb2-c179b224825d"
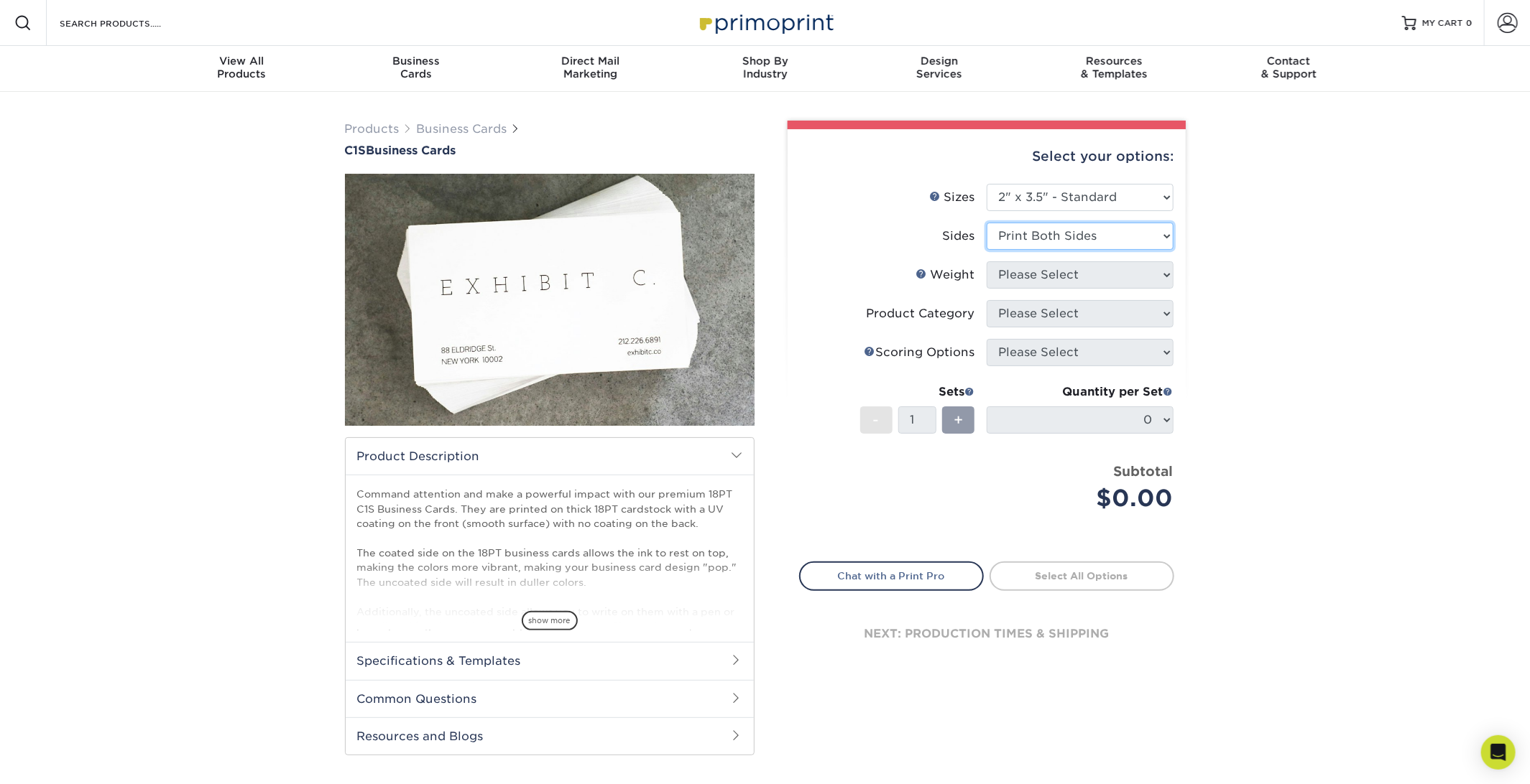
click at [987, 222] on select "Please Select Print Both Sides Print Front Only" at bounding box center [1080, 236] width 187 height 27
click at [1100, 274] on select "Please Select 18PT C1S" at bounding box center [1080, 275] width 187 height 27
select select "18PTC1S"
click at [987, 261] on select "Please Select 18PT C1S" at bounding box center [1080, 275] width 187 height 27
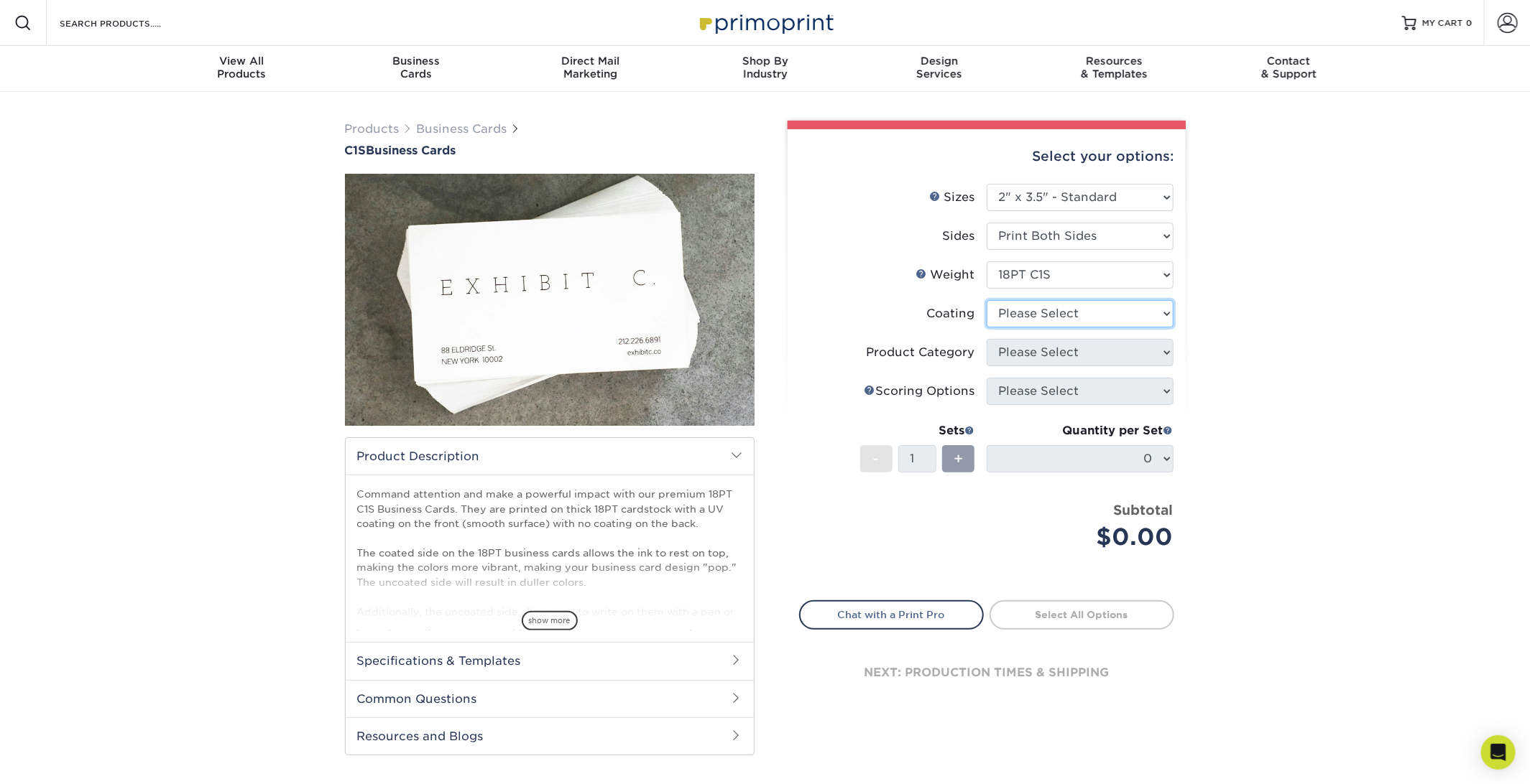
click at [1093, 317] on select at bounding box center [1080, 314] width 187 height 27
select select "1e8116af-acfc-44b1-83dc-8181aa338834"
click at [987, 300] on select at bounding box center [1080, 314] width 187 height 27
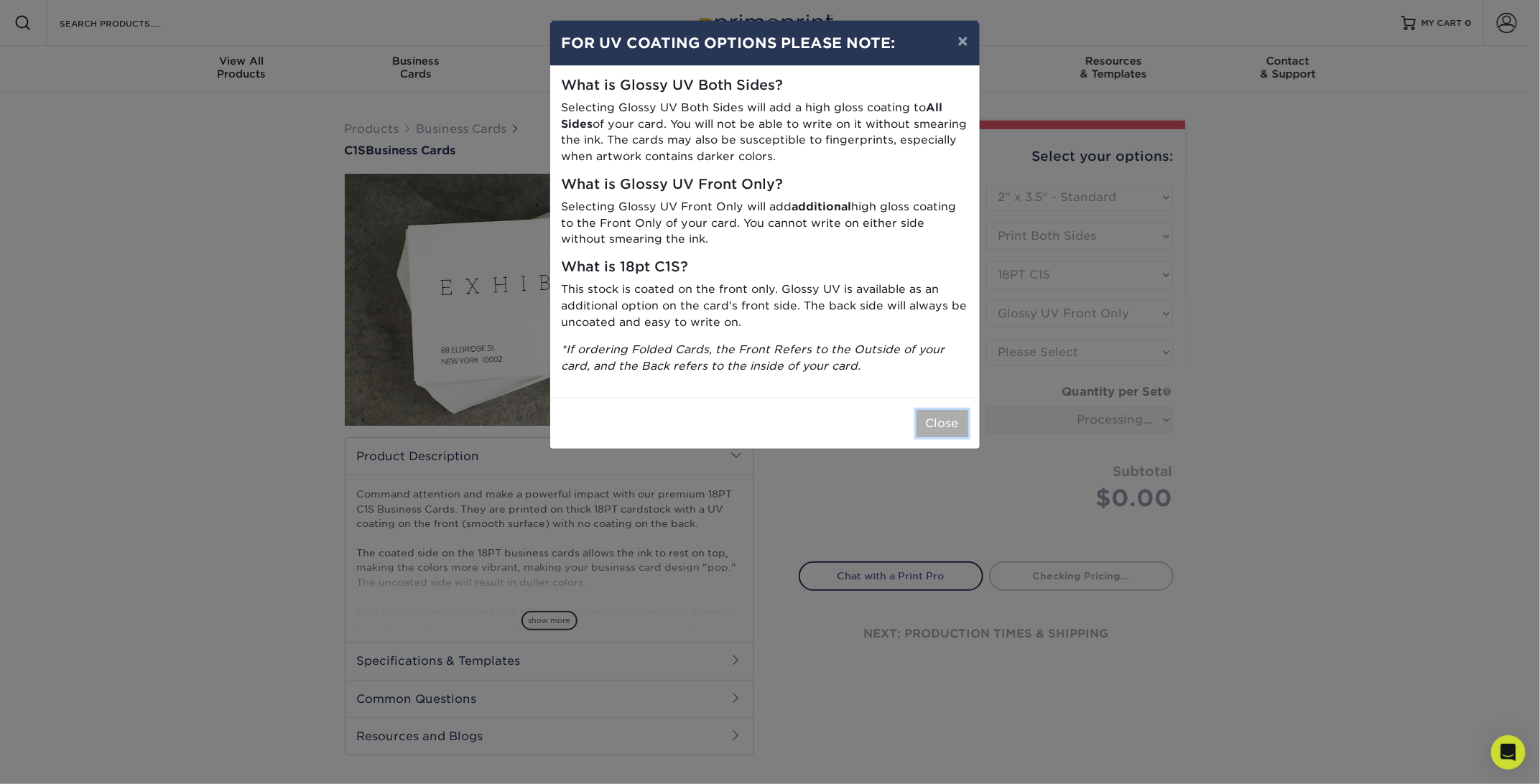
click at [955, 429] on button "Close" at bounding box center [943, 424] width 52 height 27
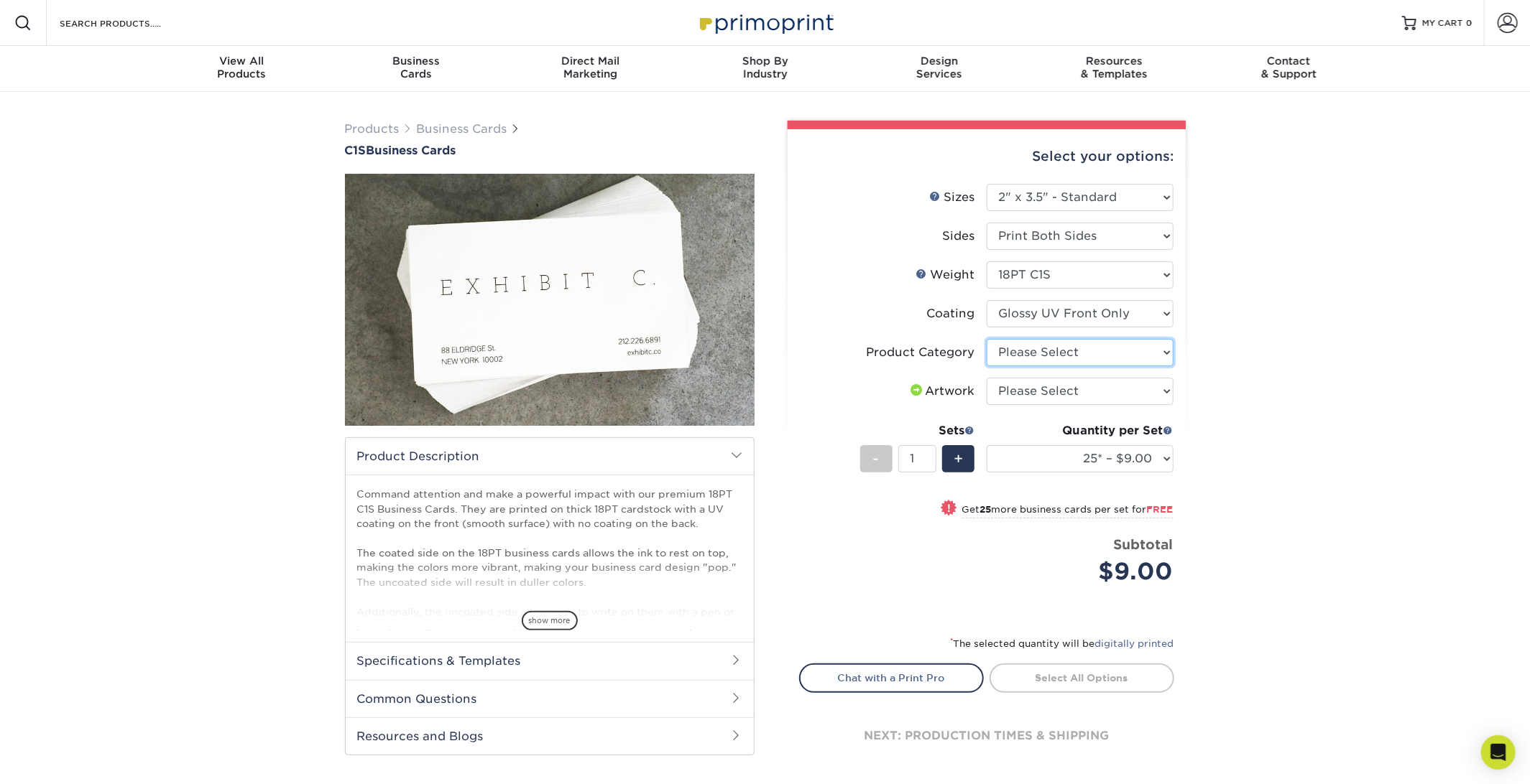
click at [1093, 356] on select "Please Select Business Cards" at bounding box center [1080, 352] width 187 height 27
select select "3b5148f1-0588-4f88-a218-97bcfdce65c1"
click at [987, 339] on select "Please Select Business Cards" at bounding box center [1080, 352] width 187 height 27
click at [1096, 392] on select "Please Select I will upload files I need a design - $100" at bounding box center [1080, 391] width 187 height 27
click at [1312, 393] on div "Products Business Cards C1S Business Cards" at bounding box center [765, 462] width 1530 height 739
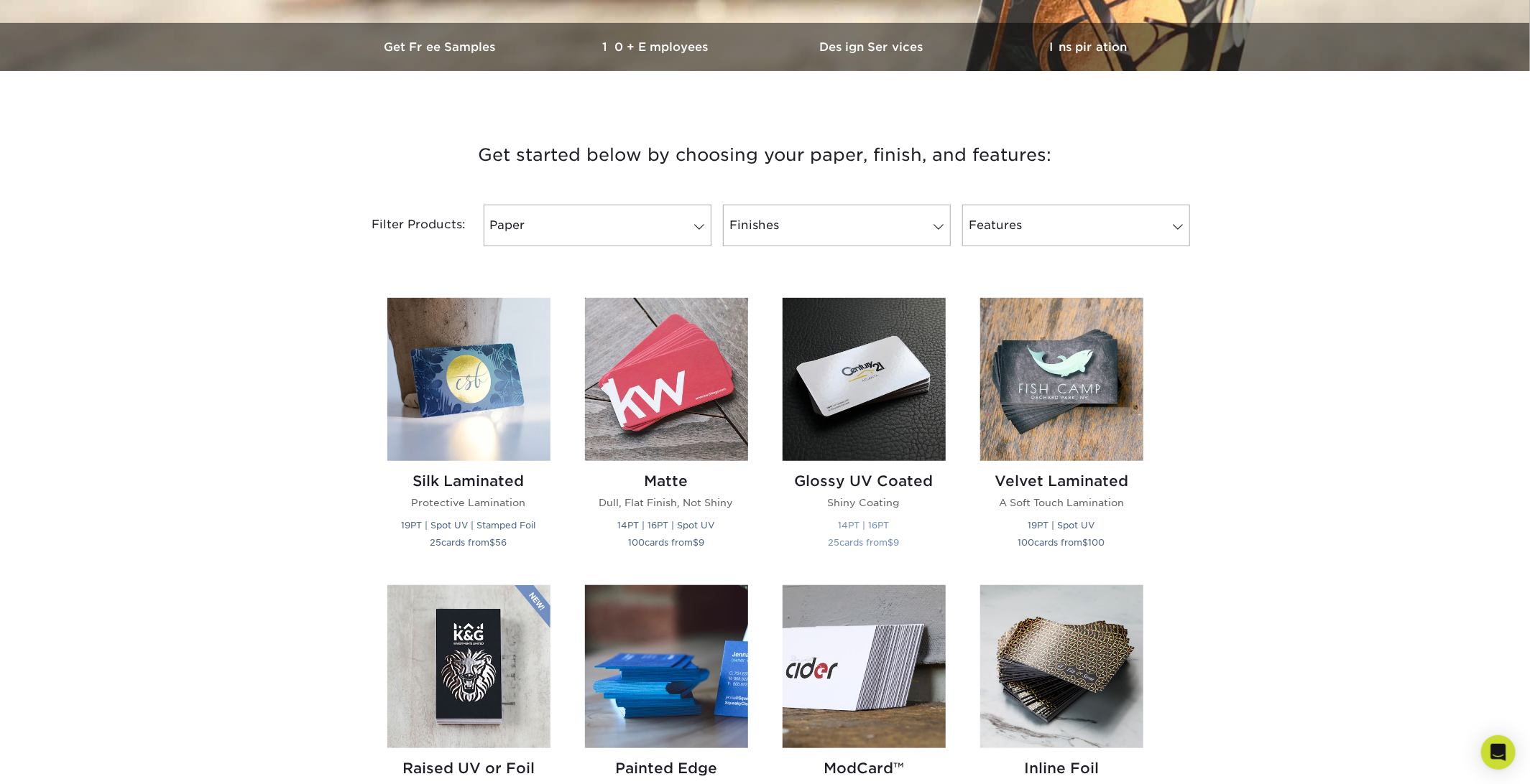
scroll to position [431, 0]
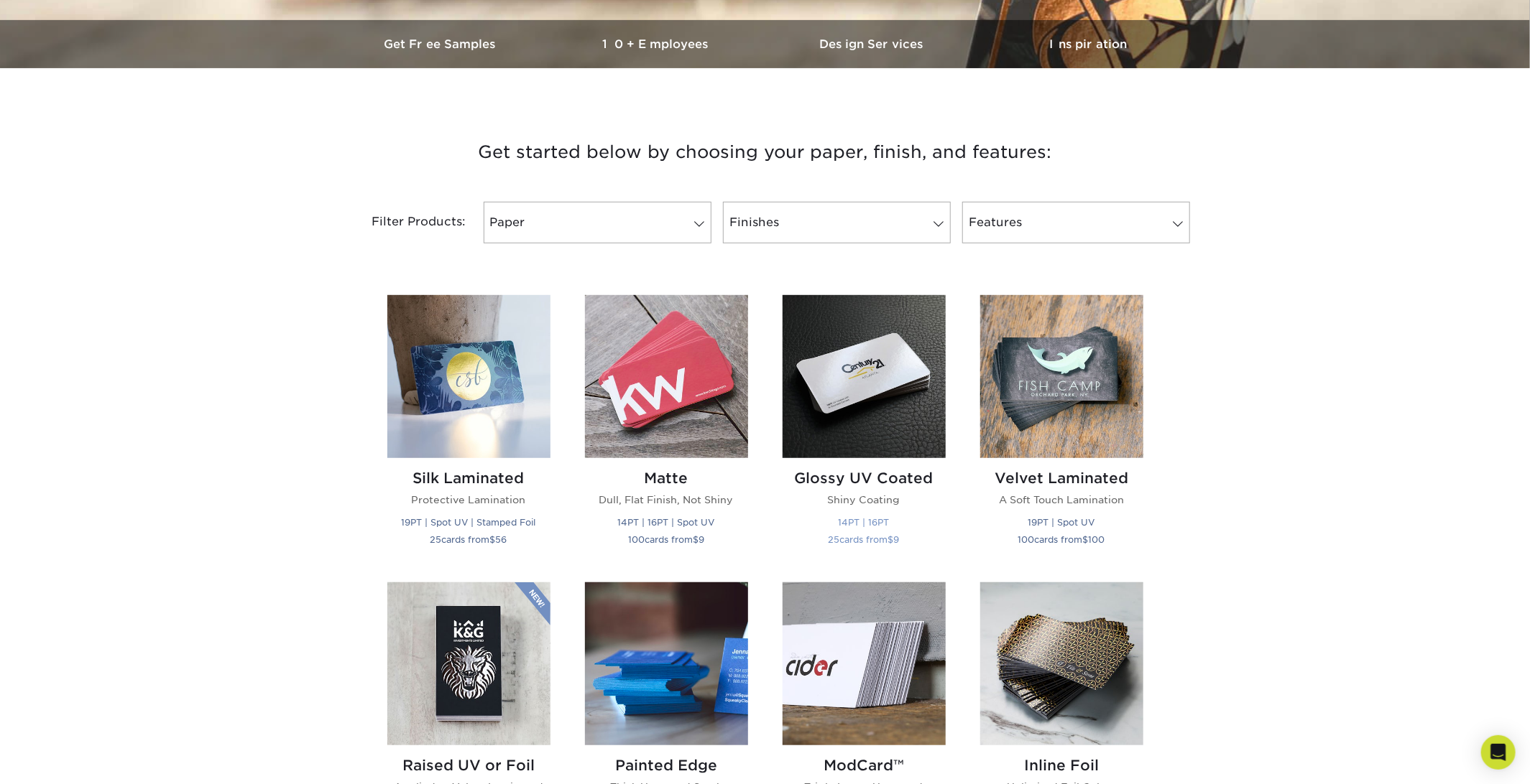
click at [894, 477] on h2 "Glossy UV Coated" at bounding box center [864, 478] width 163 height 17
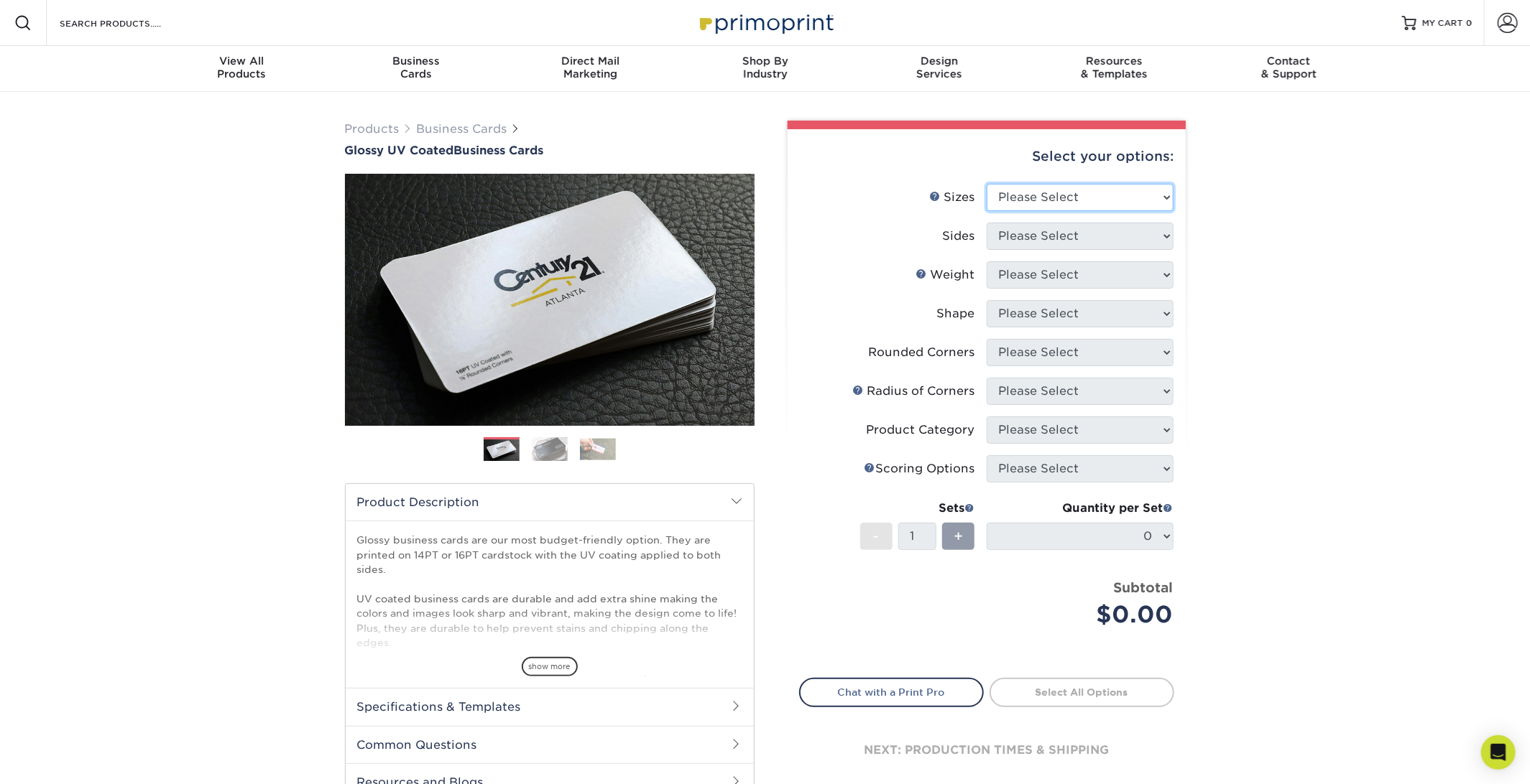
click at [1106, 198] on select "Please Select 1.5" x 3.5" - Mini 1.75" x 3.5" - Mini 2" x 2" - Square 2" x 3" -…" at bounding box center [1080, 197] width 187 height 27
select select "2.00x3.50"
click at [987, 183] on select "Please Select 1.5" x 3.5" - Mini 1.75" x 3.5" - Mini 2" x 2" - Square 2" x 3" -…" at bounding box center [1080, 197] width 187 height 27
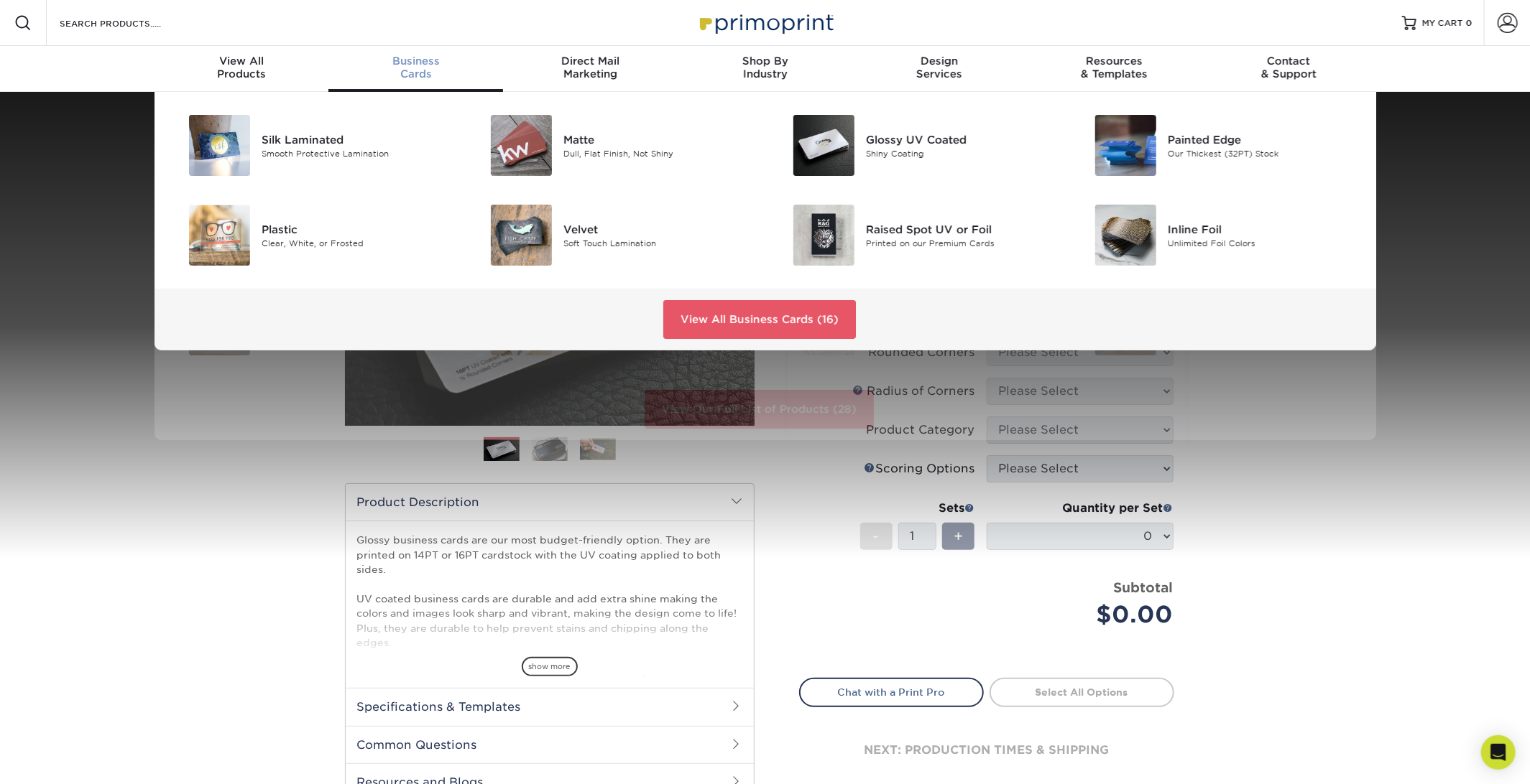
click at [403, 65] on span "Business" at bounding box center [416, 61] width 175 height 13
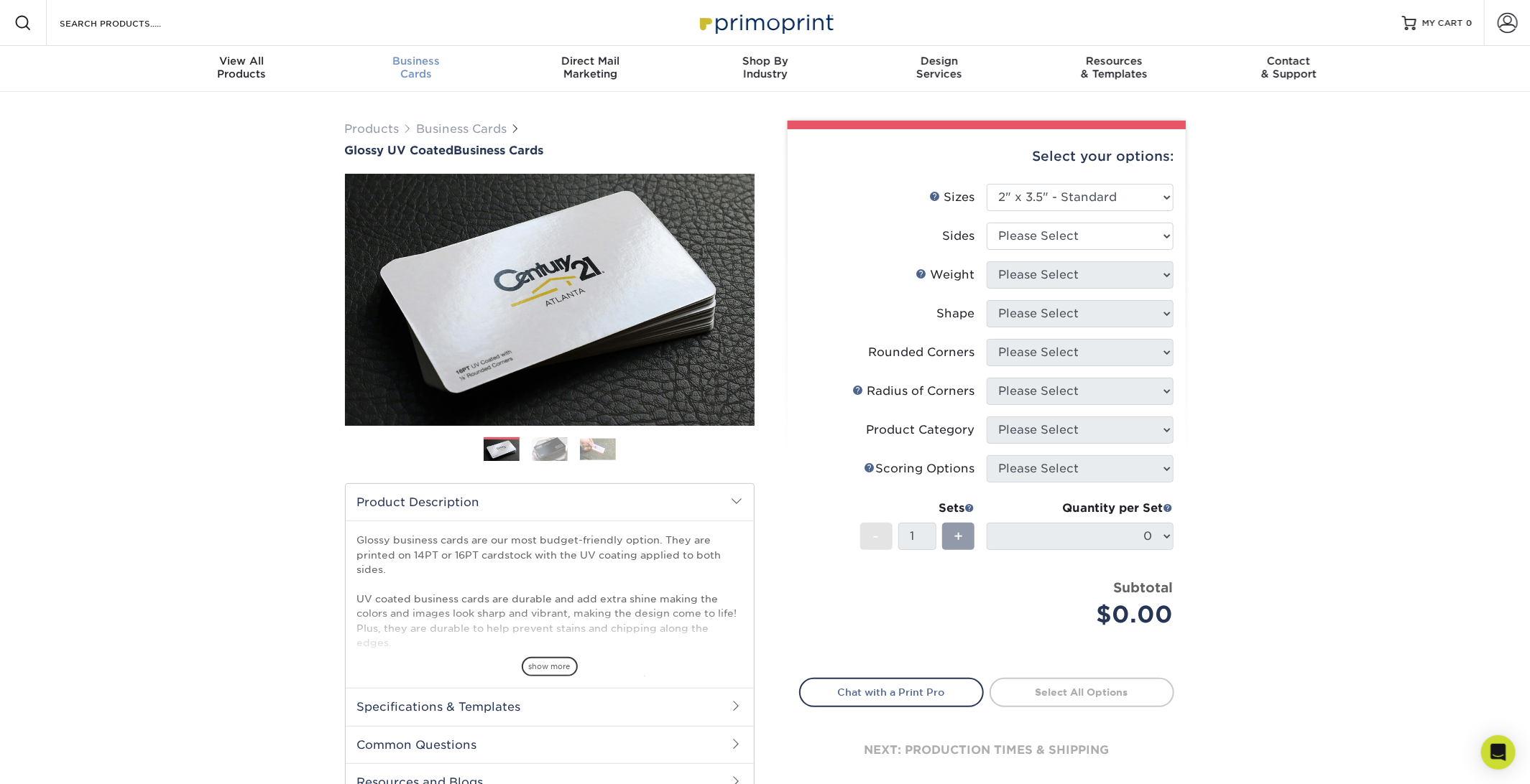
click at [410, 72] on div "Business Cards" at bounding box center [416, 68] width 175 height 26
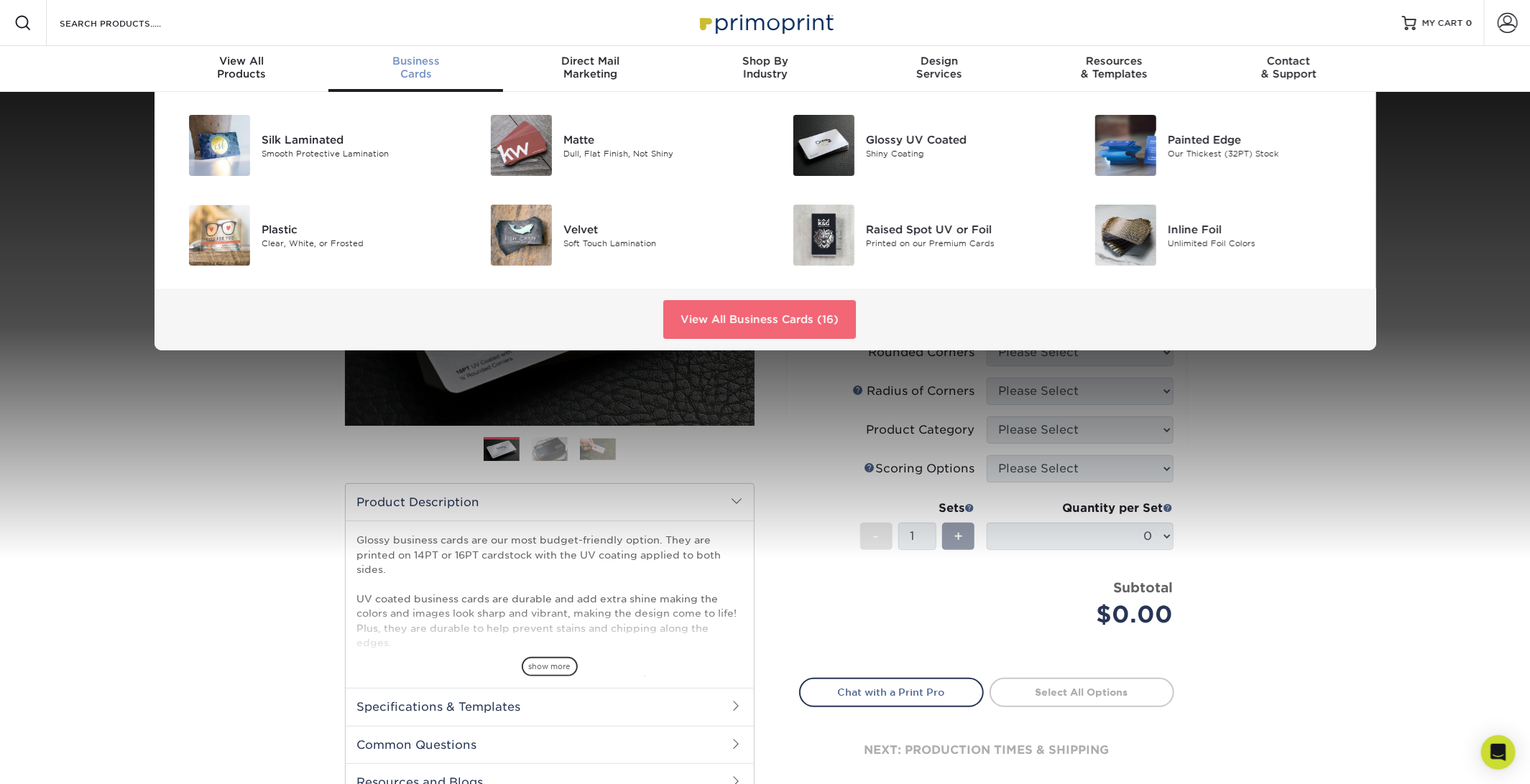
click at [725, 320] on link "View All Business Cards (16)" at bounding box center [759, 319] width 192 height 39
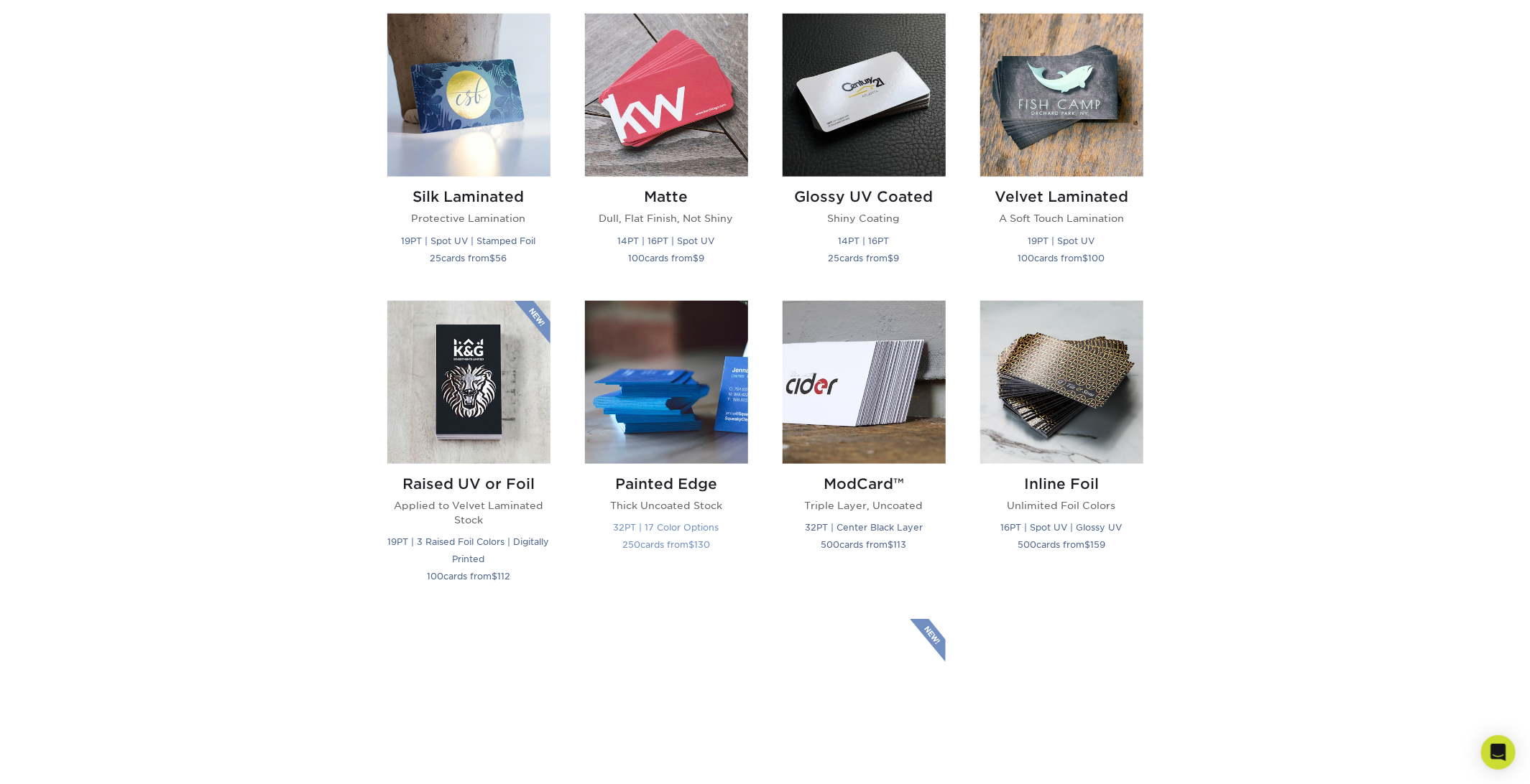
scroll to position [718, 0]
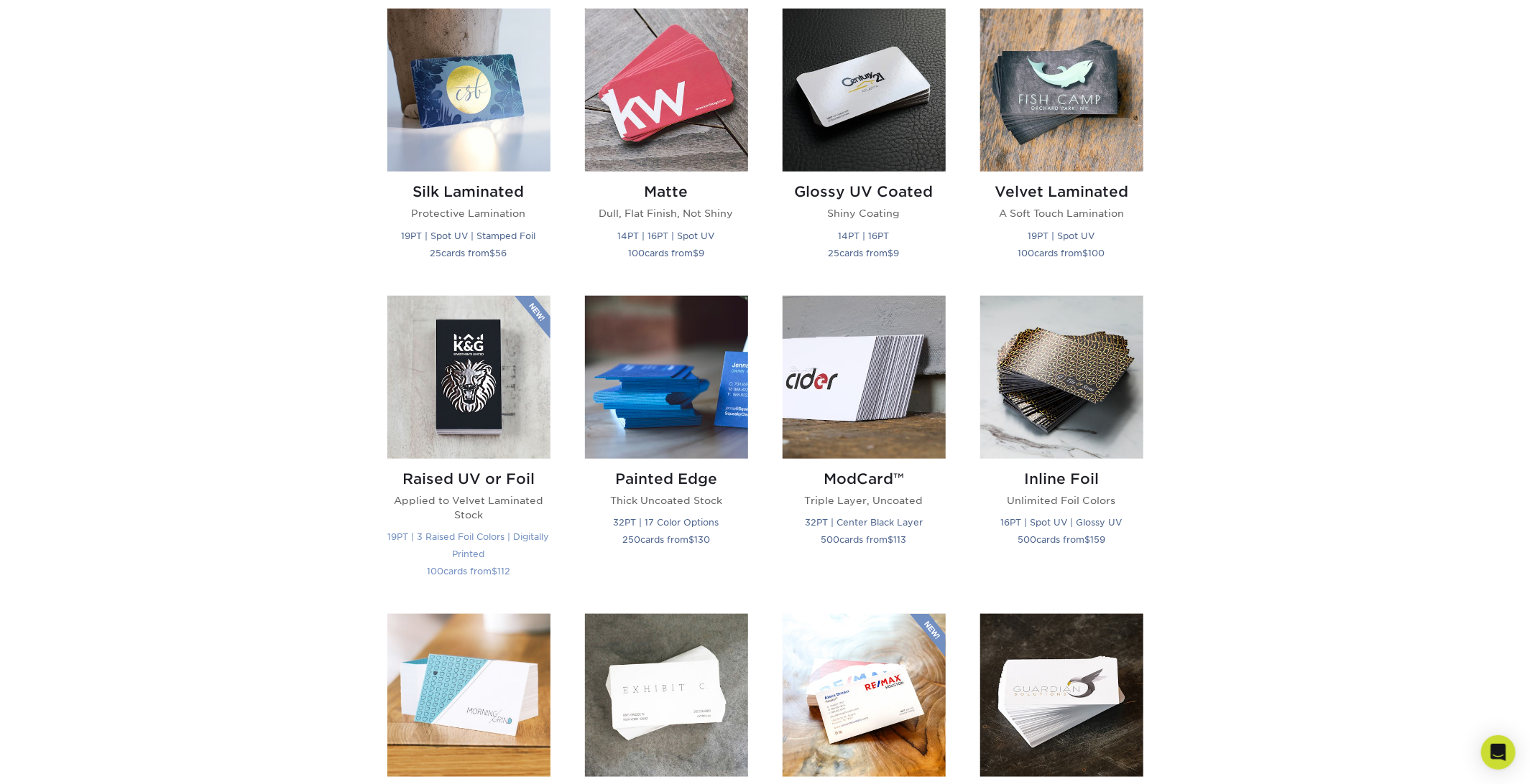
click at [472, 477] on h2 "Raised UV or Foil" at bounding box center [469, 478] width 163 height 17
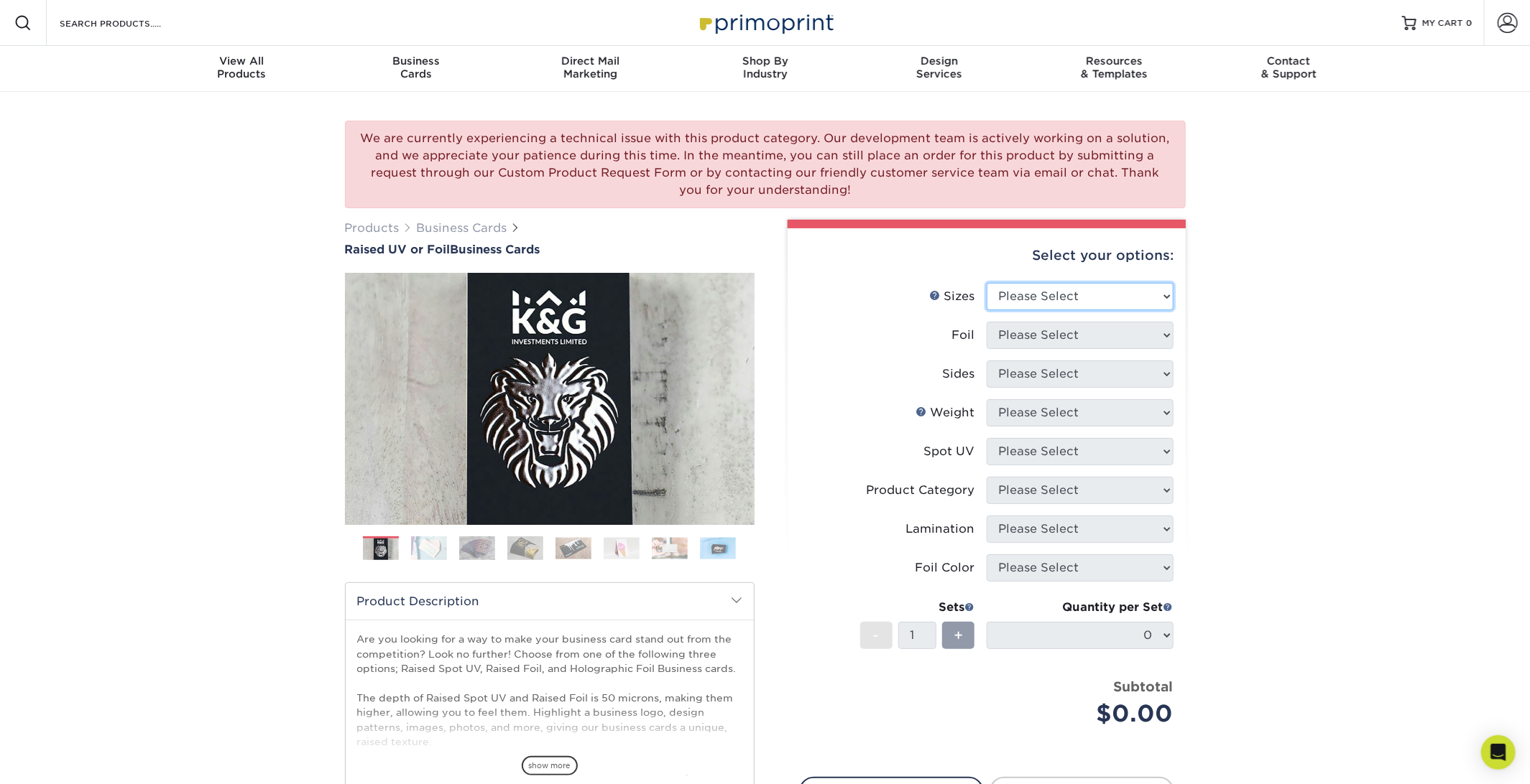
click at [1131, 297] on select "Please Select 2" x 3.5" - Standard" at bounding box center [1080, 297] width 187 height 27
select select "2.00x3.50"
click at [987, 283] on select "Please Select 2" x 3.5" - Standard" at bounding box center [1080, 297] width 187 height 27
click at [1100, 342] on select "Please Select No Yes" at bounding box center [1080, 335] width 187 height 27
select select "0"
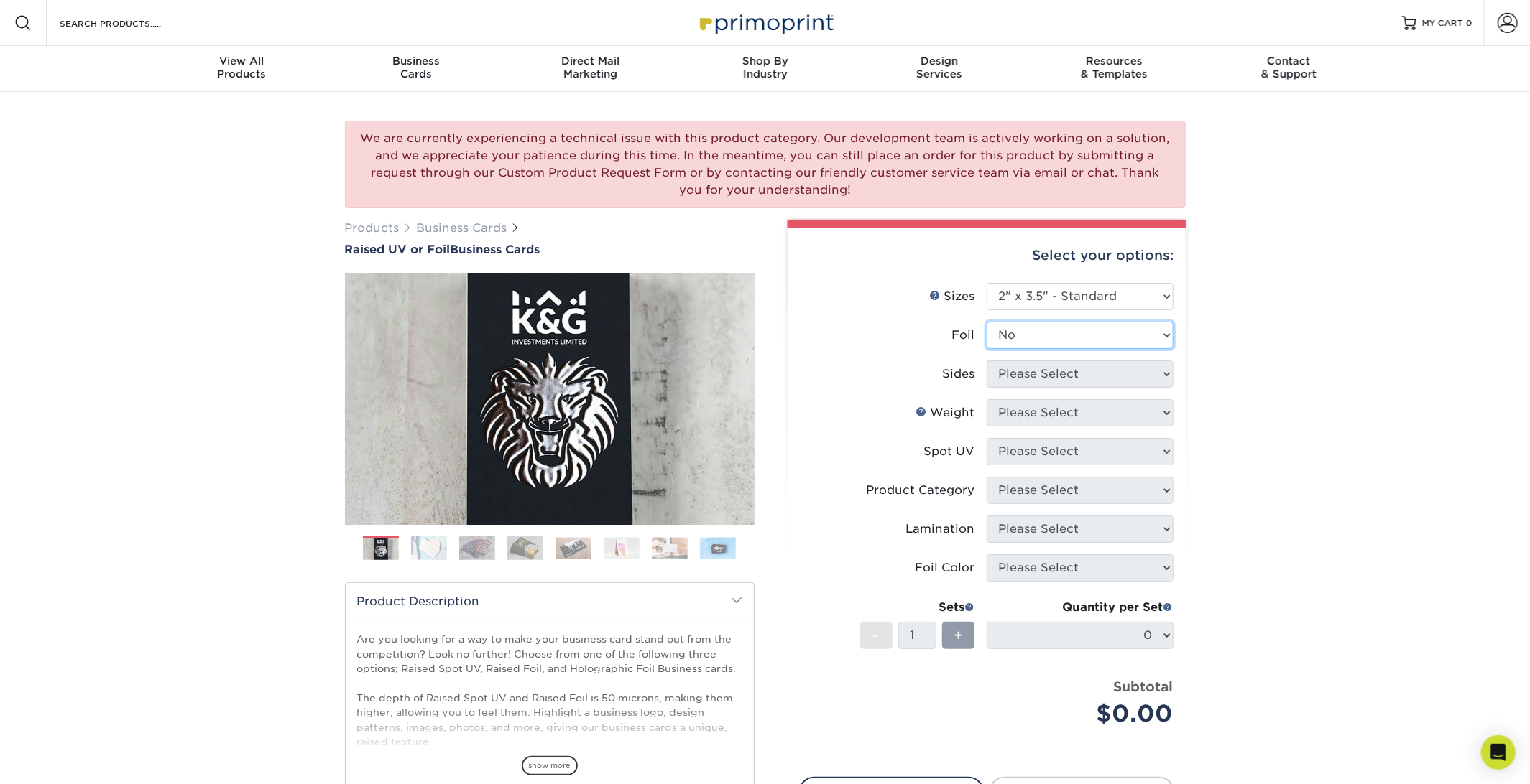
click at [987, 322] on select "Please Select No Yes" at bounding box center [1080, 335] width 187 height 27
click at [1075, 368] on select "Please Select Print Both Sides Print Front Only" at bounding box center [1080, 374] width 187 height 27
select select "13abbda7-1d64-4f25-8bb2-c179b224825d"
click at [987, 360] on select "Please Select Print Both Sides Print Front Only" at bounding box center [1080, 374] width 187 height 27
click at [1066, 416] on select "Please Select 16PT" at bounding box center [1080, 413] width 187 height 27
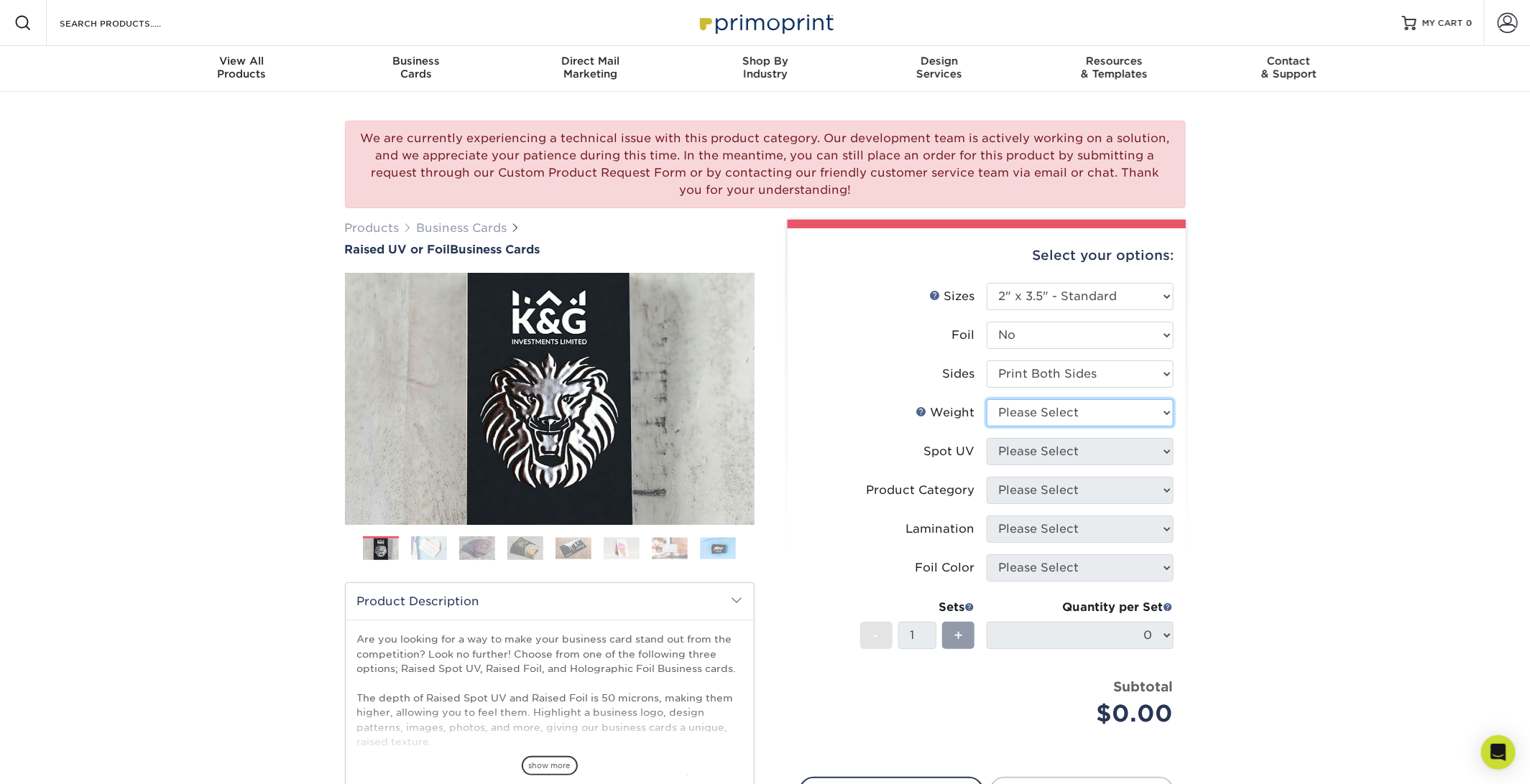
select select "16PT"
click at [987, 399] on select "Please Select 16PT" at bounding box center [1080, 413] width 187 height 27
click at [1071, 445] on select "Please Select No Spot UV Front Only" at bounding box center [1080, 452] width 187 height 27
select select "1"
click at [987, 438] on select "Please Select No Spot UV Front Only" at bounding box center [1080, 452] width 187 height 27
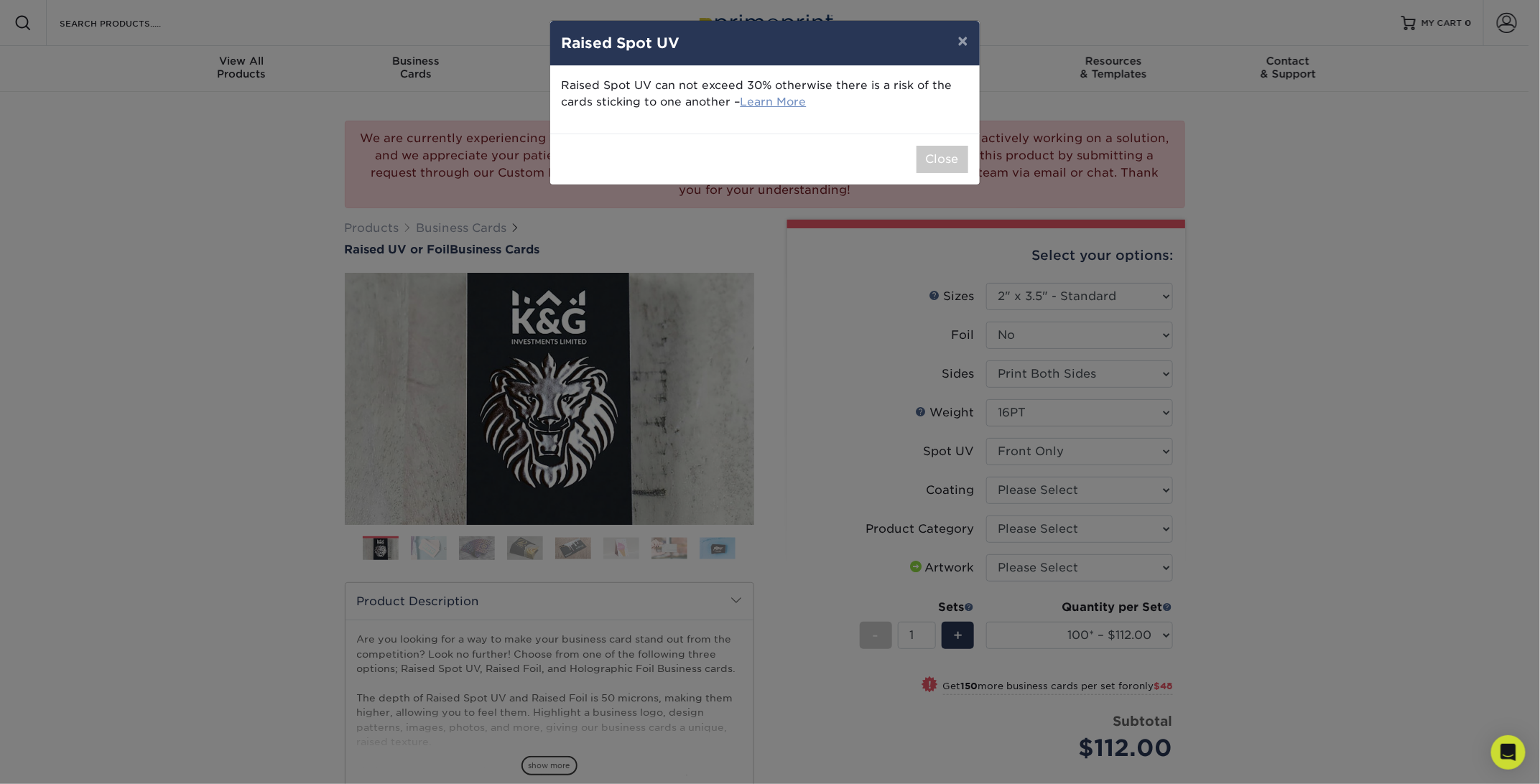
click at [796, 103] on link "Learn More" at bounding box center [774, 101] width 66 height 14
click at [964, 36] on button "×" at bounding box center [962, 41] width 33 height 40
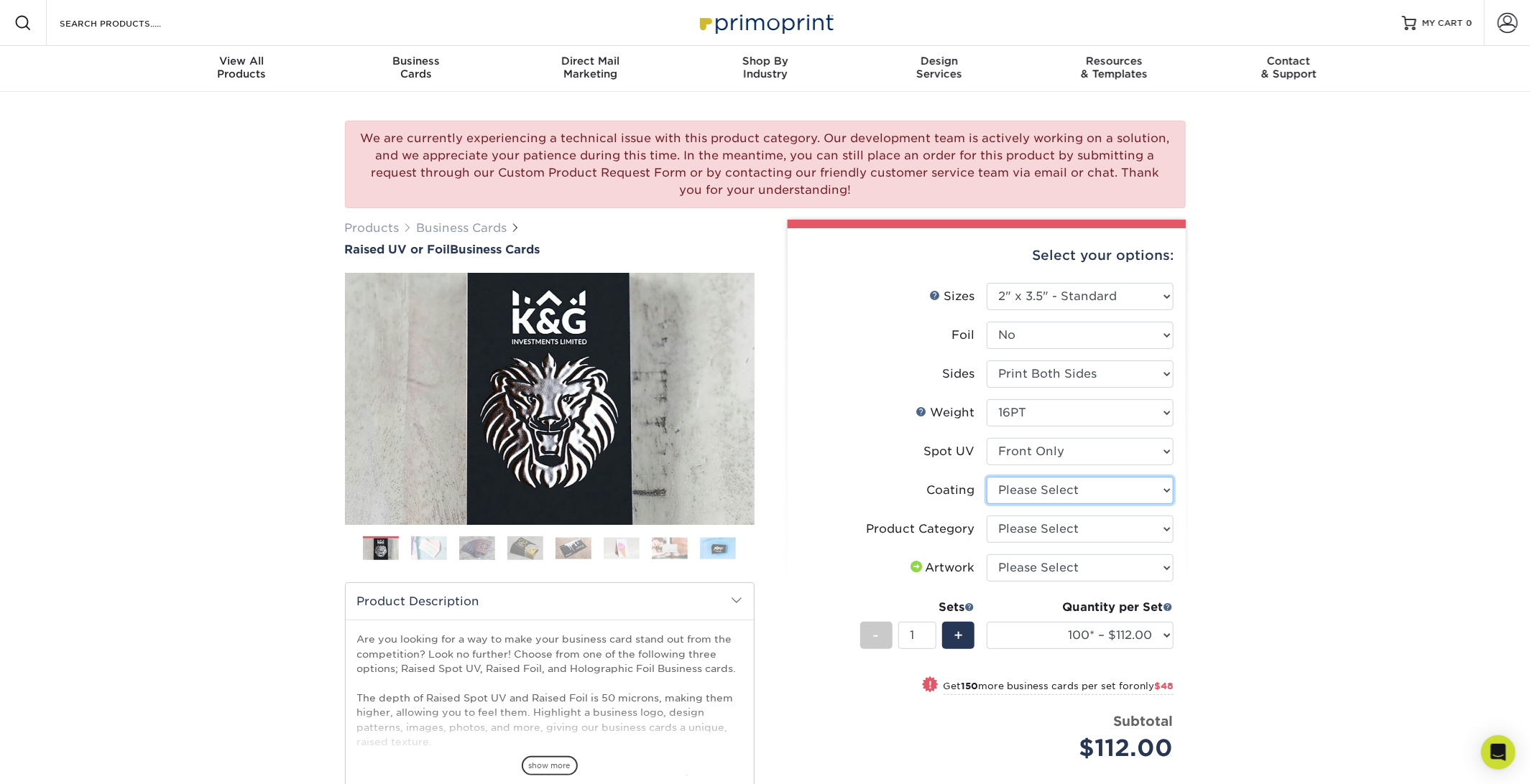
click at [1154, 491] on select at bounding box center [1080, 491] width 187 height 27
select select "3e7618de-abca-4bda-9f97-8b9129e913d8"
click at [987, 477] on select at bounding box center [1080, 491] width 187 height 27
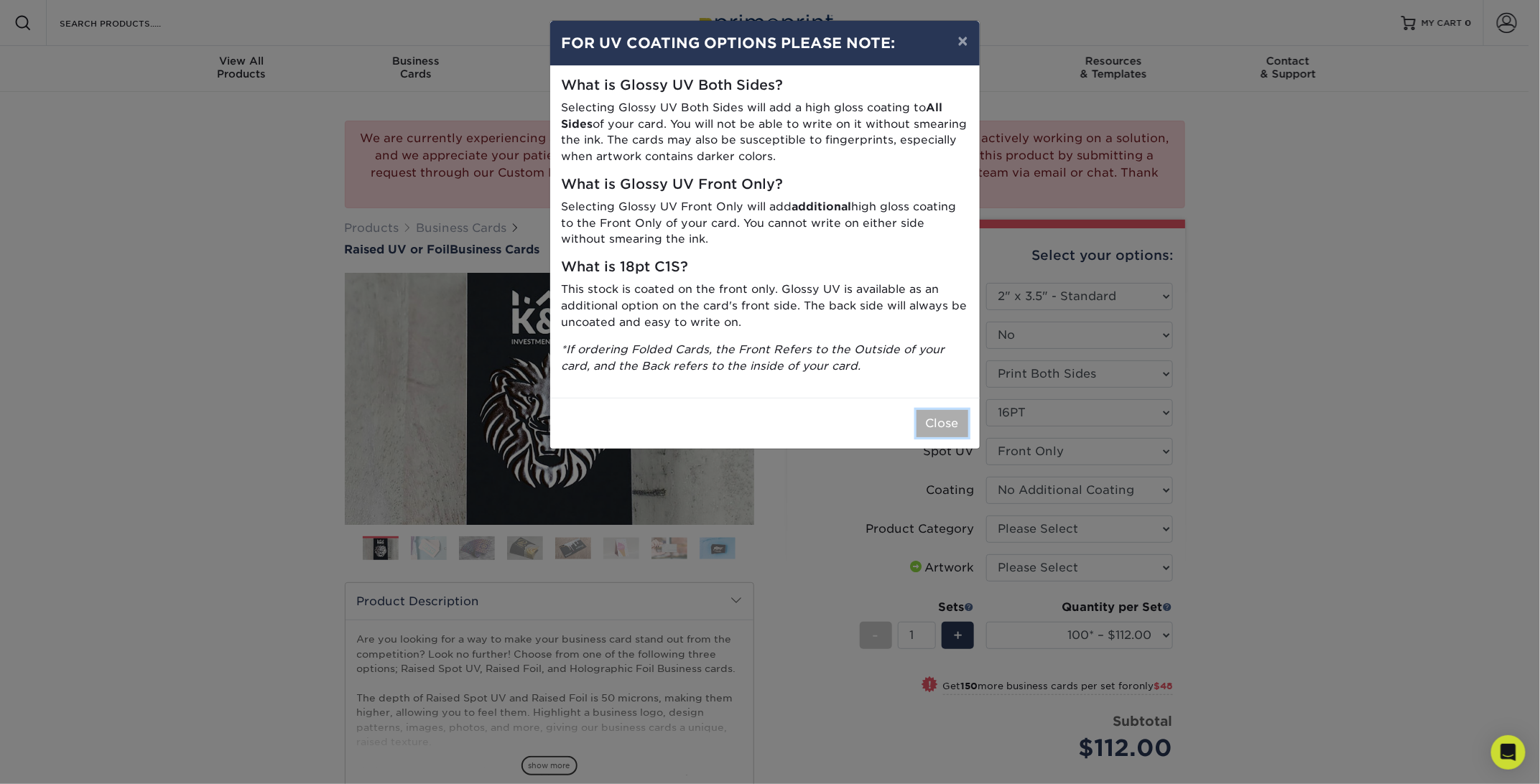
click at [951, 420] on button "Close" at bounding box center [943, 424] width 52 height 27
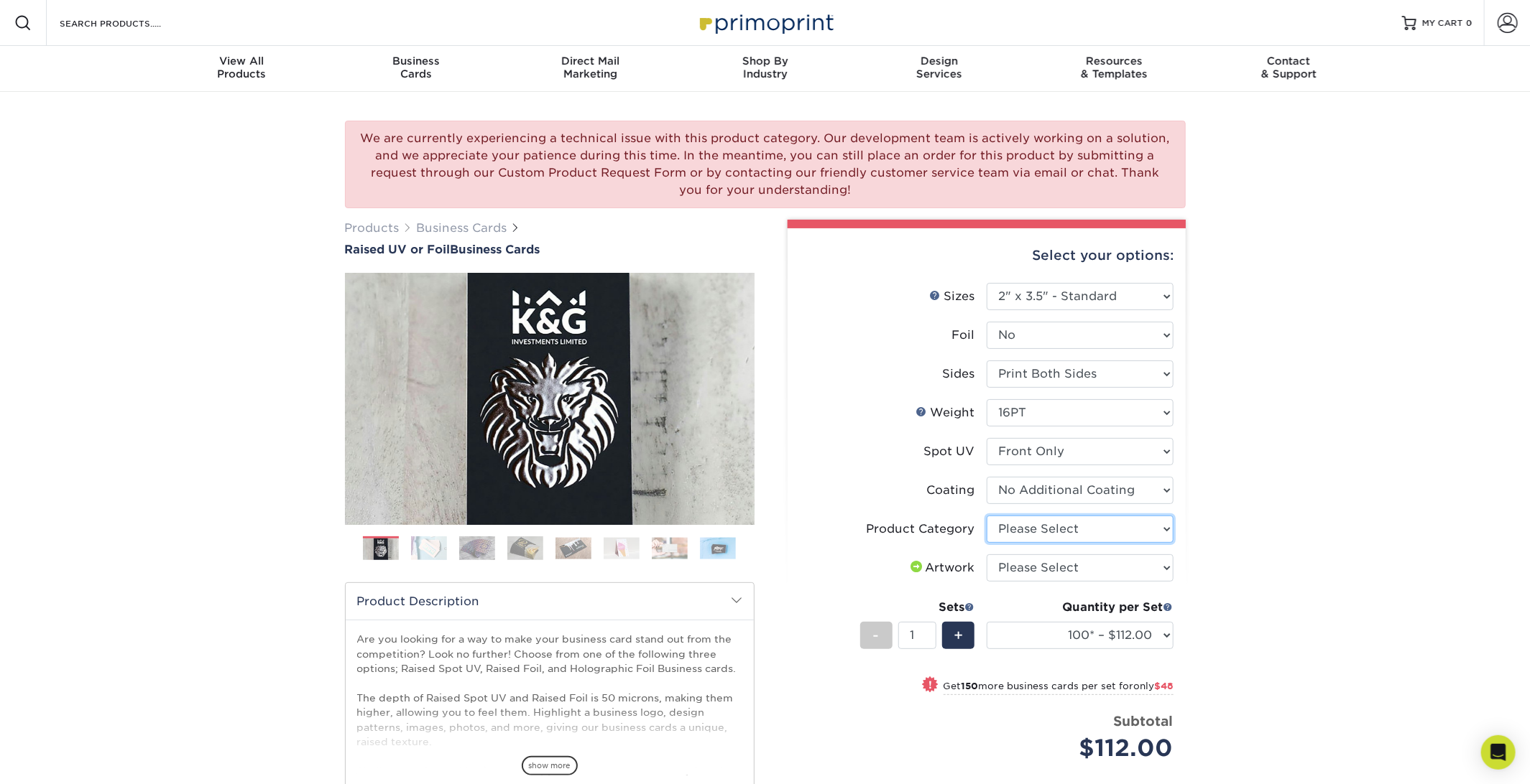
click at [1124, 528] on select "Please Select Business Cards" at bounding box center [1080, 529] width 187 height 27
select select "3b5148f1-0588-4f88-a218-97bcfdce65c1"
click at [987, 516] on select "Please Select Business Cards" at bounding box center [1080, 529] width 187 height 27
click at [1107, 560] on select "Please Select I will upload files I need a design - $100" at bounding box center [1080, 568] width 187 height 27
select select "upload"
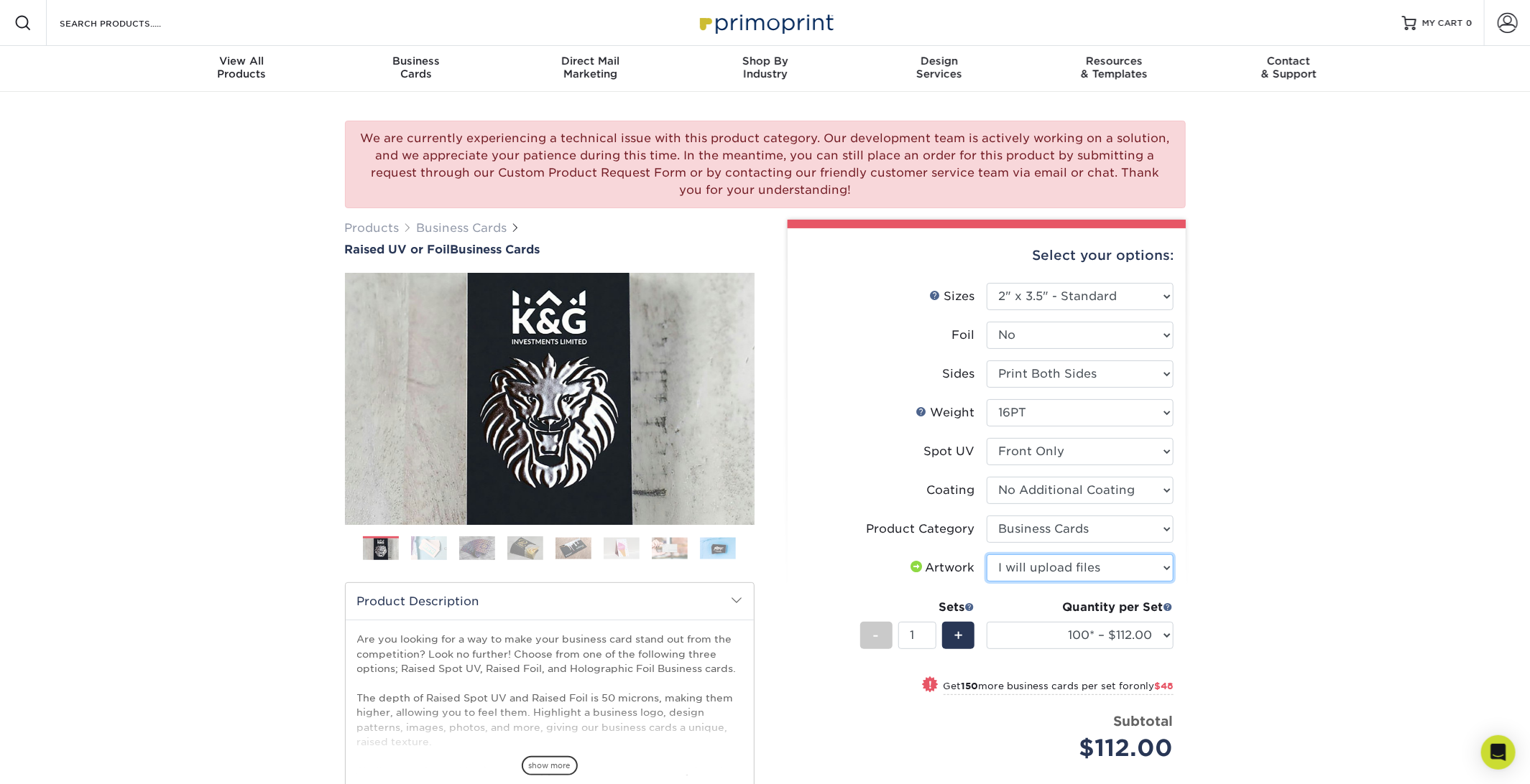
click at [987, 554] on select "Please Select I will upload files I need a design - $100" at bounding box center [1080, 568] width 187 height 27
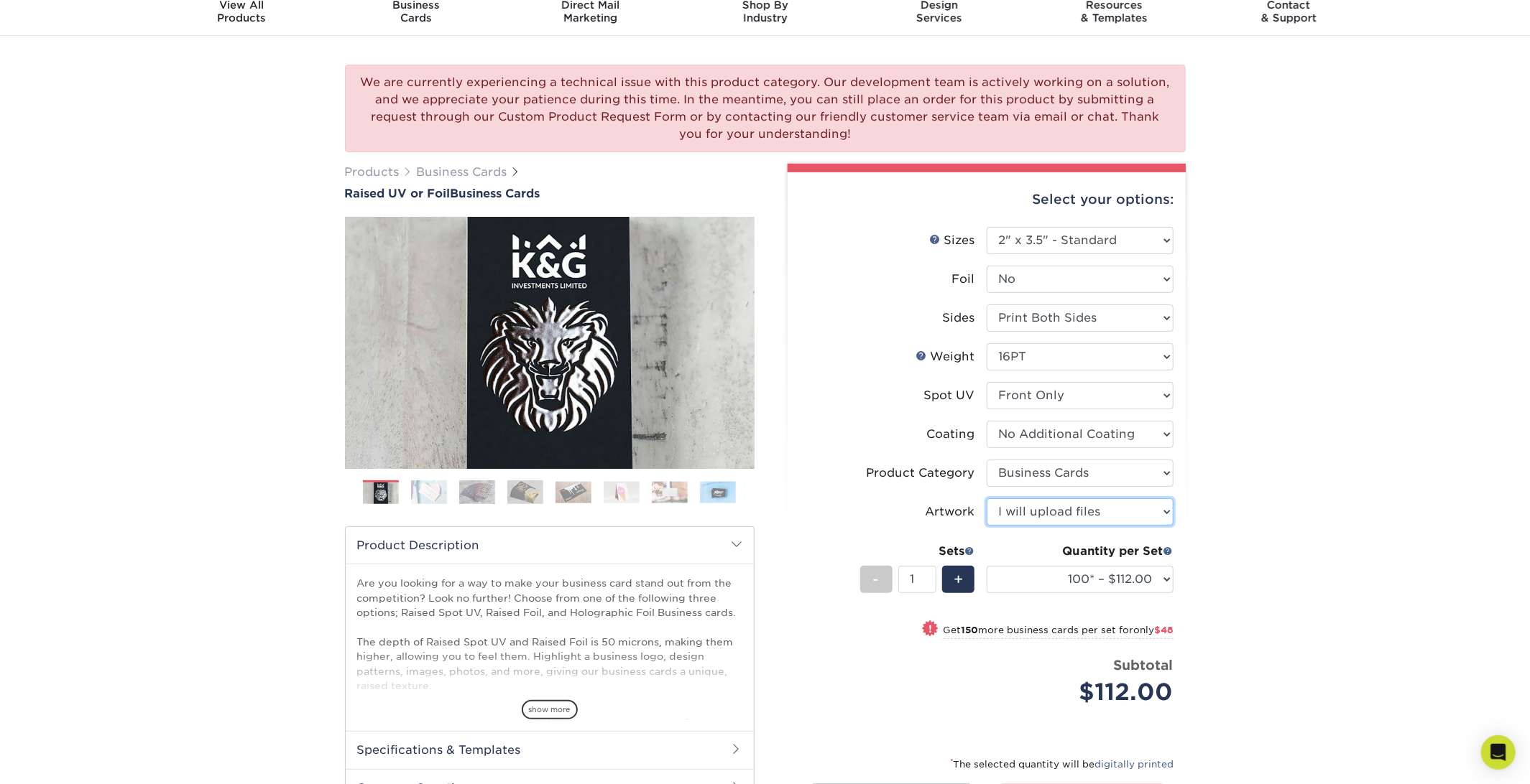
scroll to position [72, 0]
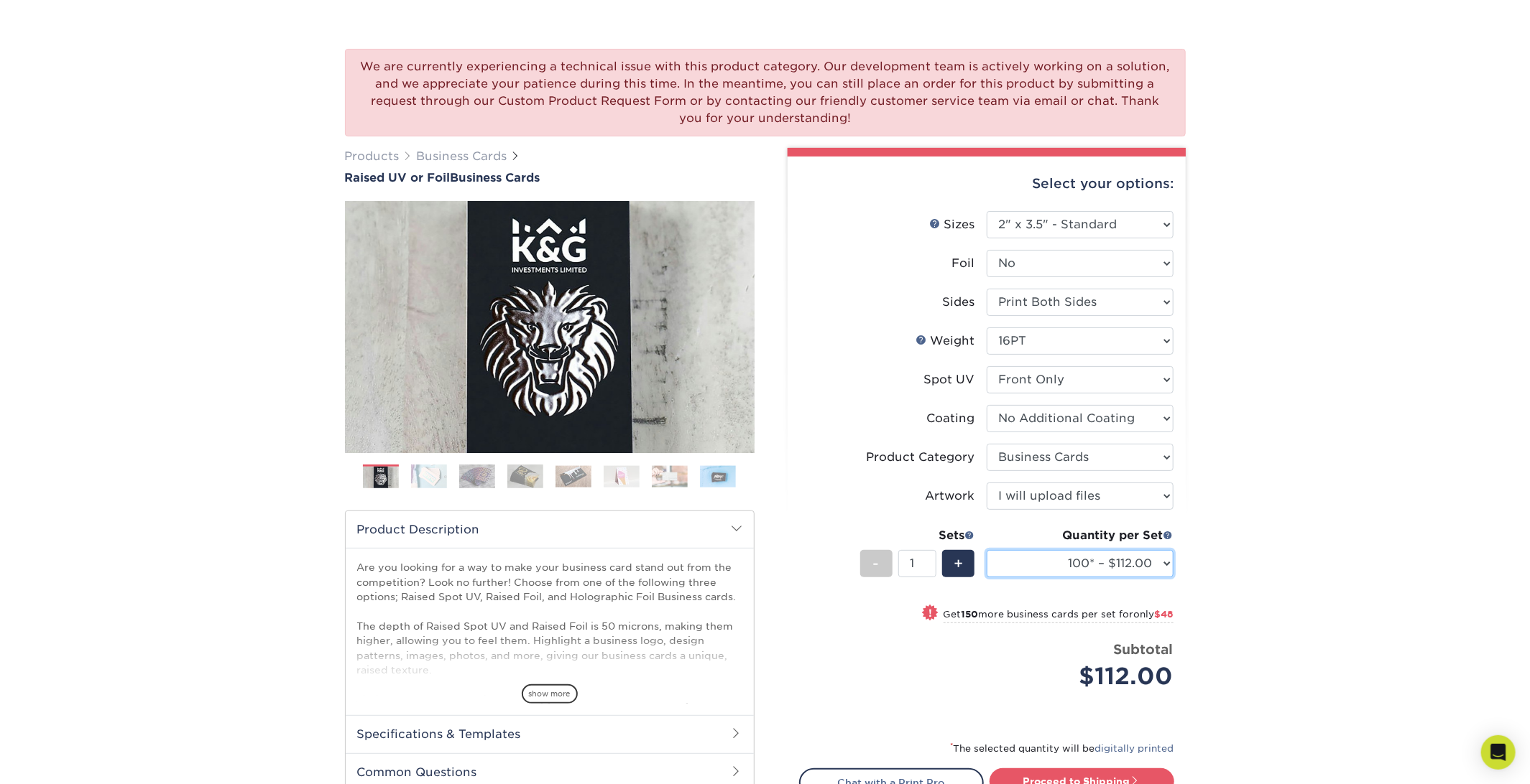
click at [1164, 573] on select "100* – $112.00 250* – $160.00 500* – $216.00" at bounding box center [1080, 564] width 187 height 27
click at [1222, 571] on div "We are currently experiencing a technical issue with this product category. Our…" at bounding box center [765, 478] width 1530 height 916
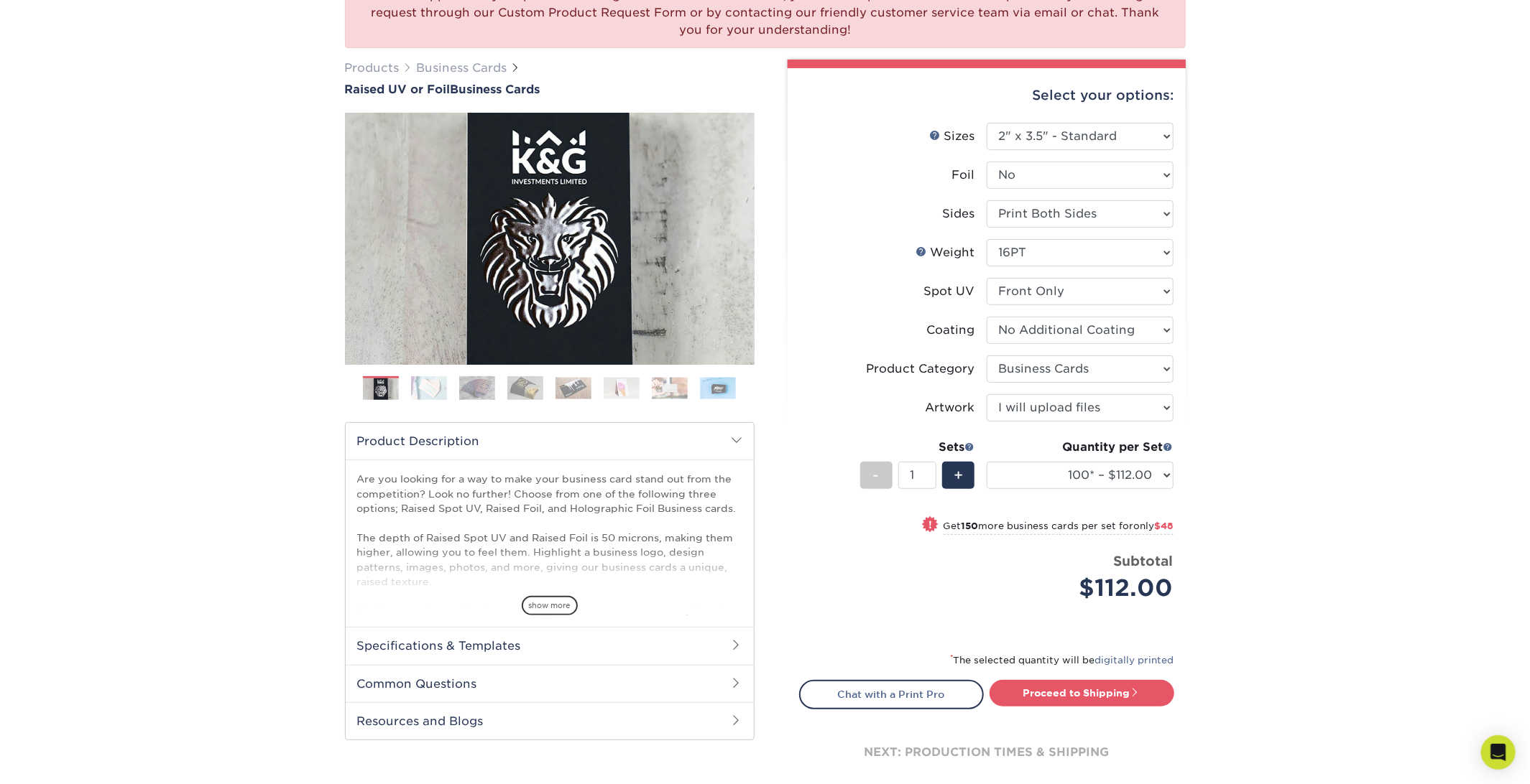
scroll to position [216, 0]
